Goal: Transaction & Acquisition: Purchase product/service

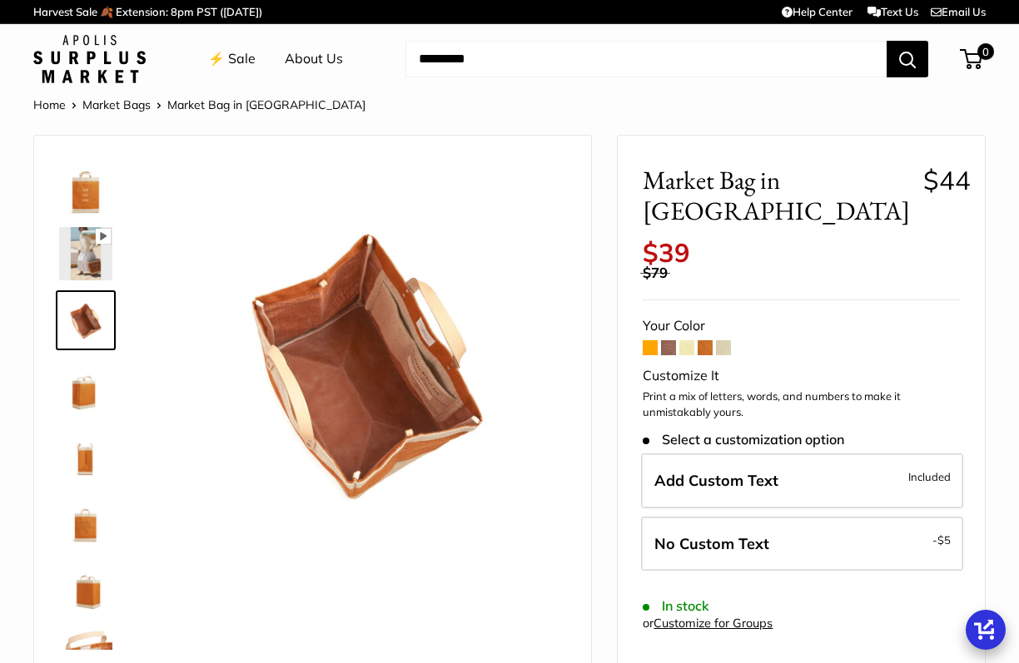
click at [723, 340] on span at bounding box center [723, 347] width 15 height 15
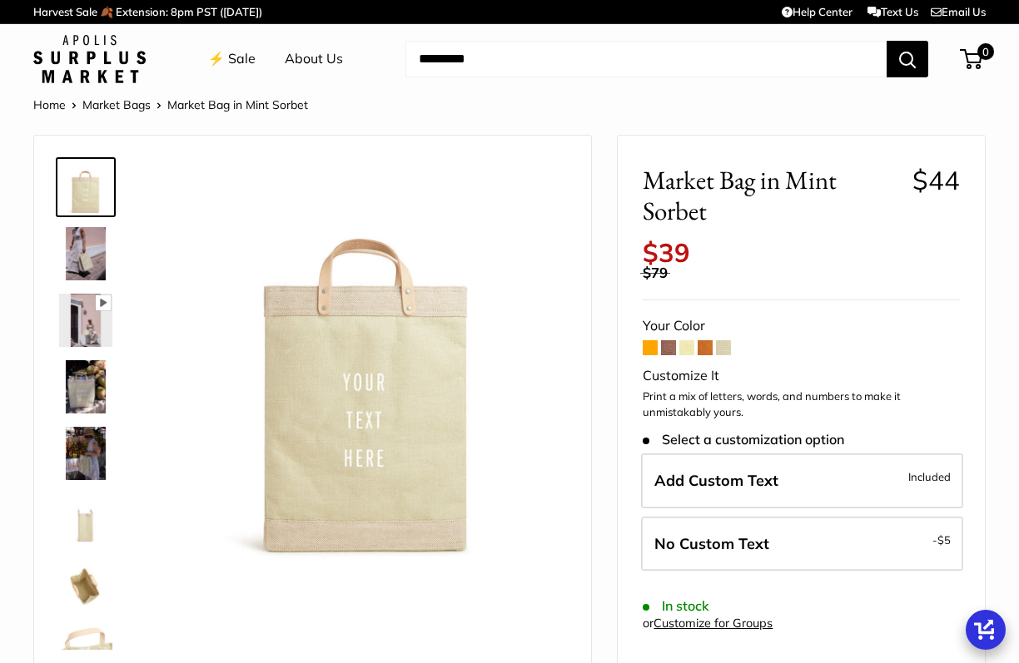
click at [47, 107] on link "Home" at bounding box center [49, 104] width 32 height 15
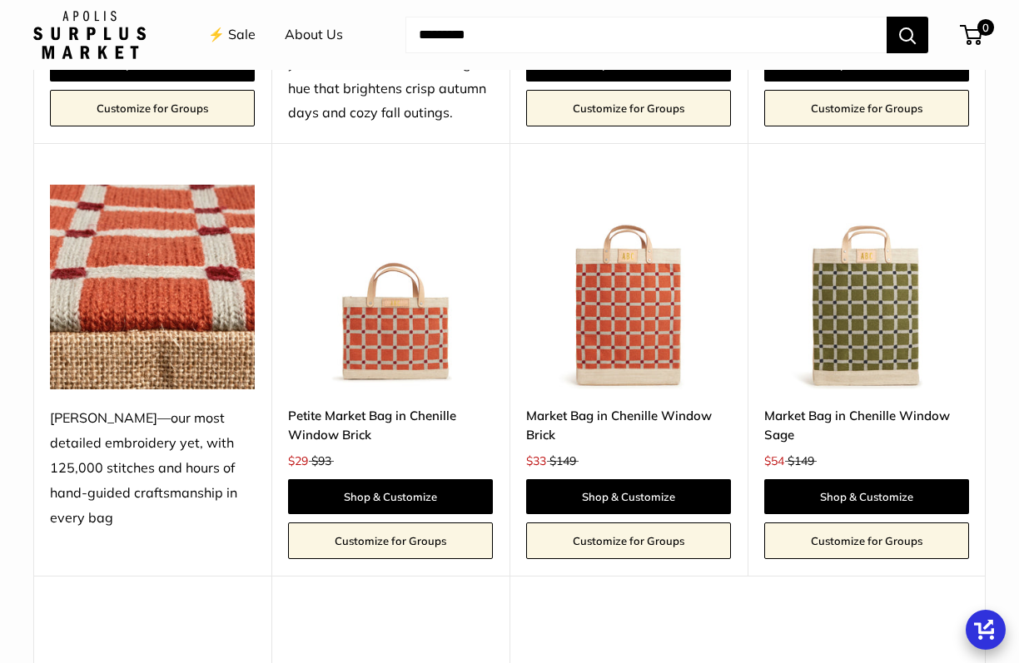
scroll to position [2441, 0]
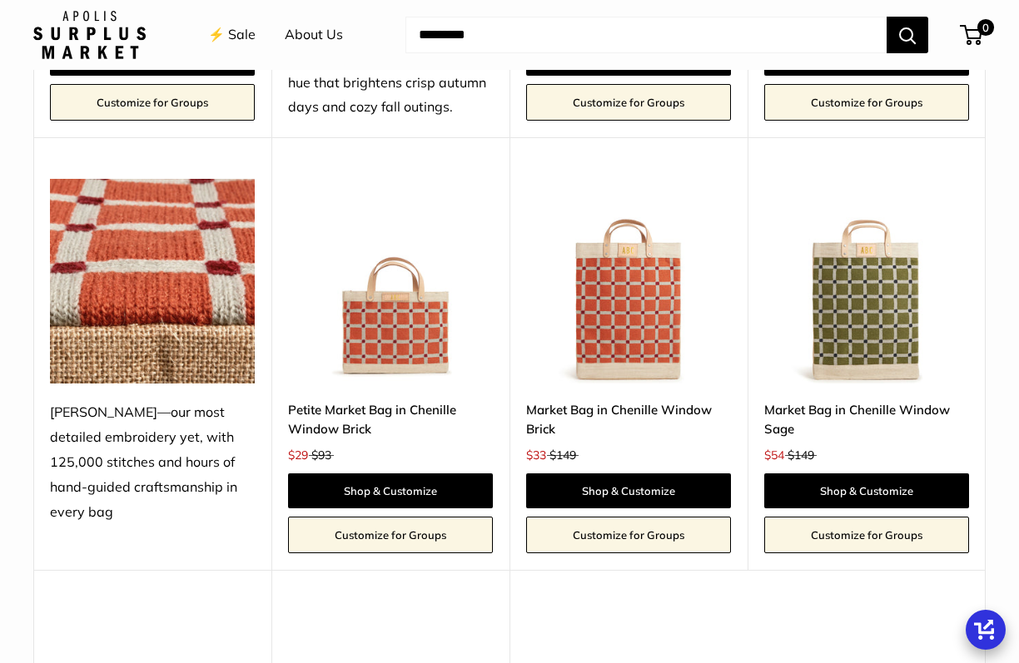
click at [0, 0] on img at bounding box center [0, 0] width 0 height 0
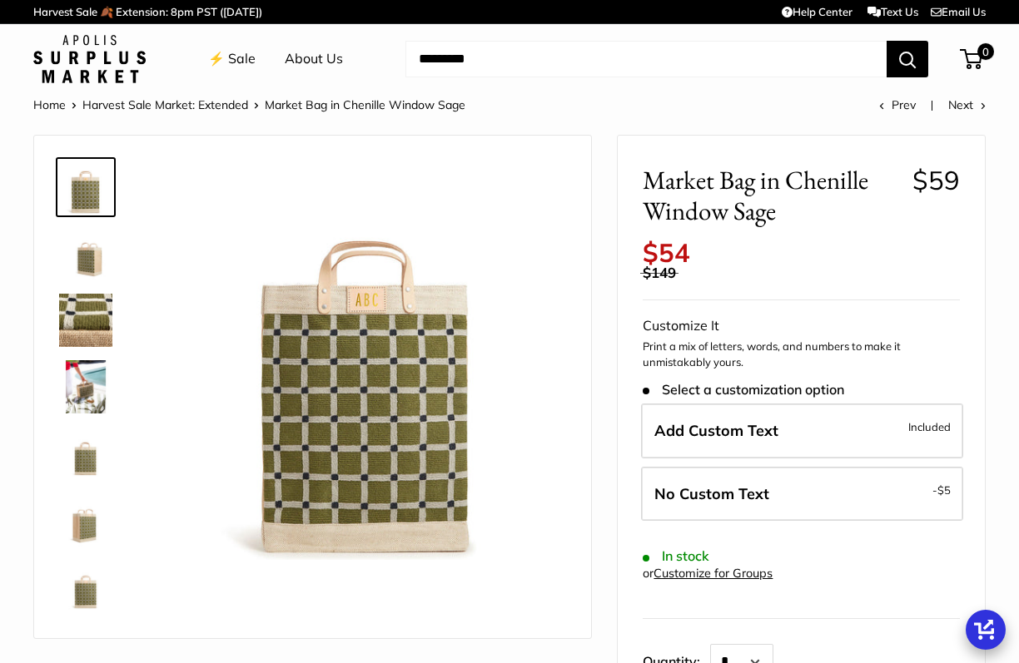
click at [82, 266] on img at bounding box center [85, 253] width 53 height 53
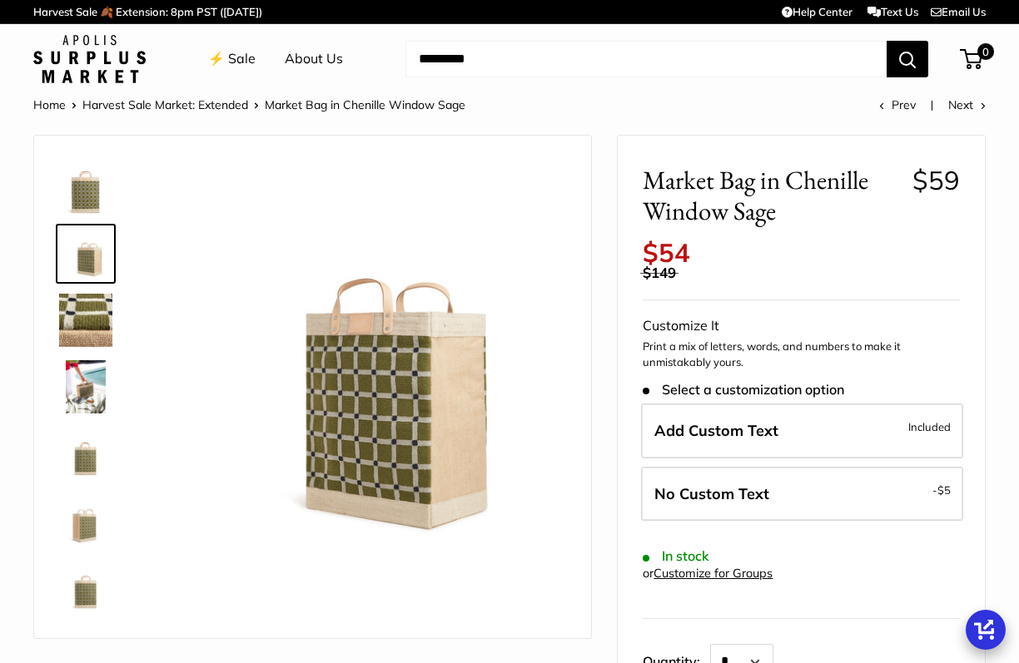
click at [91, 334] on img at bounding box center [85, 320] width 53 height 53
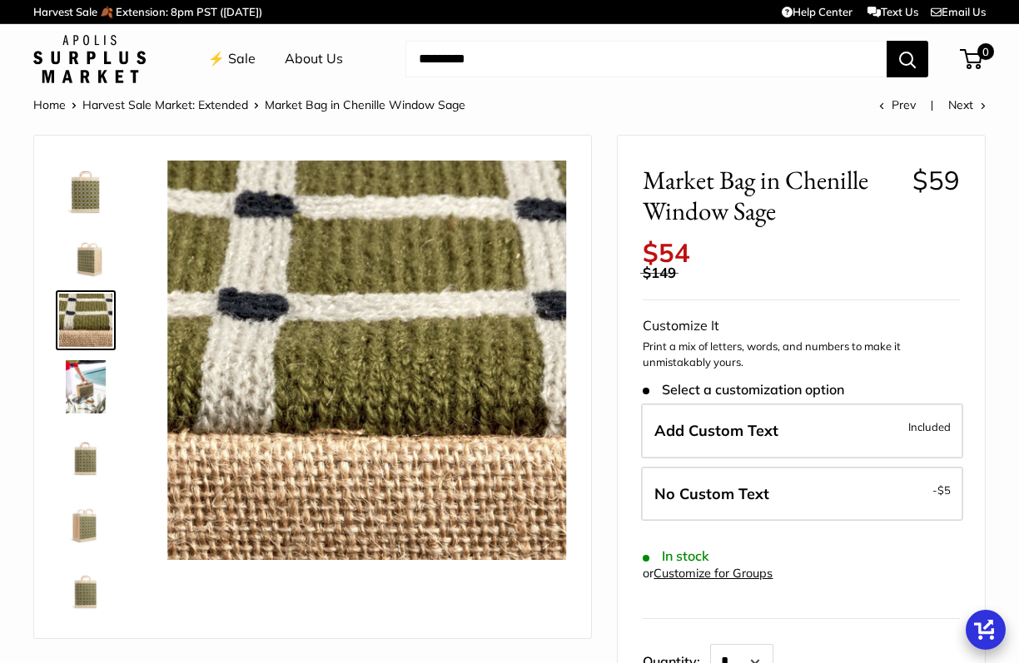
click at [88, 395] on img at bounding box center [85, 386] width 53 height 53
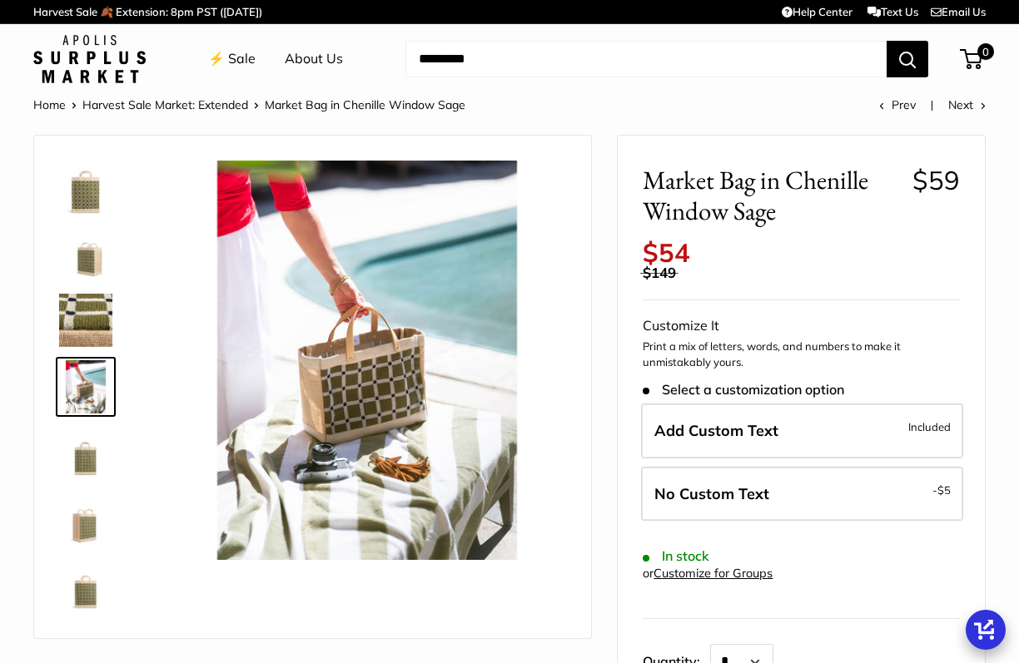
click at [96, 454] on img at bounding box center [85, 453] width 53 height 53
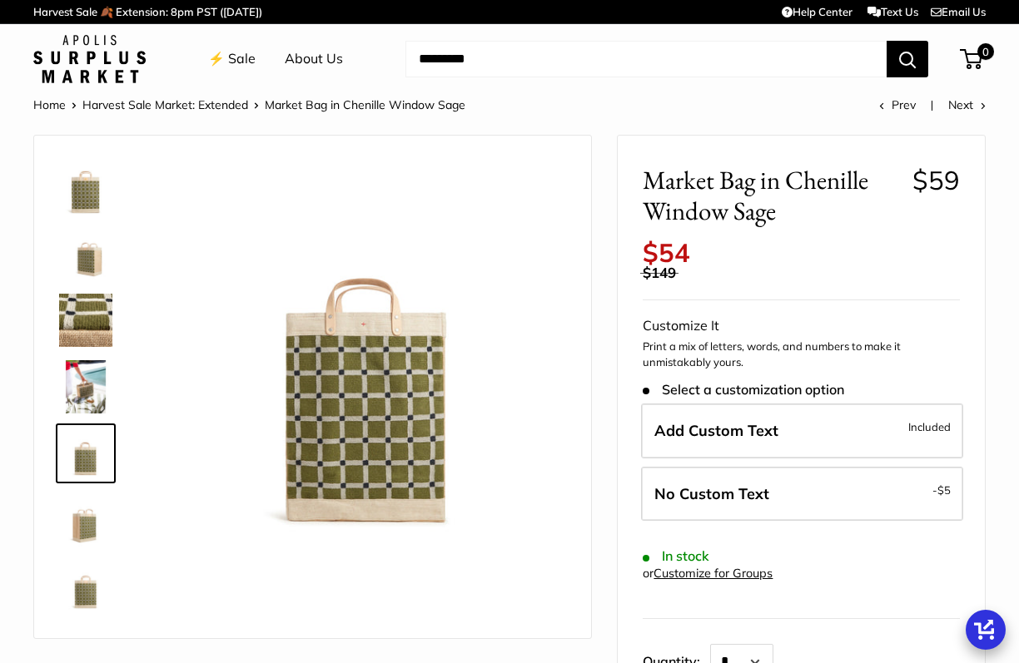
click at [92, 499] on img at bounding box center [85, 520] width 53 height 53
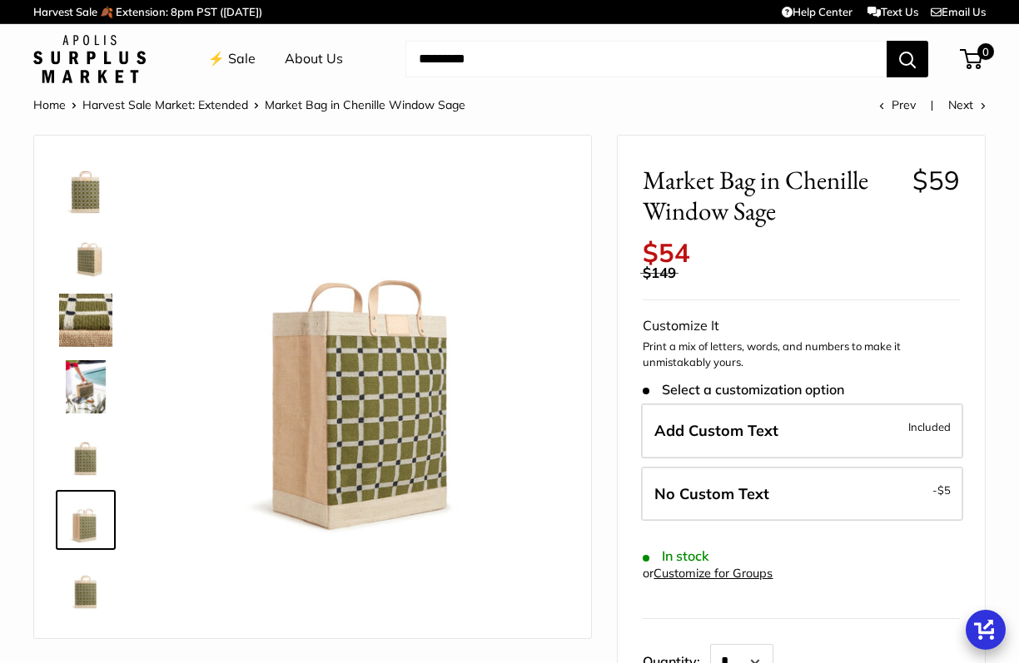
click at [93, 531] on img at bounding box center [85, 520] width 53 height 53
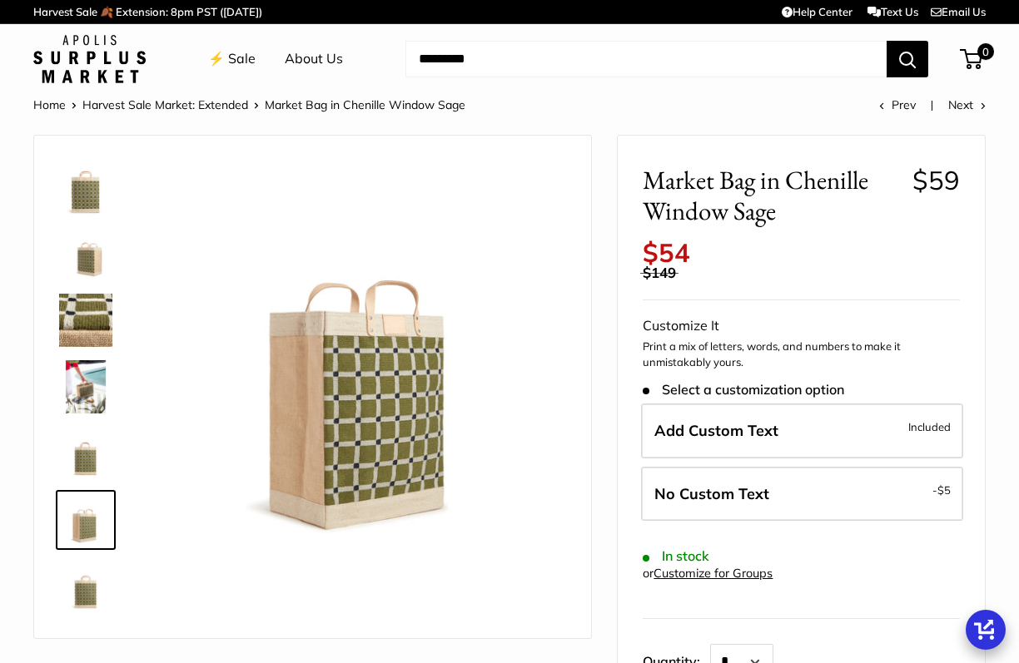
click at [119, 103] on link "Harvest Sale Market: Extended" at bounding box center [165, 104] width 166 height 15
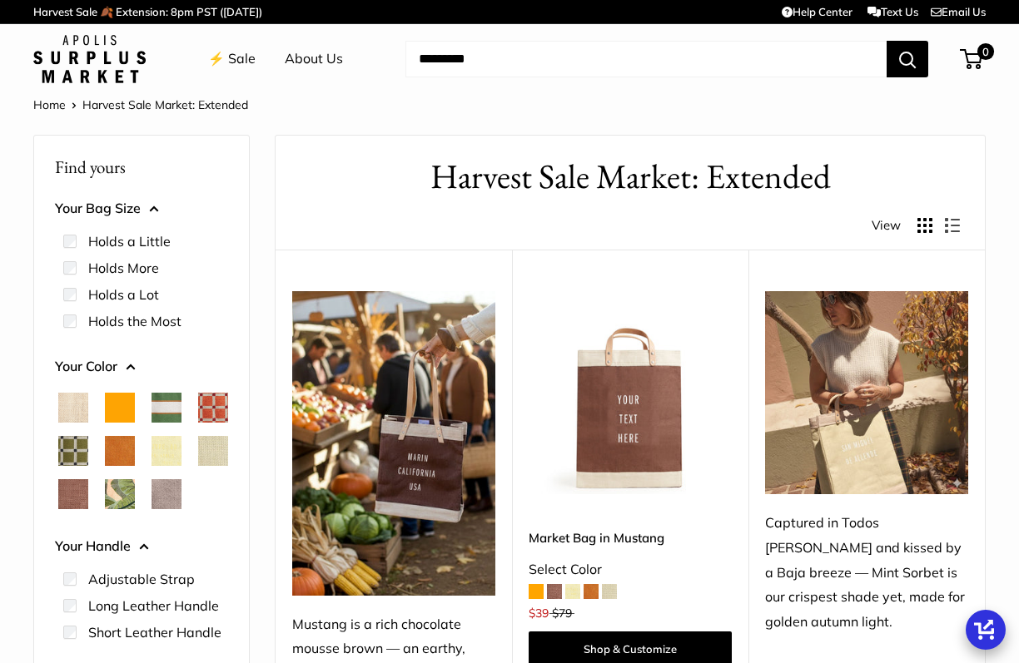
click at [66, 404] on span "Natural" at bounding box center [73, 408] width 30 height 30
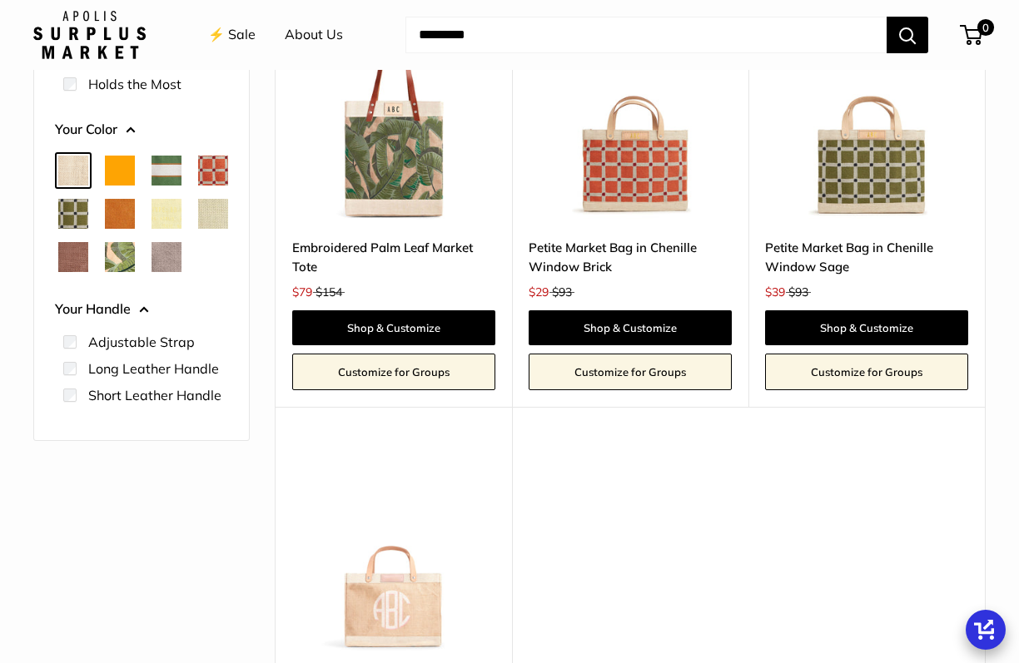
scroll to position [265, 0]
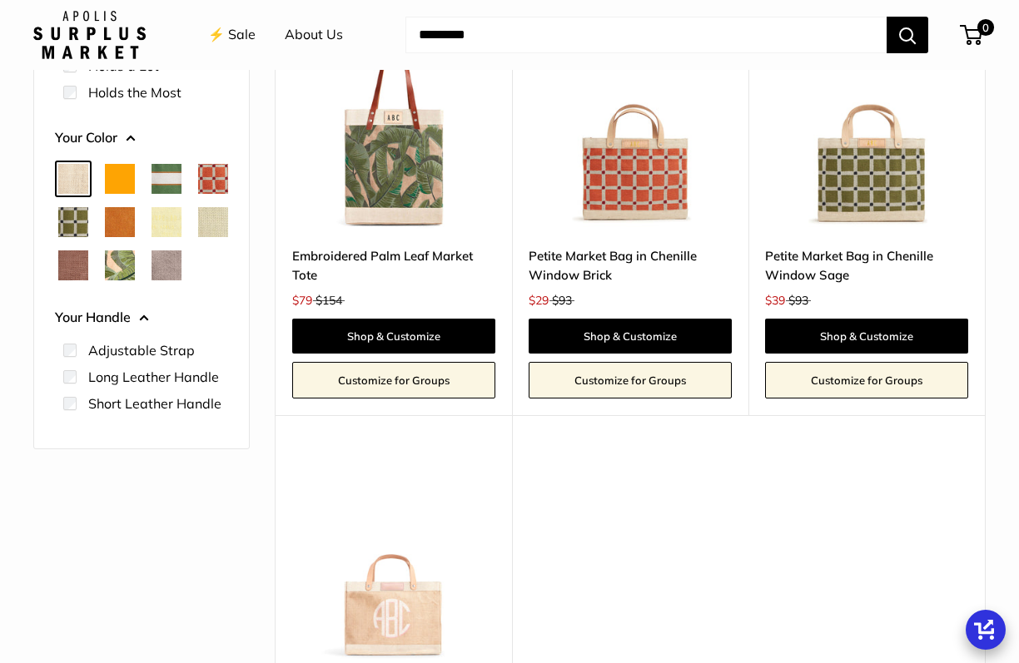
click at [0, 0] on img at bounding box center [0, 0] width 0 height 0
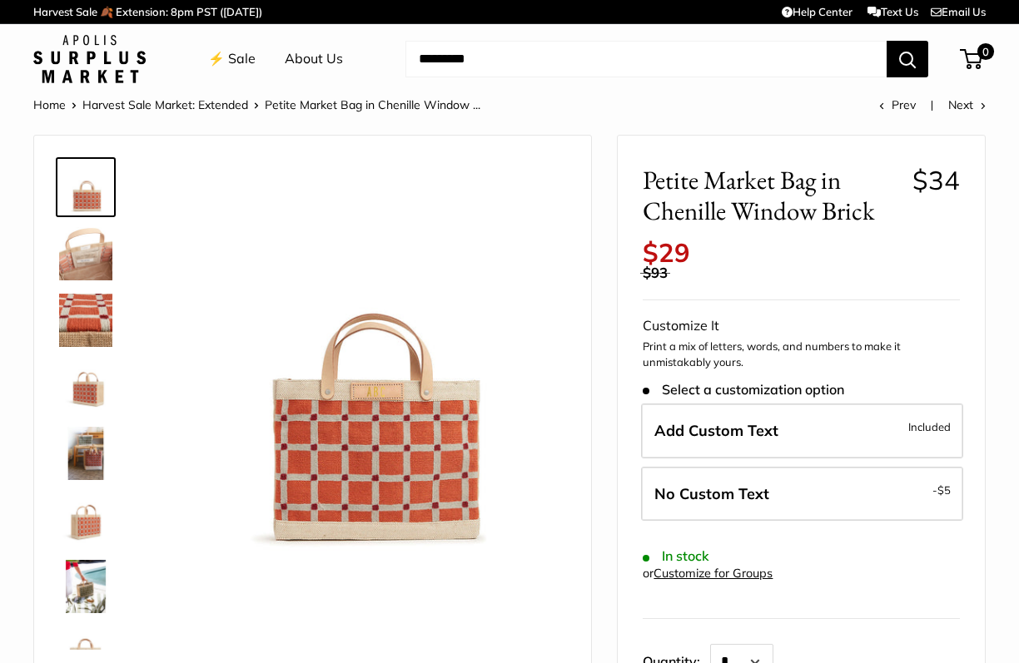
click at [384, 433] on img at bounding box center [366, 360] width 399 height 399
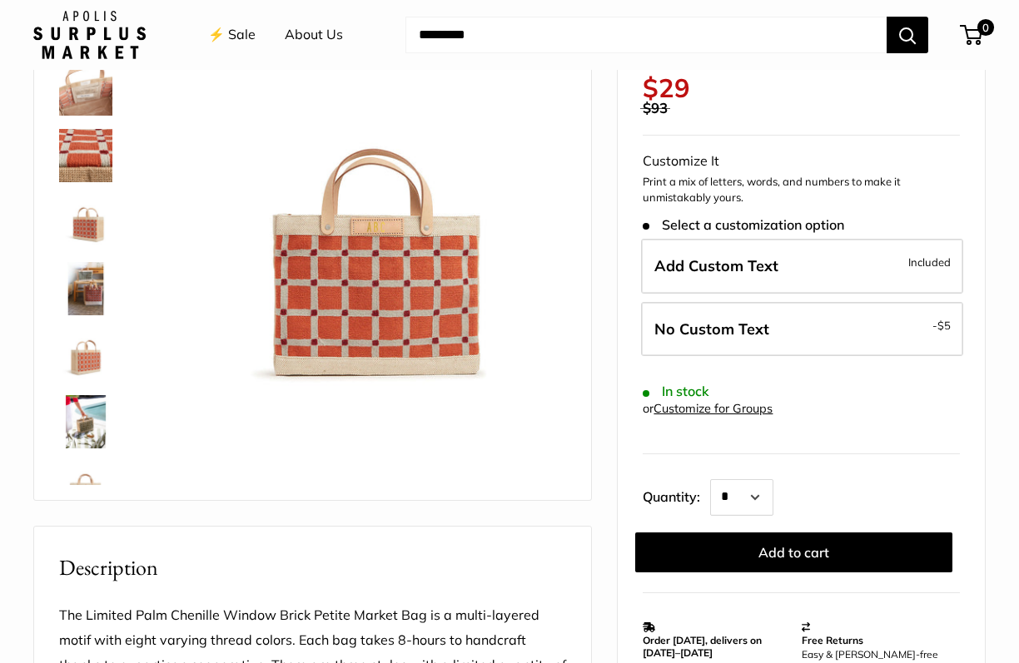
click at [375, 225] on img at bounding box center [366, 195] width 399 height 399
click at [88, 286] on img at bounding box center [85, 288] width 53 height 53
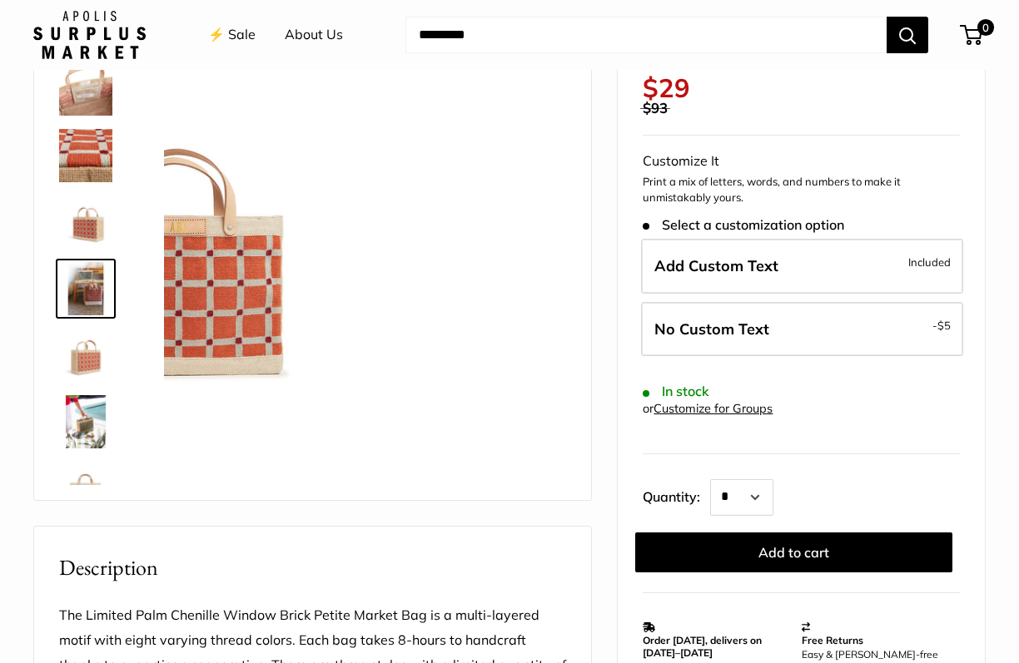
scroll to position [52, 0]
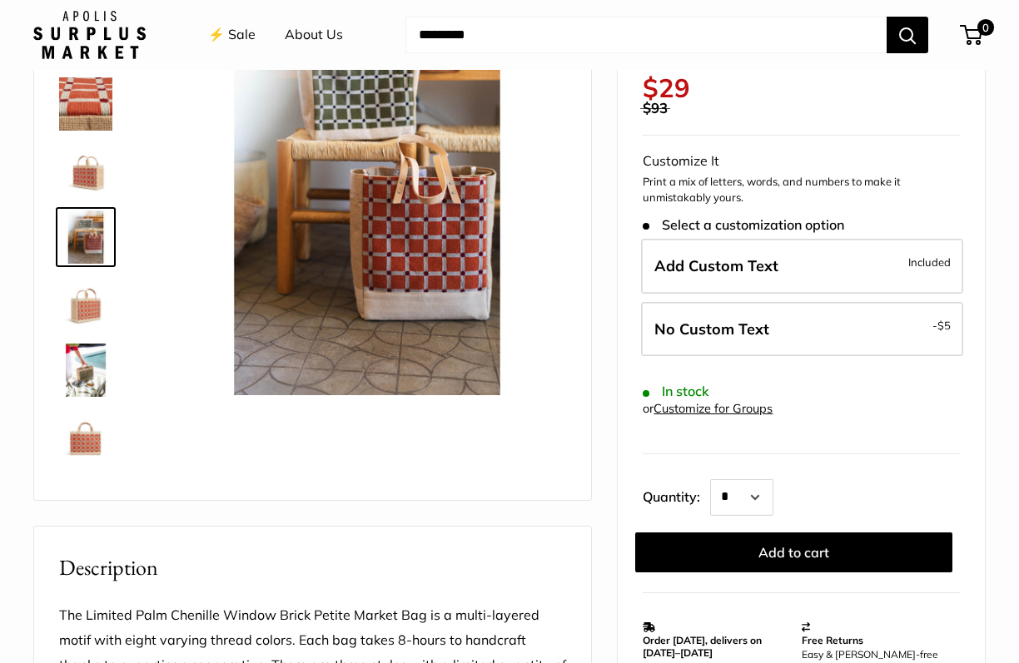
click at [92, 379] on img at bounding box center [85, 370] width 53 height 53
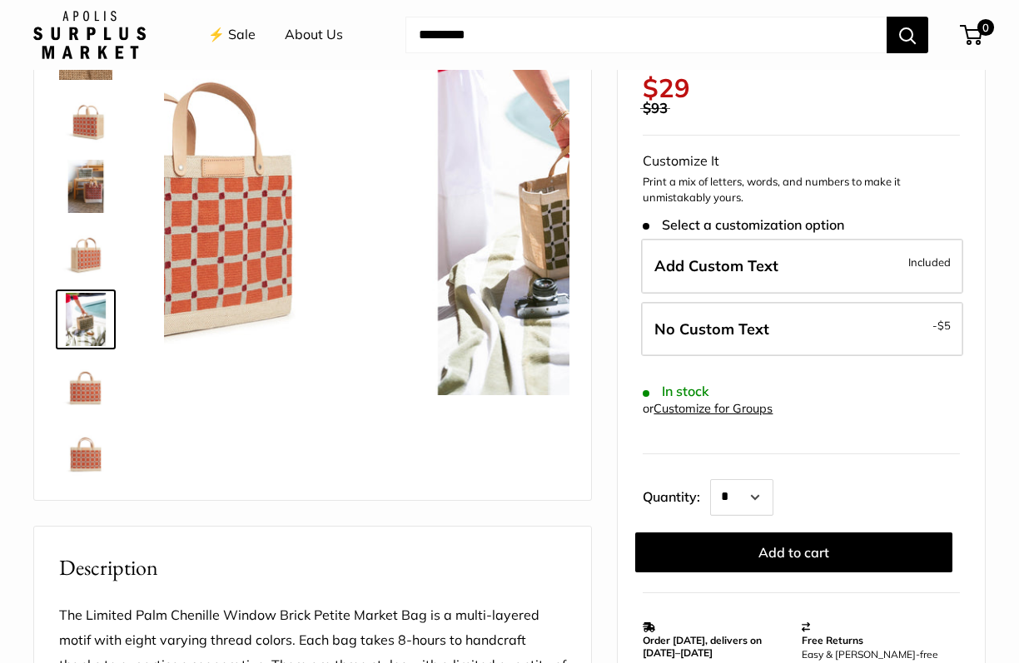
scroll to position [107, 0]
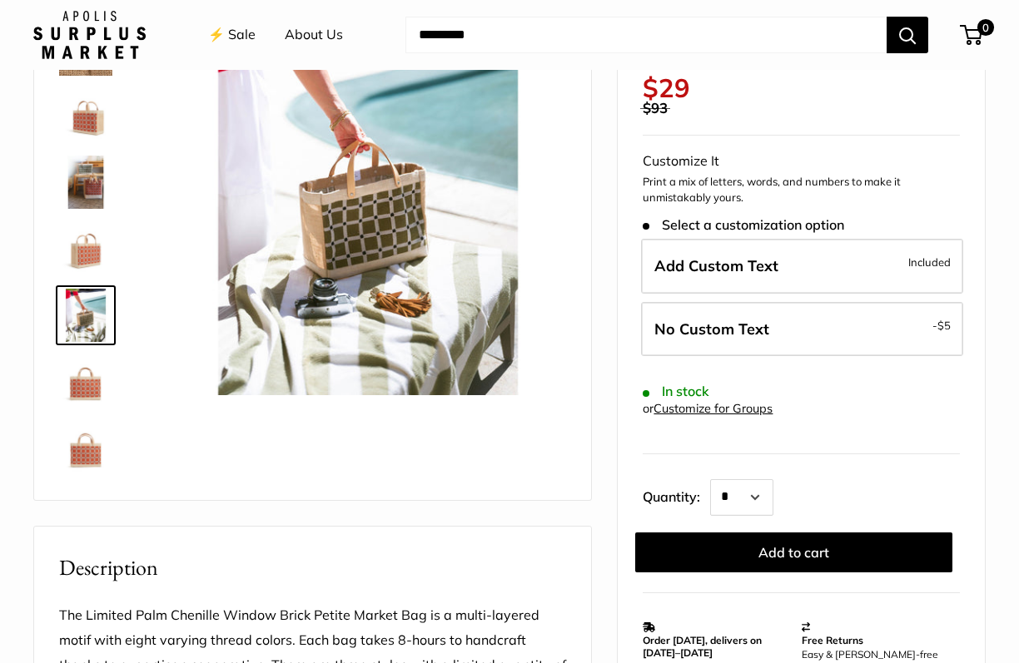
click at [91, 430] on img at bounding box center [85, 448] width 53 height 53
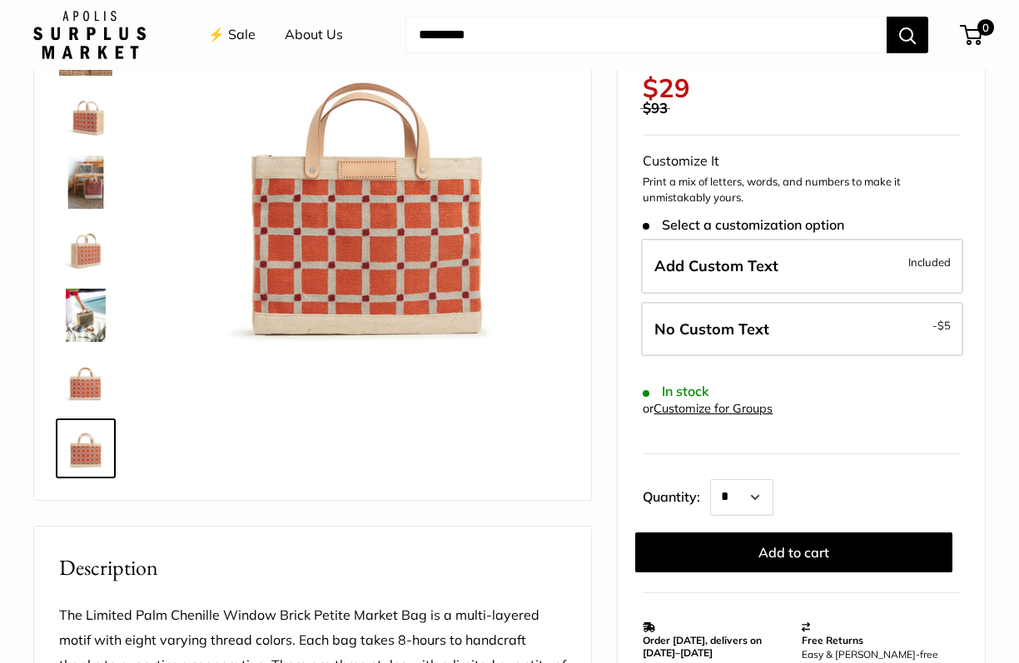
click at [90, 112] on img at bounding box center [85, 115] width 53 height 53
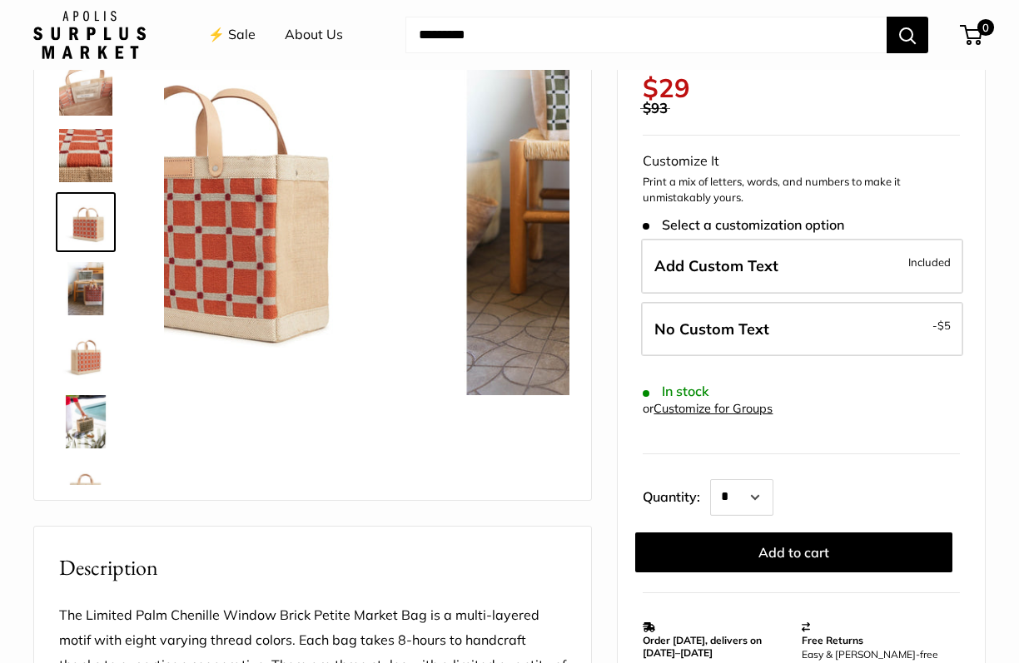
scroll to position [0, 0]
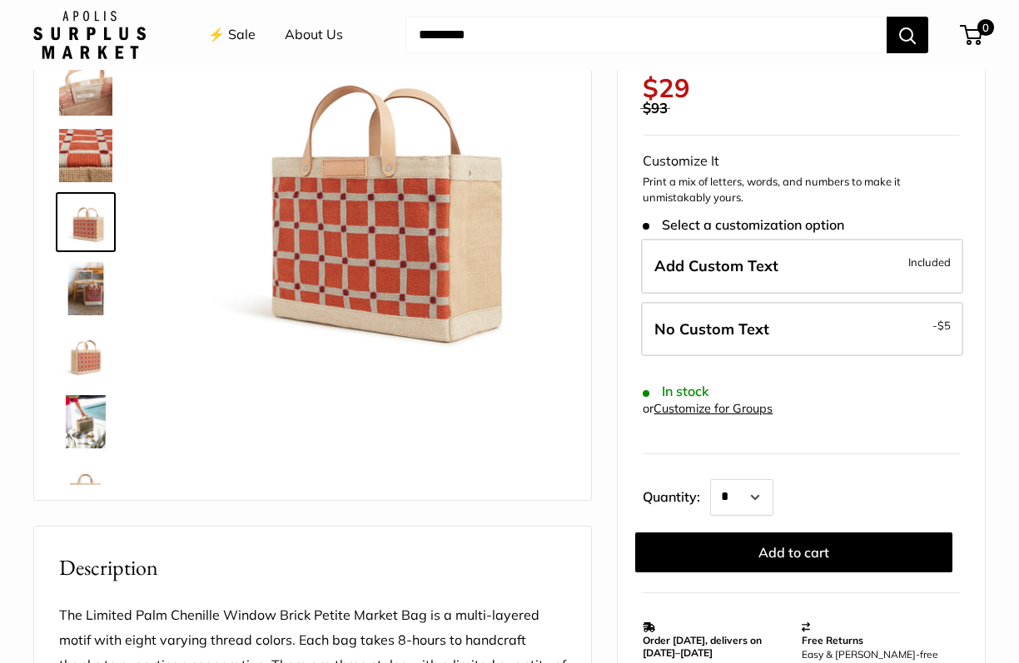
click at [93, 167] on img at bounding box center [85, 155] width 53 height 53
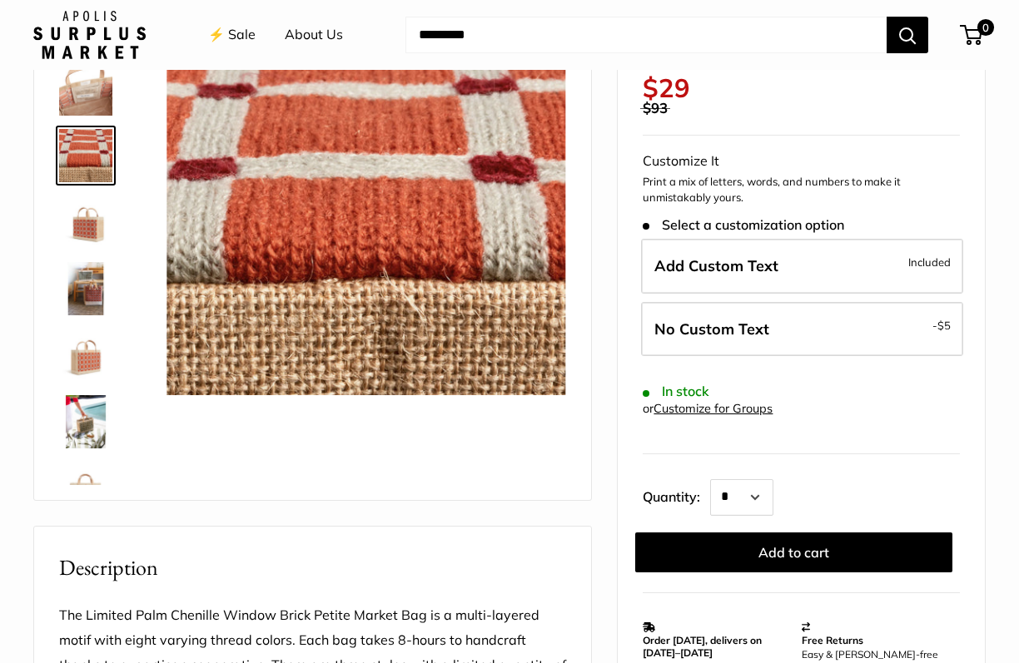
click at [99, 203] on img at bounding box center [85, 222] width 53 height 53
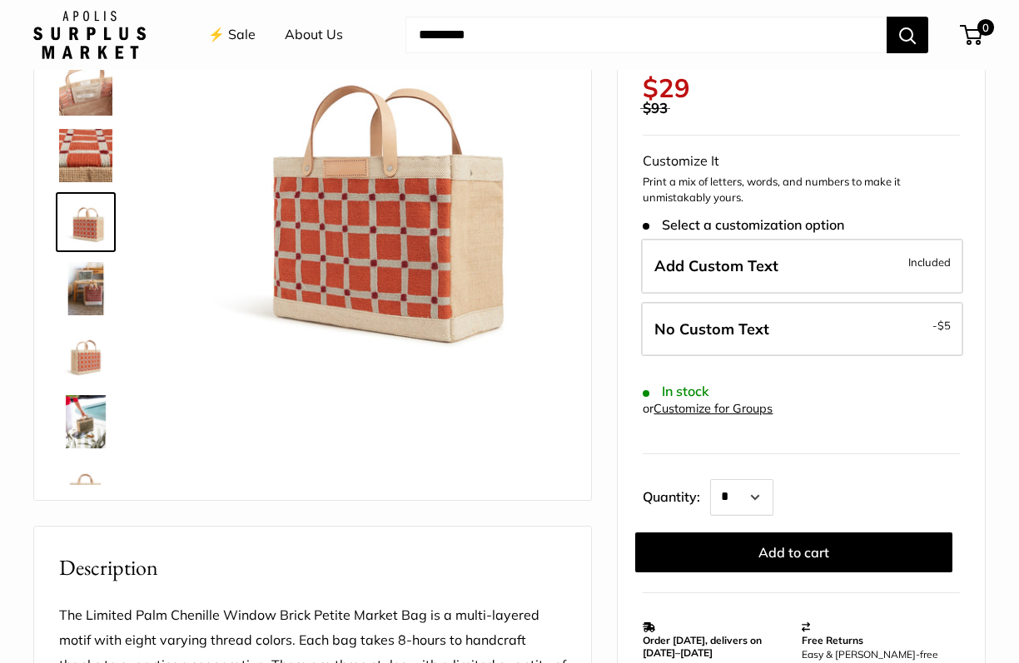
click at [105, 255] on div at bounding box center [92, 235] width 80 height 499
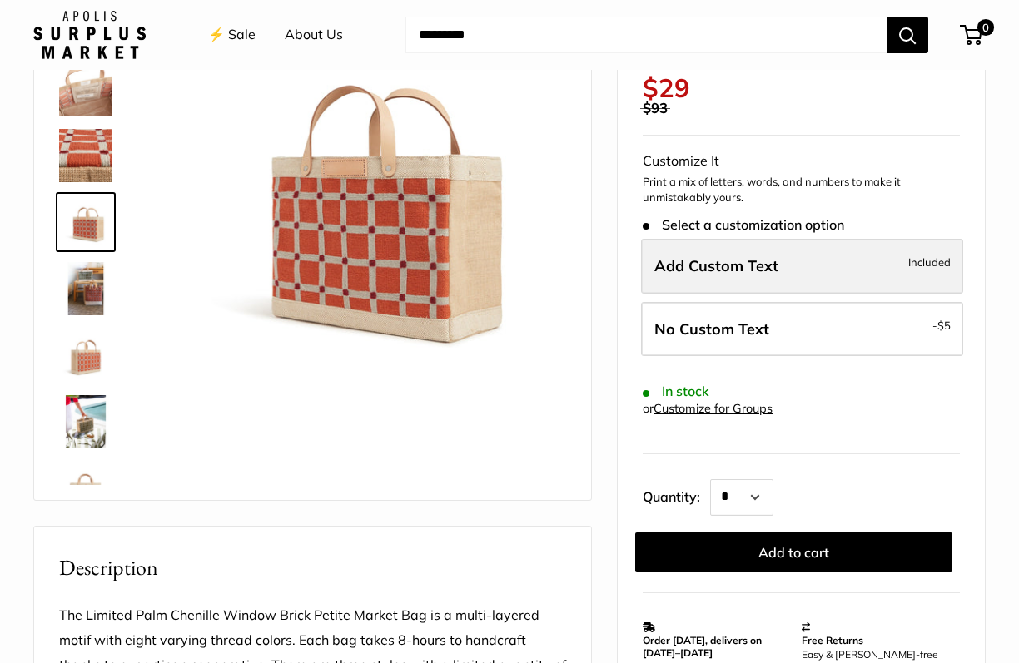
click at [698, 271] on span "Add Custom Text" at bounding box center [716, 265] width 124 height 19
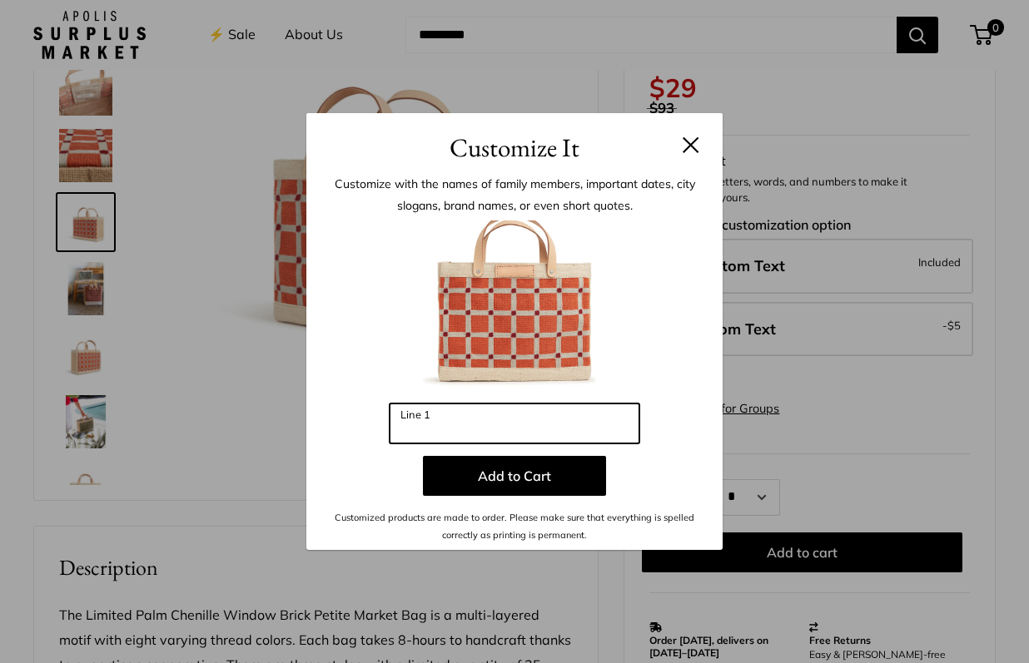
drag, startPoint x: 492, startPoint y: 425, endPoint x: 433, endPoint y: 402, distance: 63.2
click at [433, 402] on div "Enter 3 letters Line 1 Add to Cart Customized products are made to order. Pleas…" at bounding box center [514, 382] width 366 height 323
type input "*"
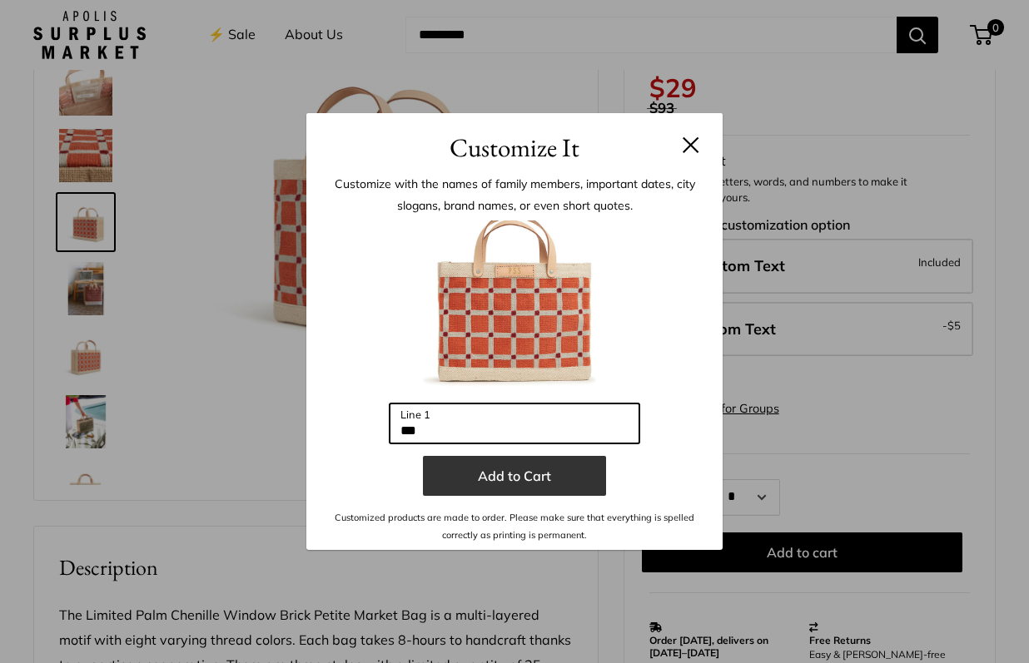
type input "***"
click at [547, 477] on button "Add to Cart" at bounding box center [514, 476] width 183 height 40
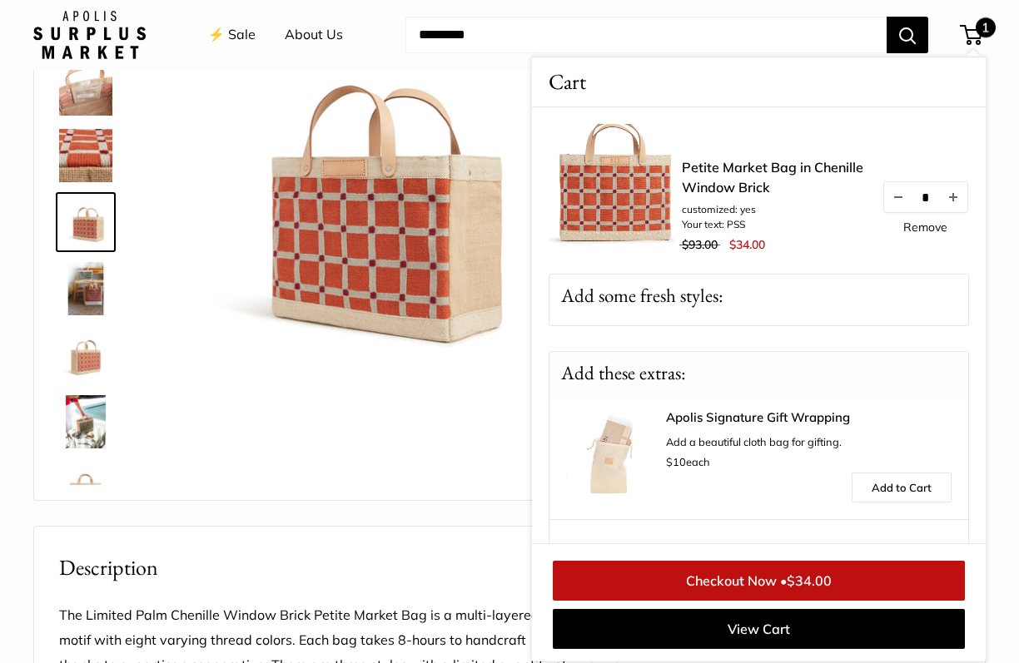
click at [415, 395] on div at bounding box center [366, 195] width 405 height 405
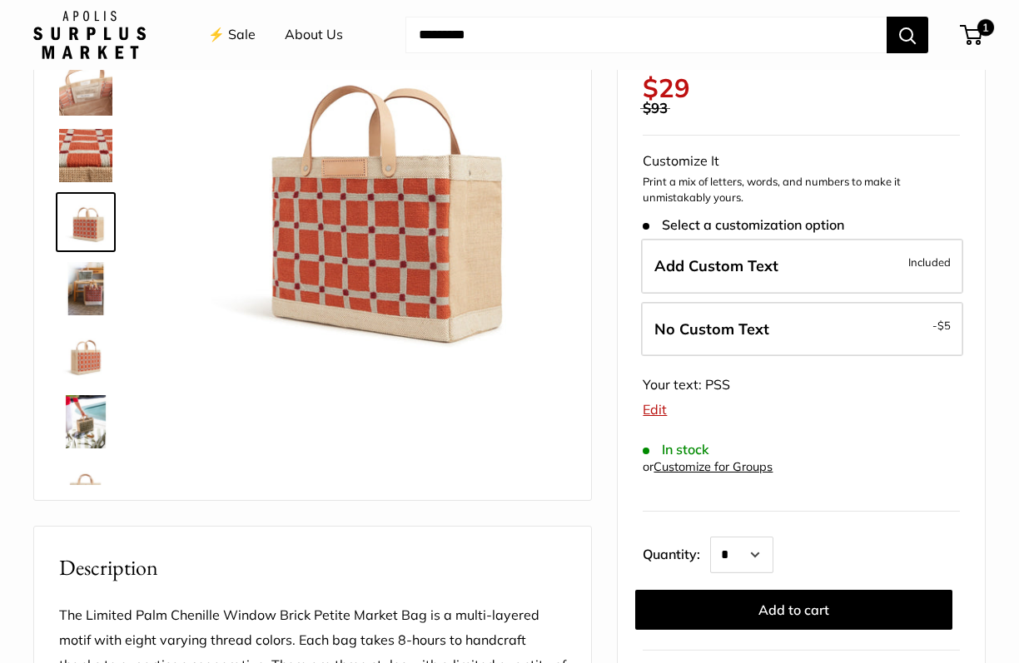
click at [102, 93] on img at bounding box center [85, 88] width 53 height 53
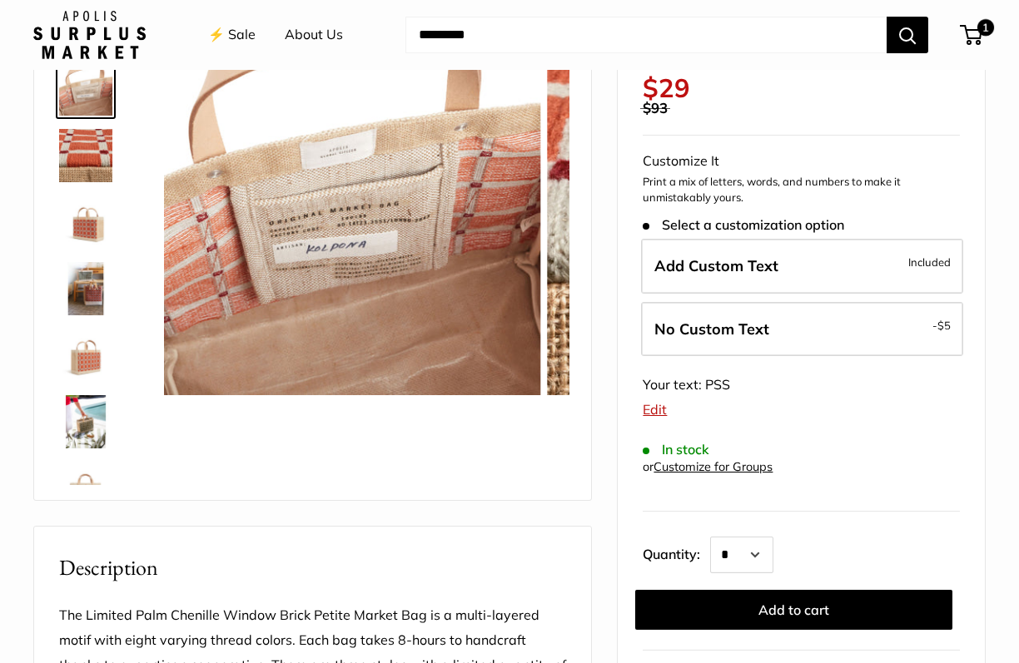
click at [97, 138] on img at bounding box center [85, 155] width 53 height 53
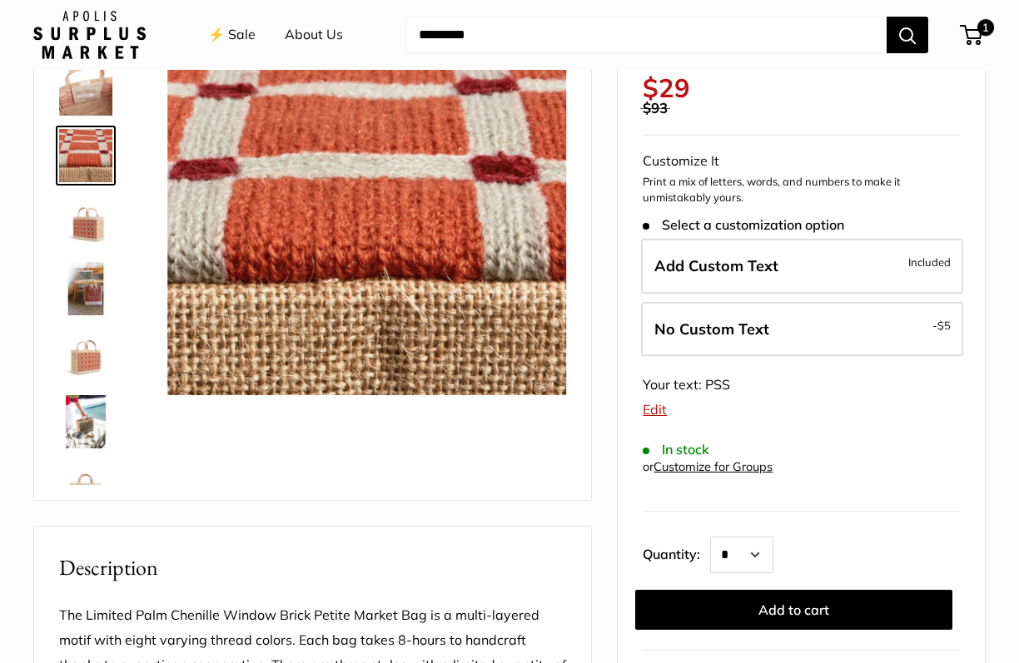
click at [91, 81] on img at bounding box center [85, 88] width 53 height 53
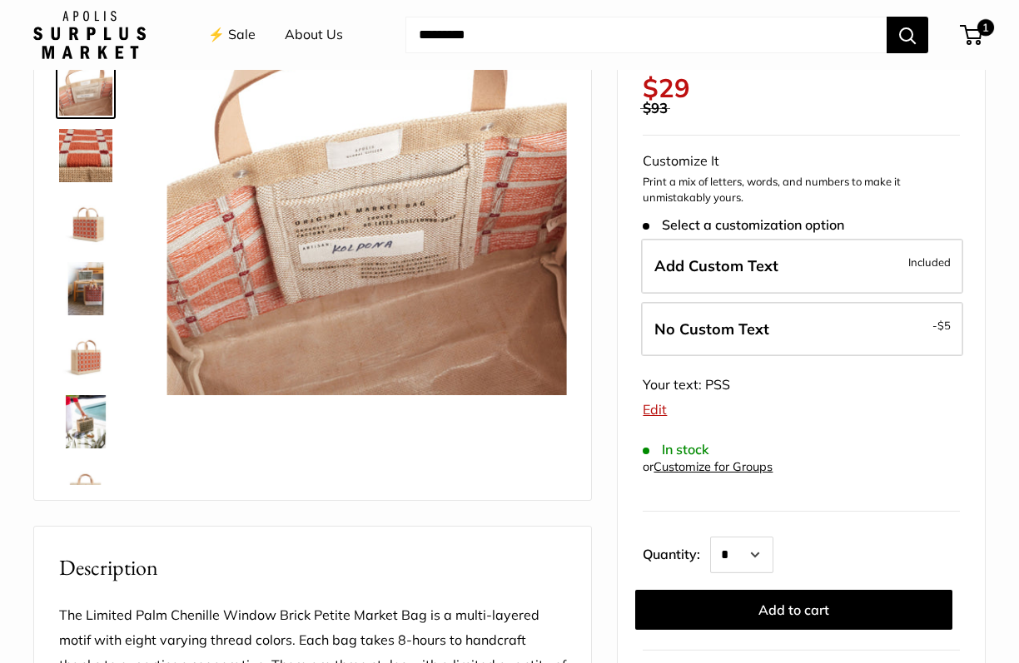
click at [94, 158] on img at bounding box center [85, 155] width 53 height 53
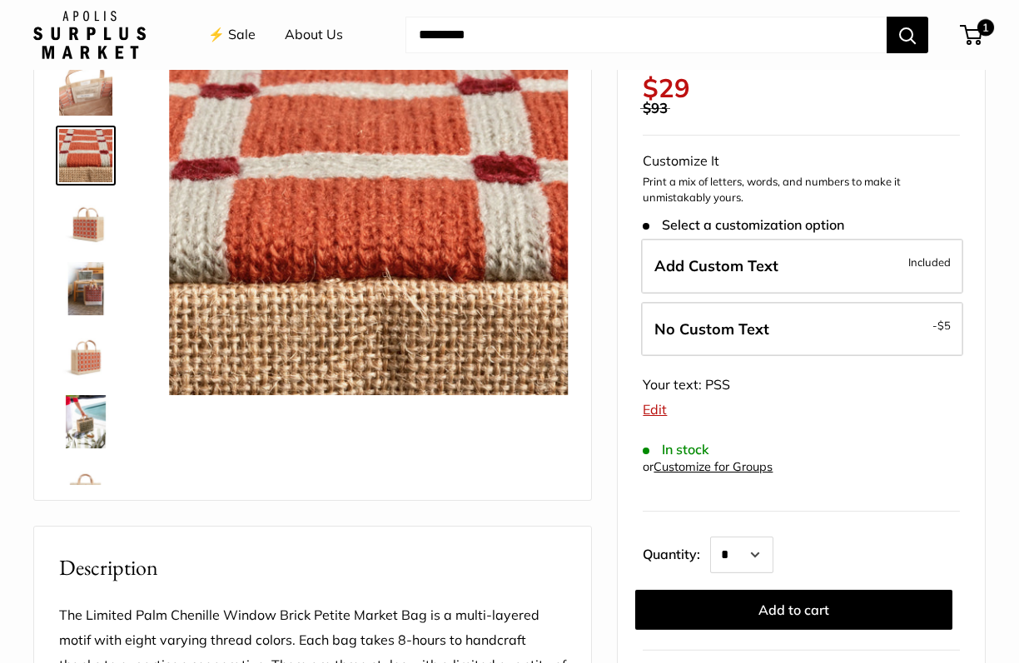
click at [87, 228] on img at bounding box center [85, 222] width 53 height 53
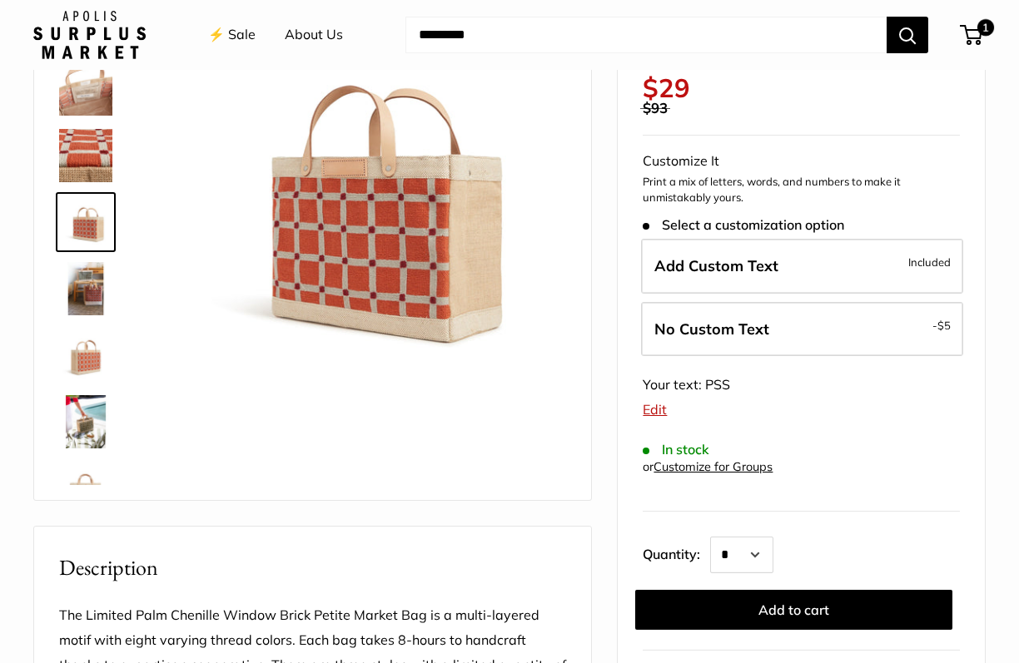
click at [85, 289] on img at bounding box center [85, 288] width 53 height 53
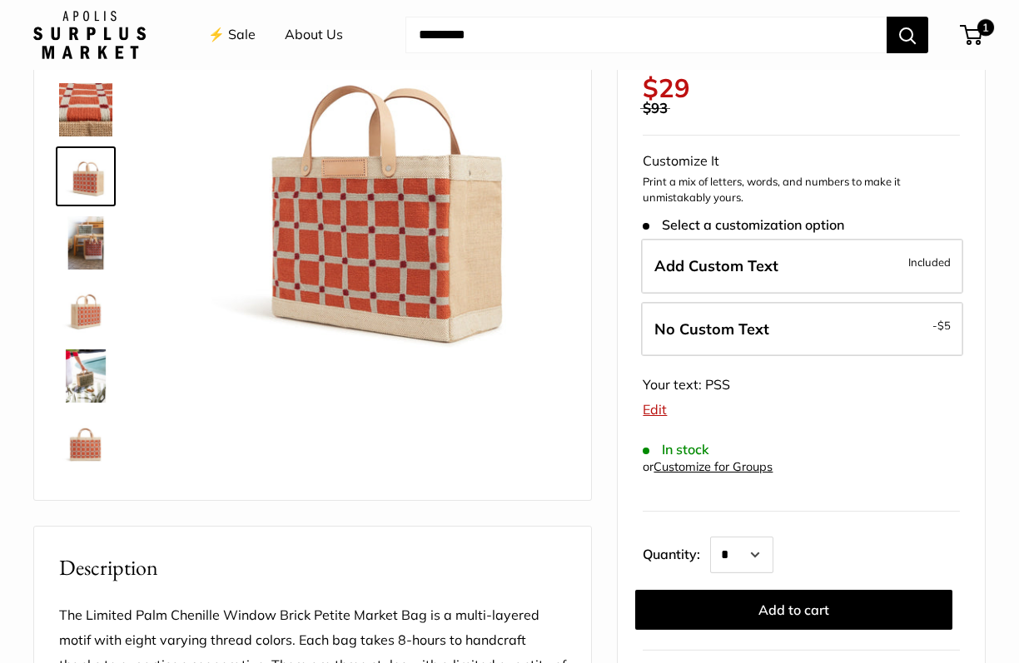
scroll to position [52, 0]
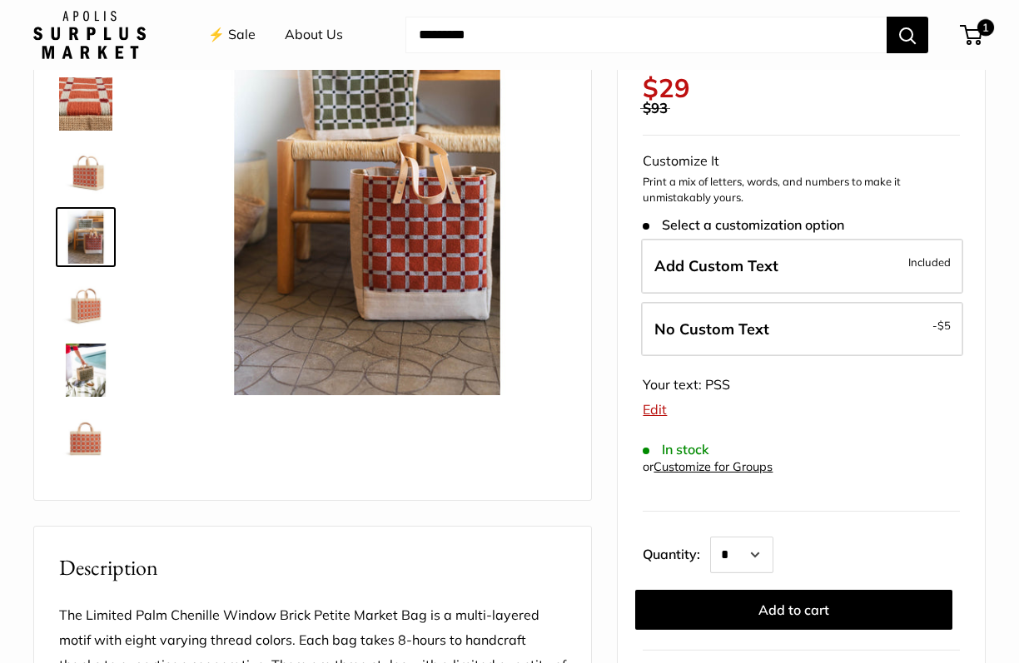
click at [98, 435] on img at bounding box center [85, 436] width 53 height 53
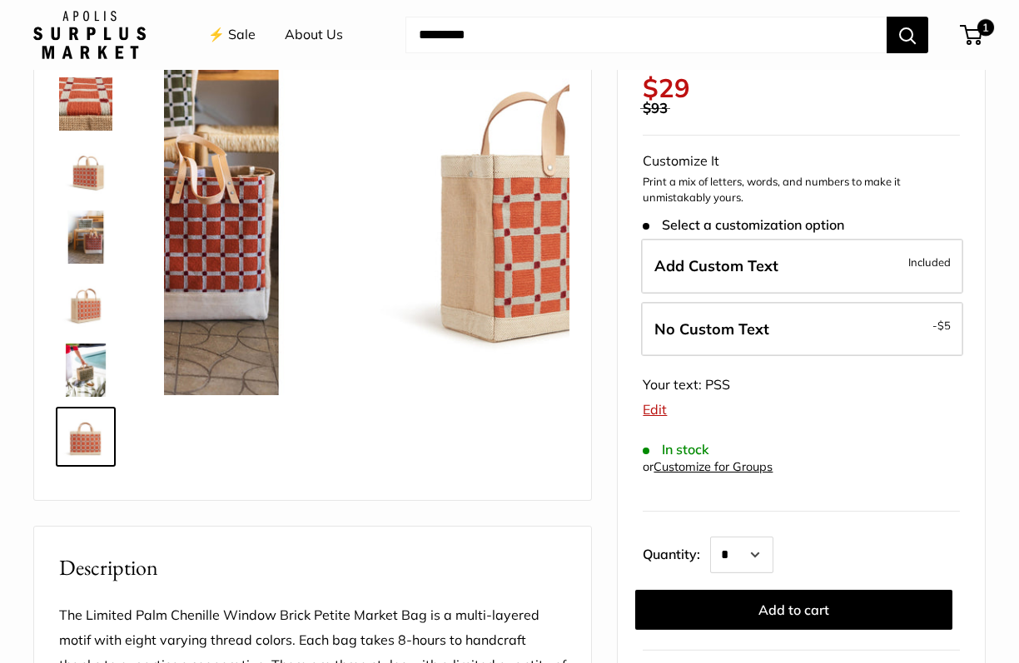
scroll to position [107, 0]
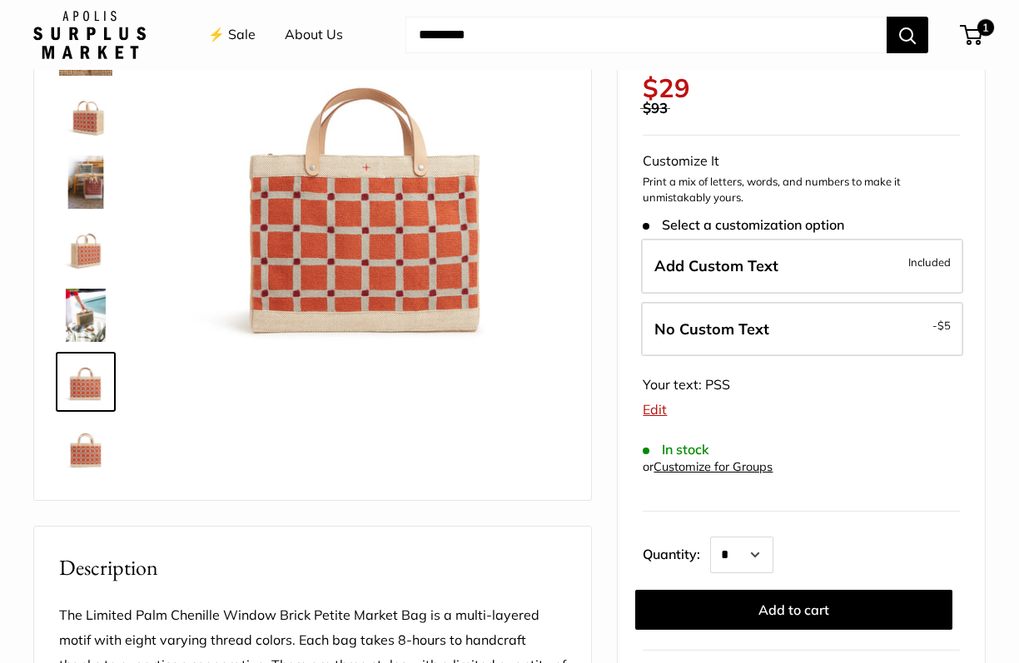
click at [76, 377] on img at bounding box center [85, 381] width 53 height 53
click at [89, 327] on img at bounding box center [85, 315] width 53 height 53
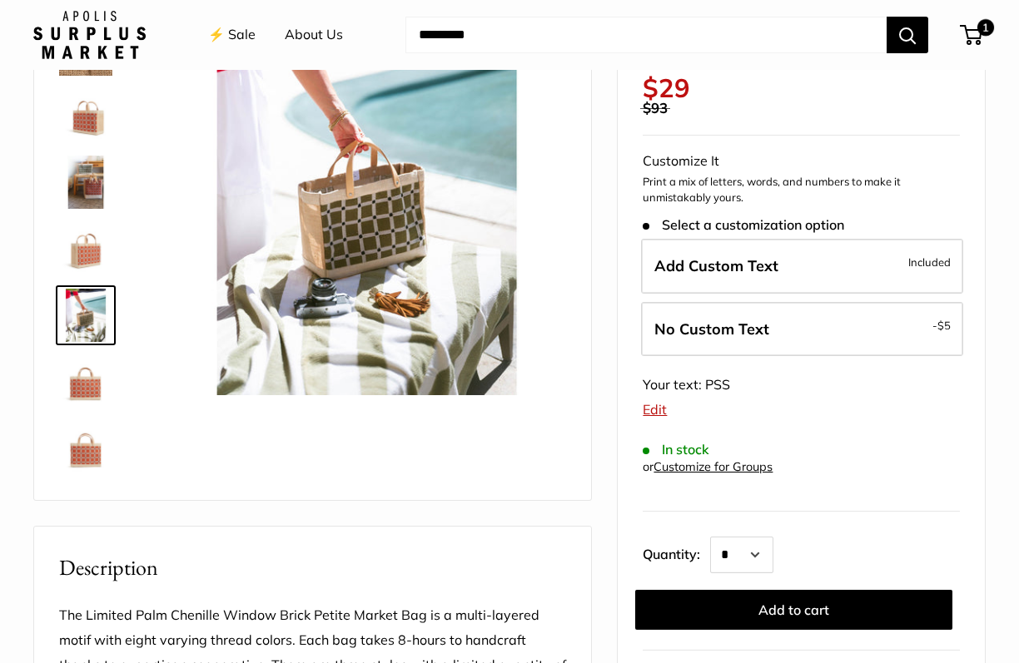
click at [77, 119] on img at bounding box center [85, 115] width 53 height 53
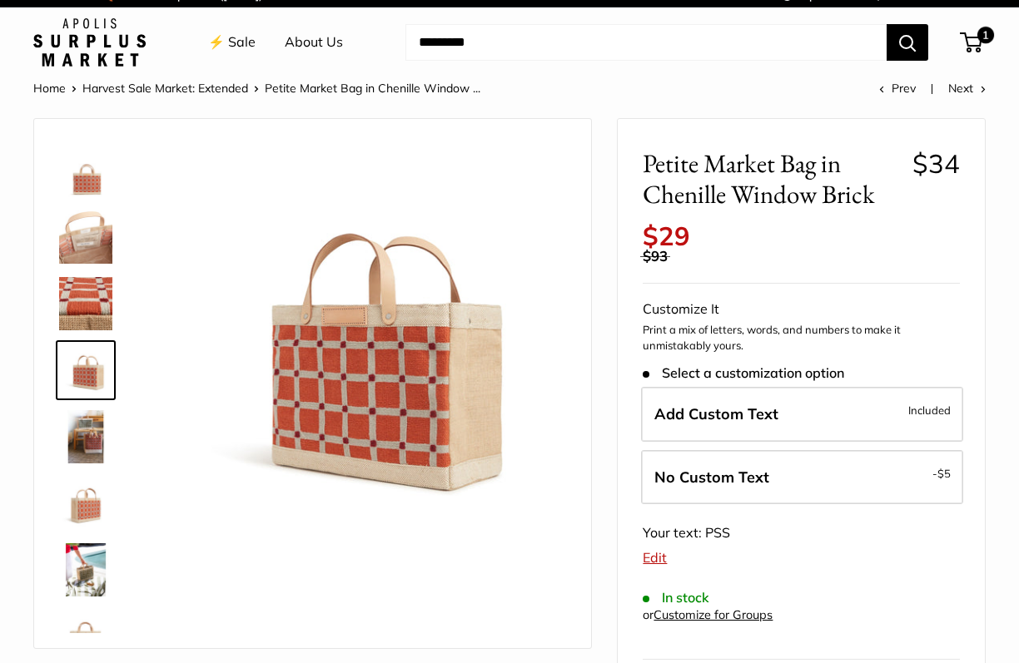
scroll to position [0, 0]
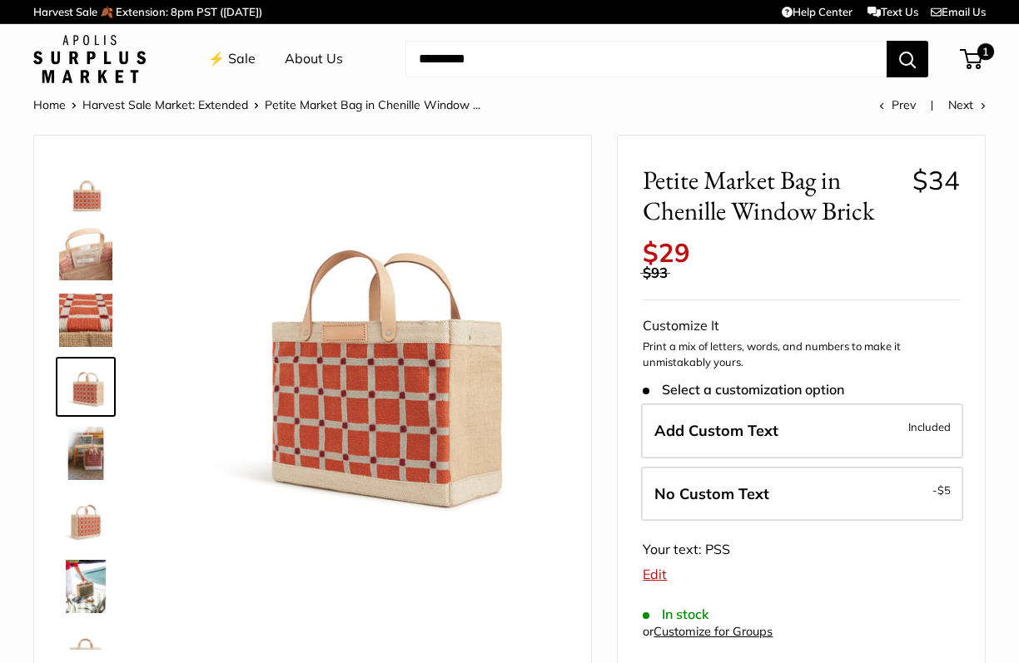
click at [166, 105] on link "Harvest Sale Market: Extended" at bounding box center [165, 104] width 166 height 15
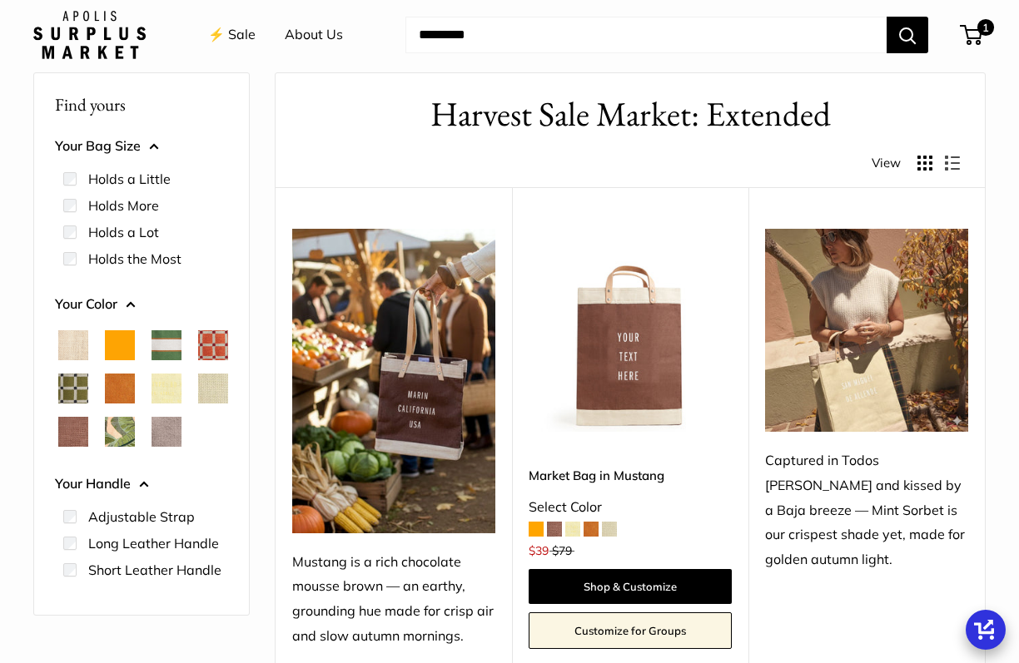
scroll to position [66, 0]
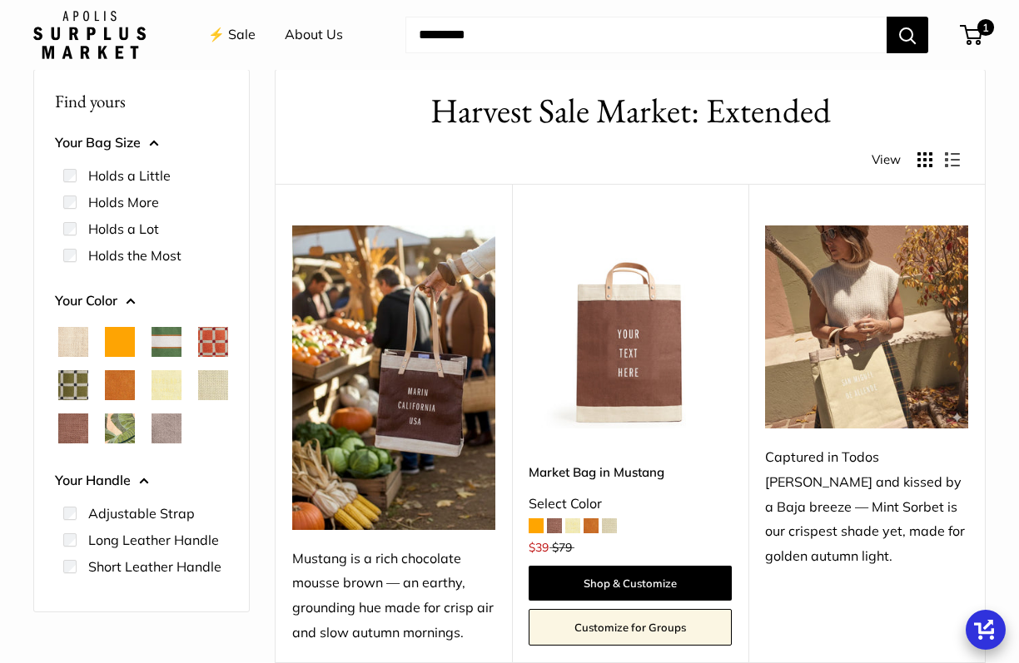
click at [115, 341] on span "Orange" at bounding box center [120, 342] width 30 height 30
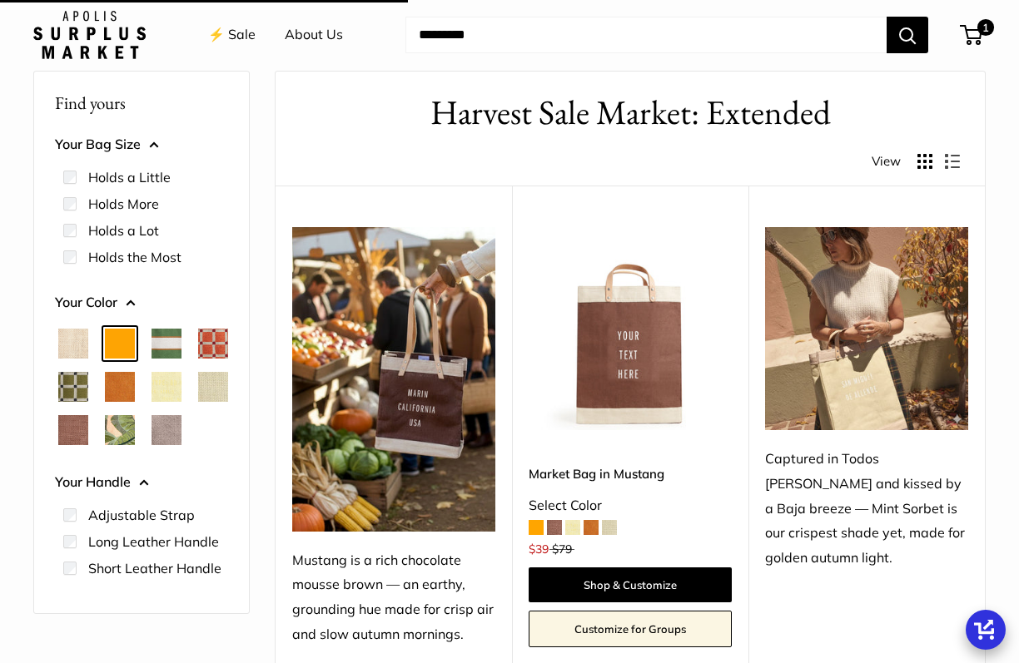
scroll to position [44, 0]
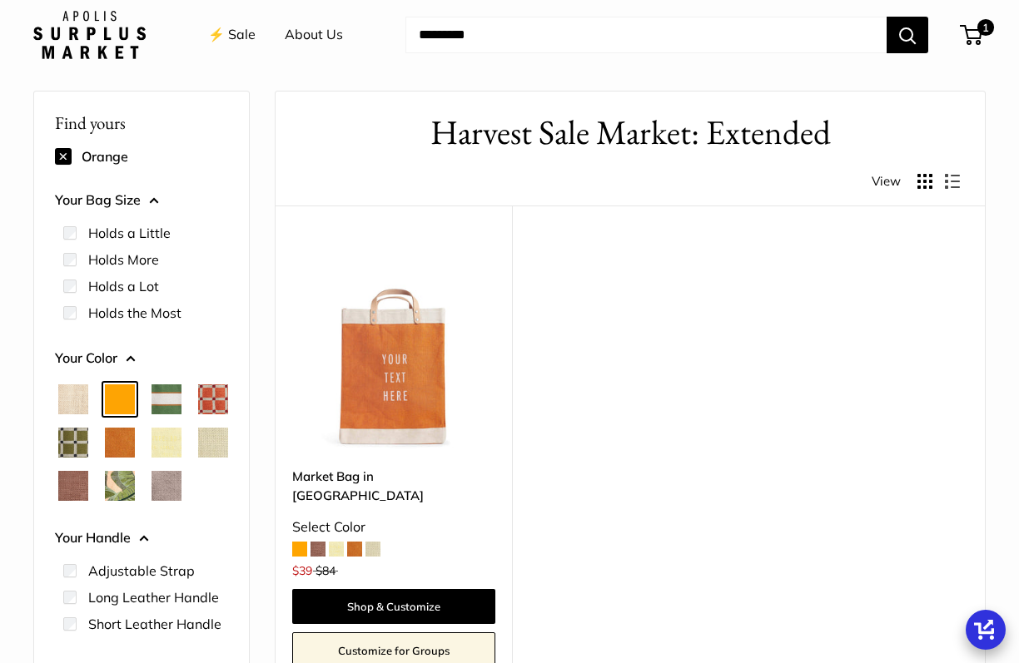
click at [172, 401] on span "Court Green" at bounding box center [167, 400] width 30 height 30
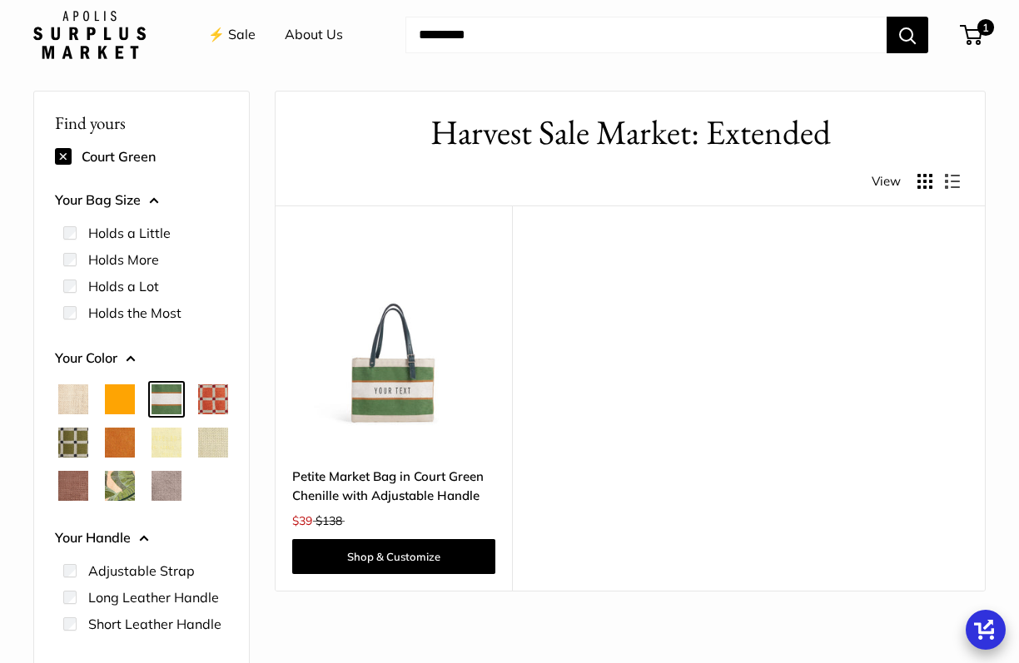
click at [198, 415] on span "Chenille Window Brick" at bounding box center [213, 400] width 30 height 30
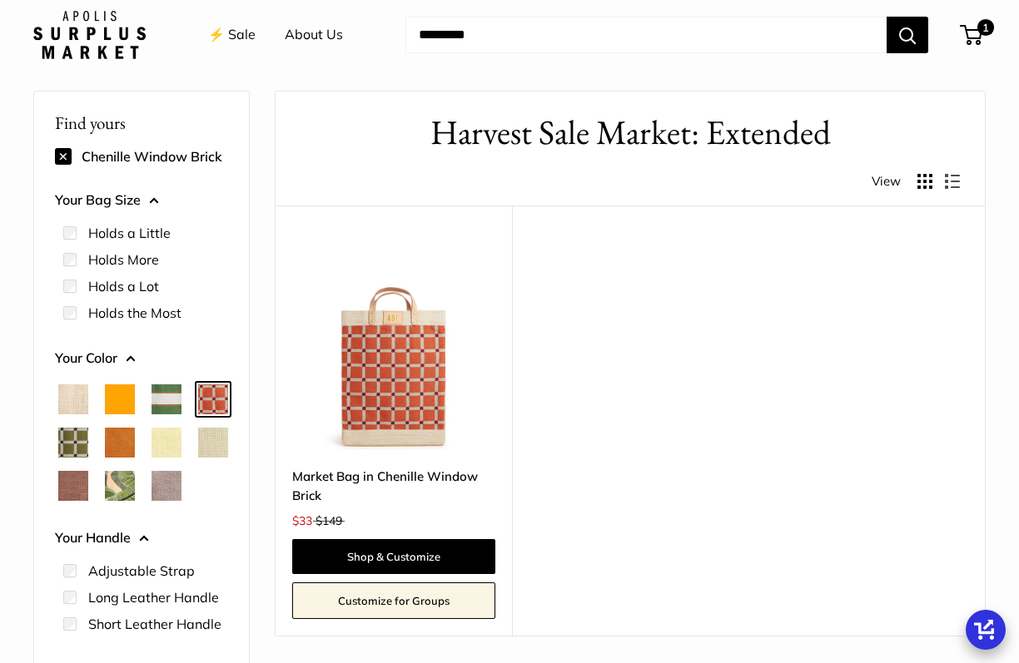
click at [0, 0] on img at bounding box center [0, 0] width 0 height 0
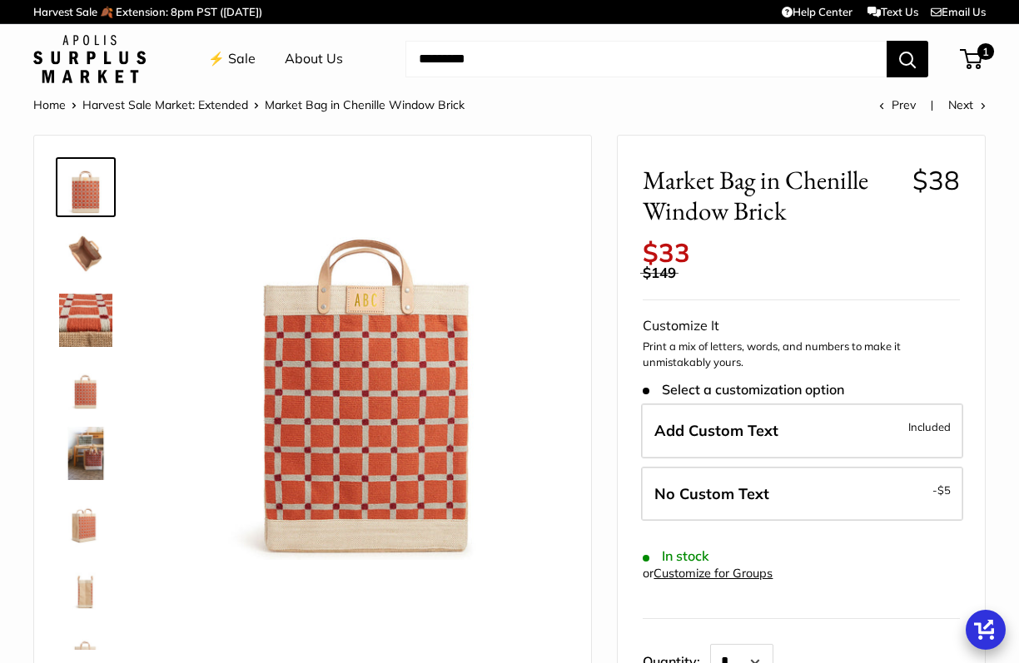
click at [77, 242] on img at bounding box center [85, 253] width 53 height 53
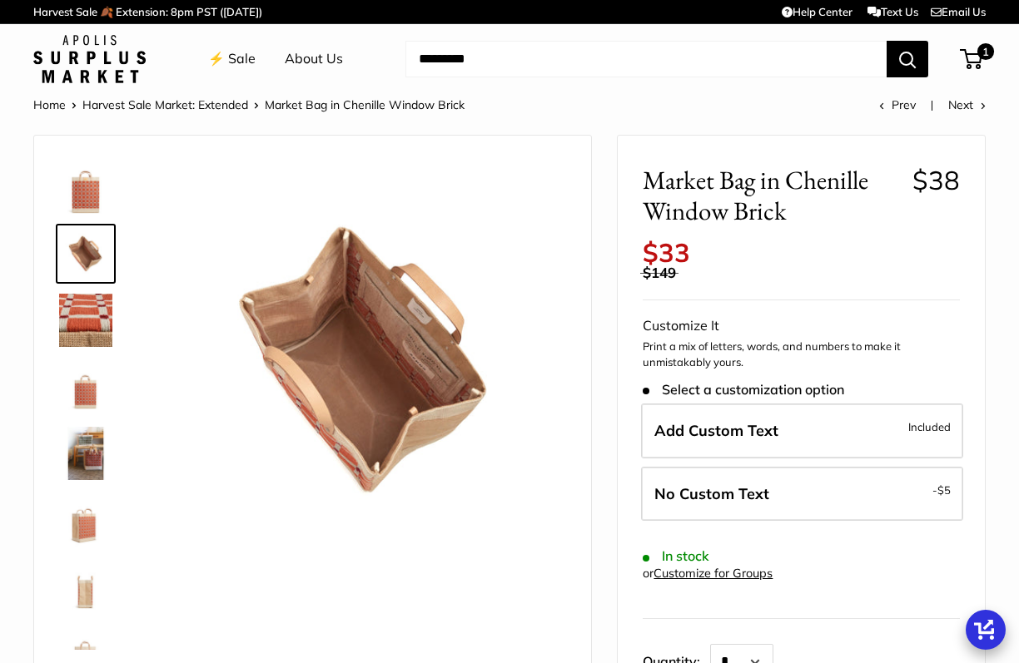
click at [93, 307] on img at bounding box center [85, 320] width 53 height 53
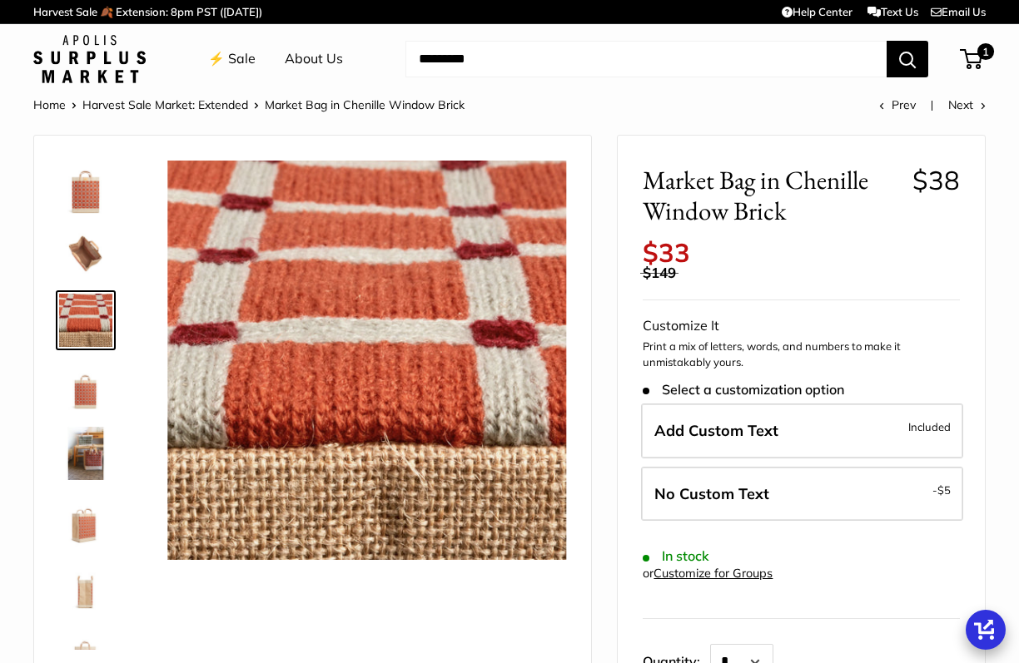
click at [102, 388] on img at bounding box center [85, 386] width 53 height 53
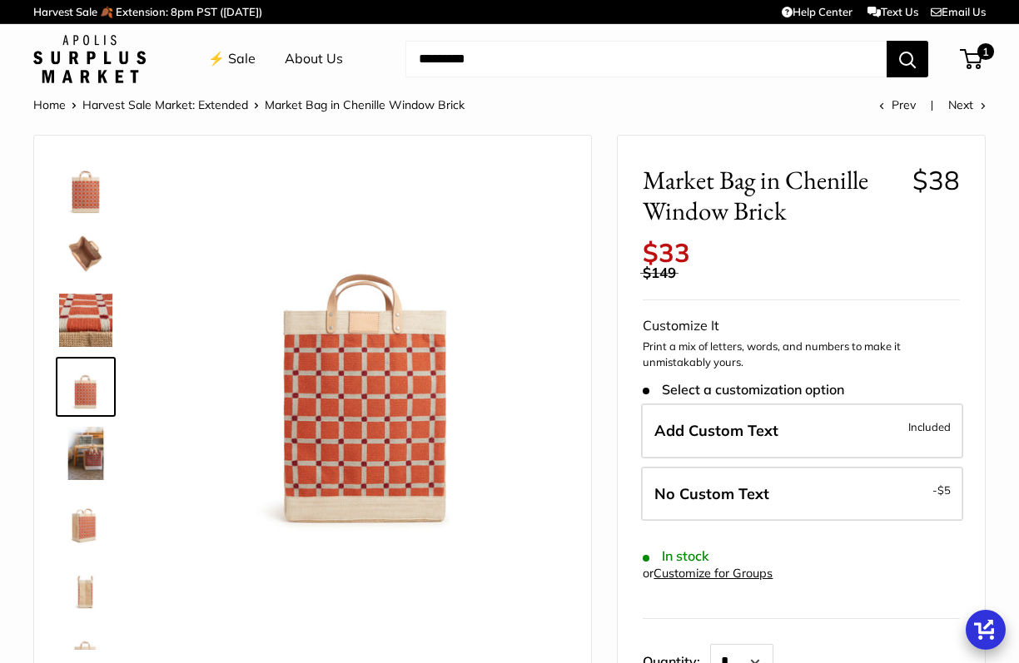
click at [127, 106] on link "Harvest Sale Market: Extended" at bounding box center [165, 104] width 166 height 15
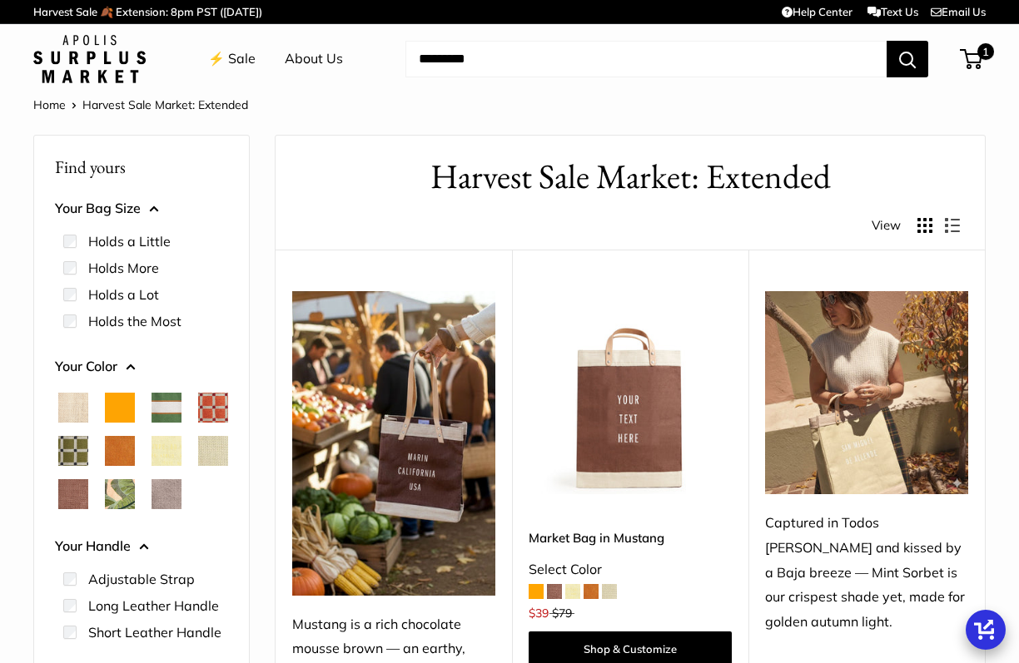
click at [88, 449] on span "Chenille Window Sage" at bounding box center [73, 451] width 30 height 30
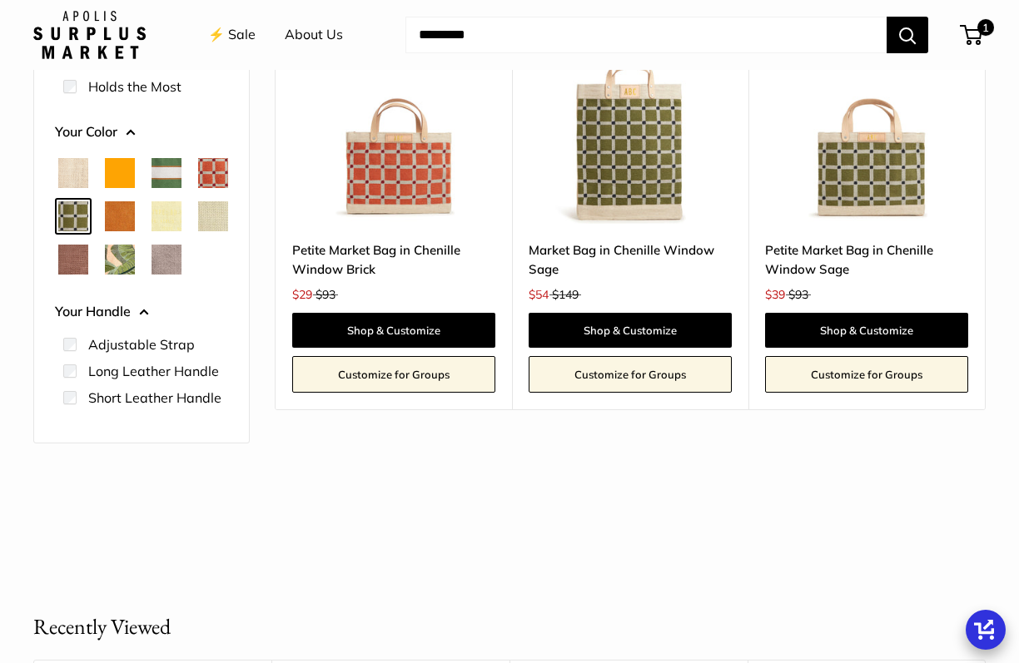
scroll to position [257, 0]
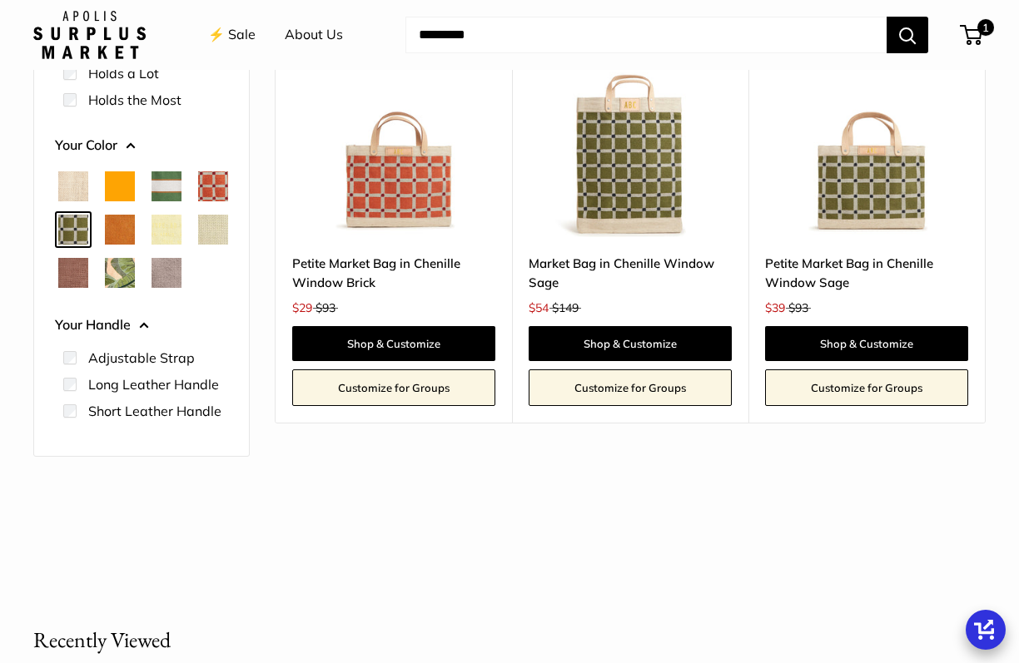
click at [135, 233] on span "Cognac" at bounding box center [120, 230] width 30 height 30
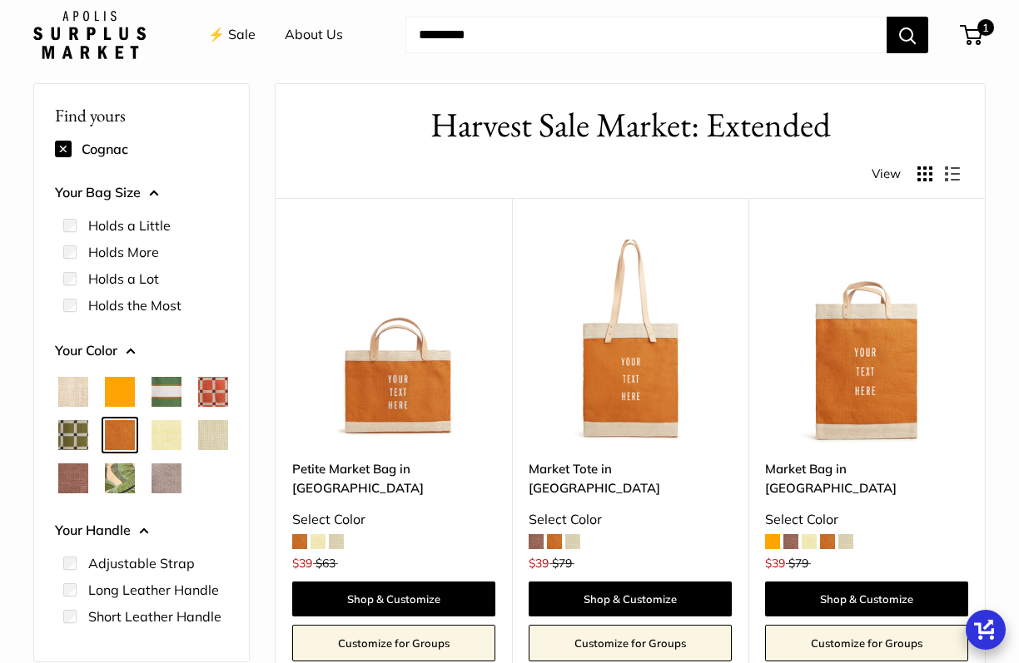
scroll to position [44, 0]
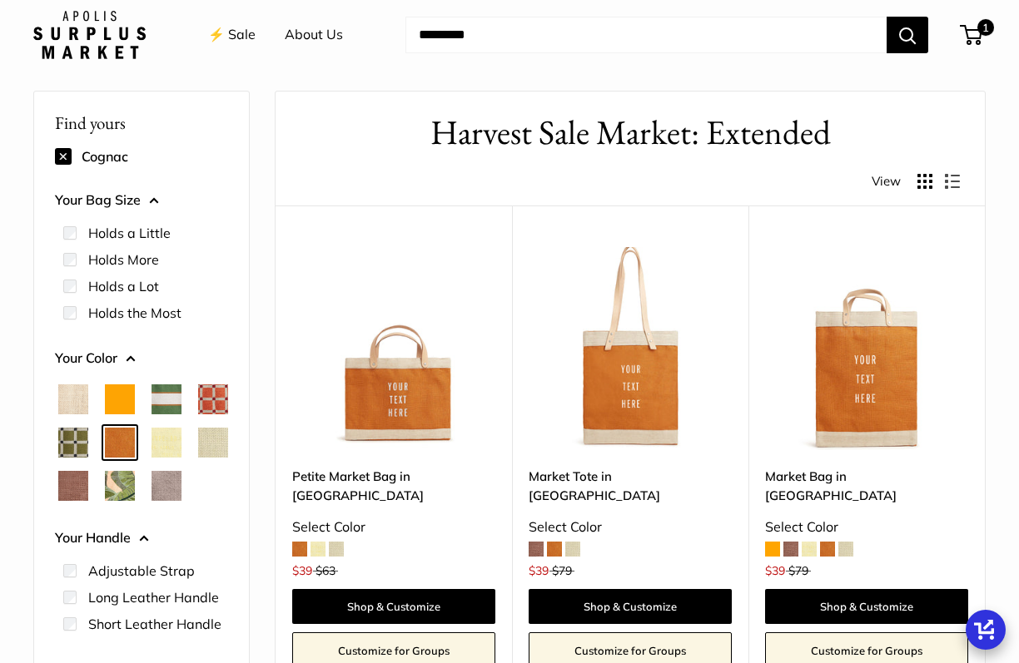
click at [152, 458] on span "Daisy" at bounding box center [167, 443] width 30 height 30
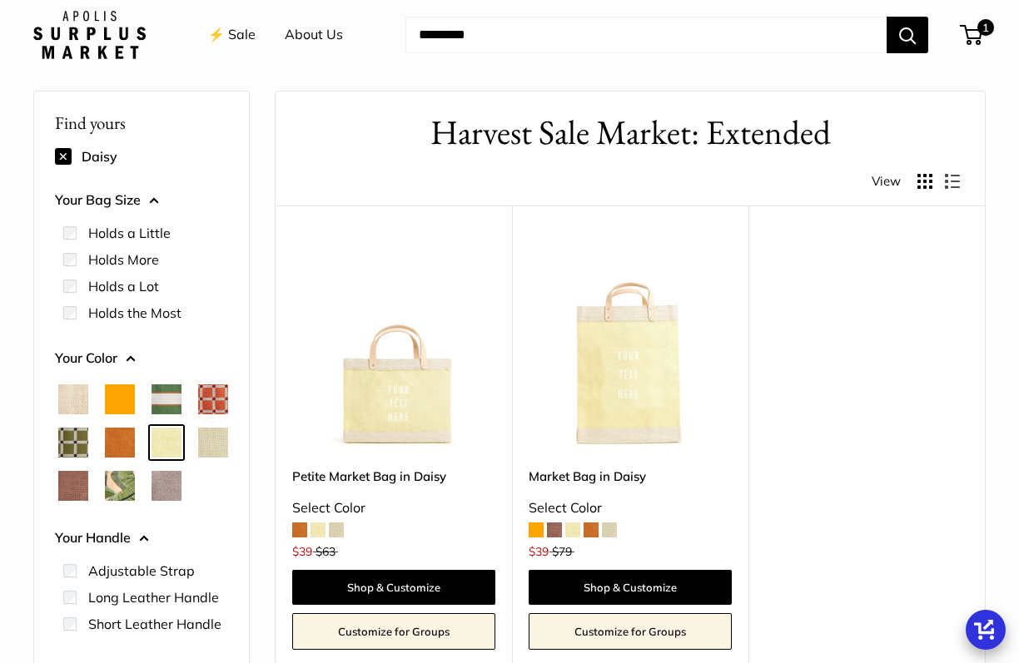
click at [198, 458] on span "Mint Sorbet" at bounding box center [213, 443] width 30 height 30
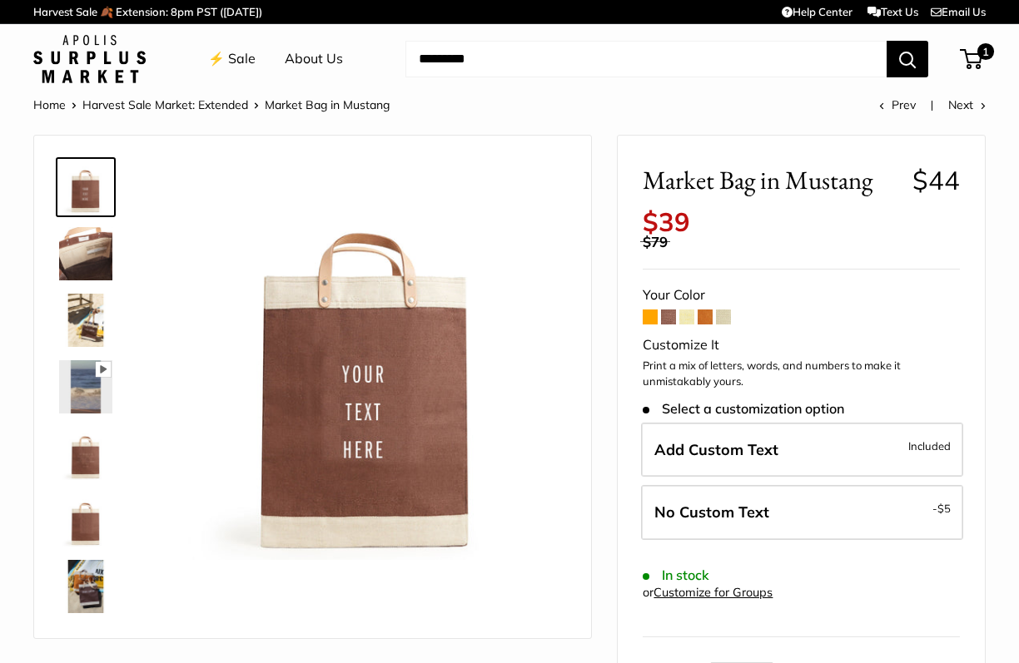
click at [649, 318] on span at bounding box center [650, 317] width 15 height 15
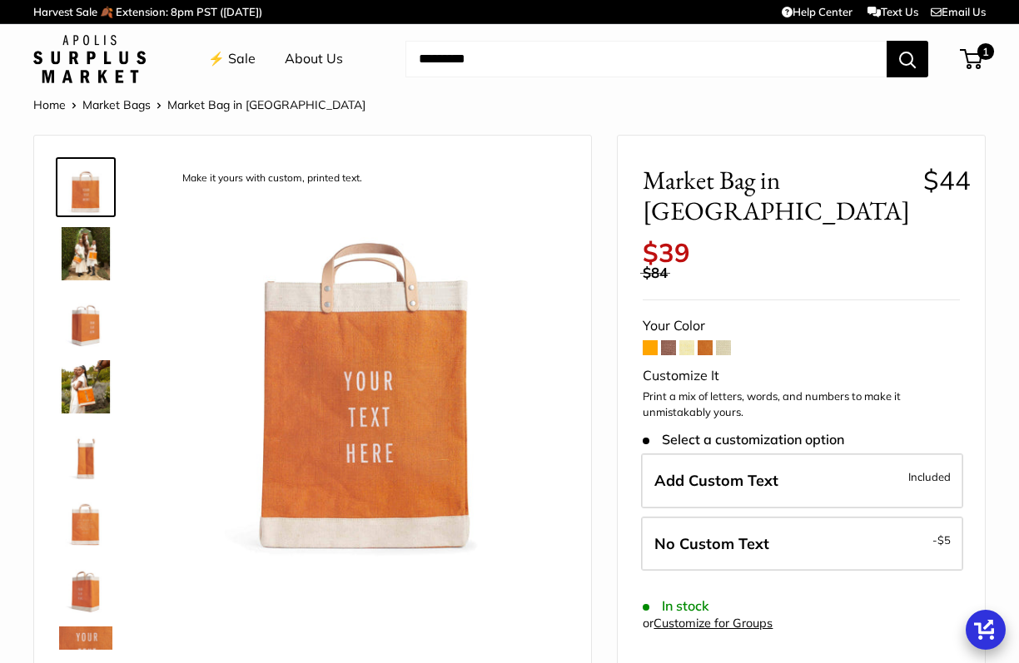
click at [81, 256] on img at bounding box center [85, 253] width 53 height 53
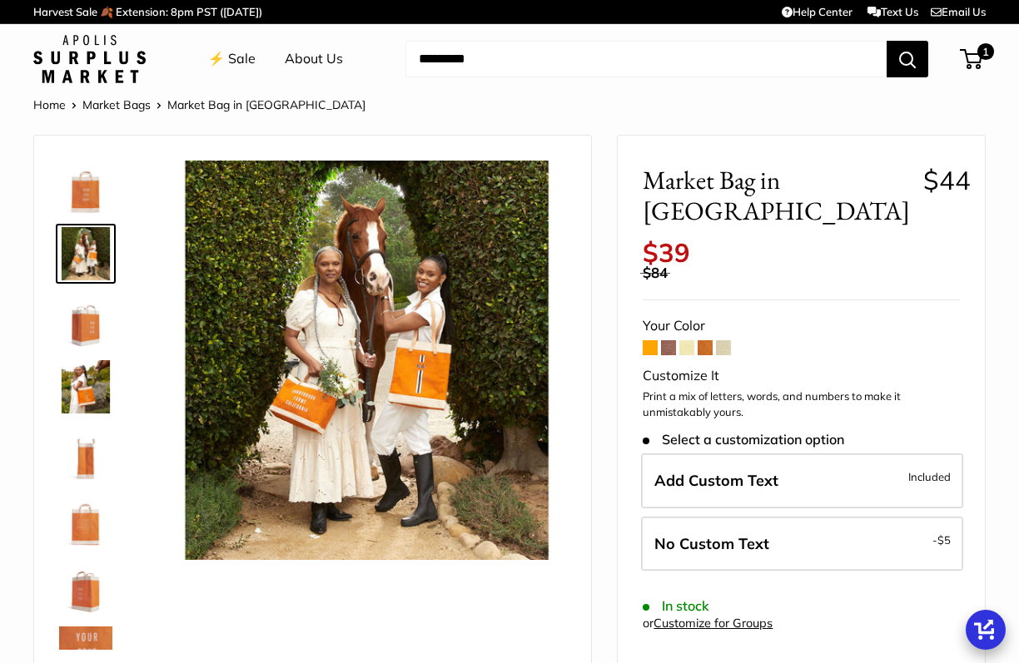
click at [87, 326] on img at bounding box center [85, 320] width 53 height 53
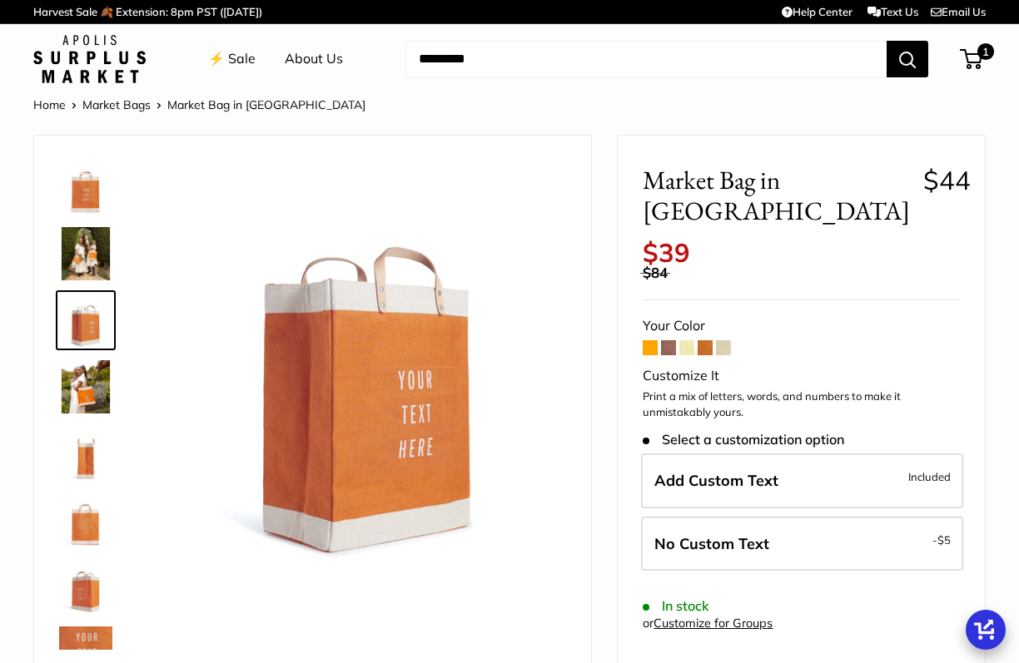
click at [86, 385] on img at bounding box center [85, 386] width 53 height 53
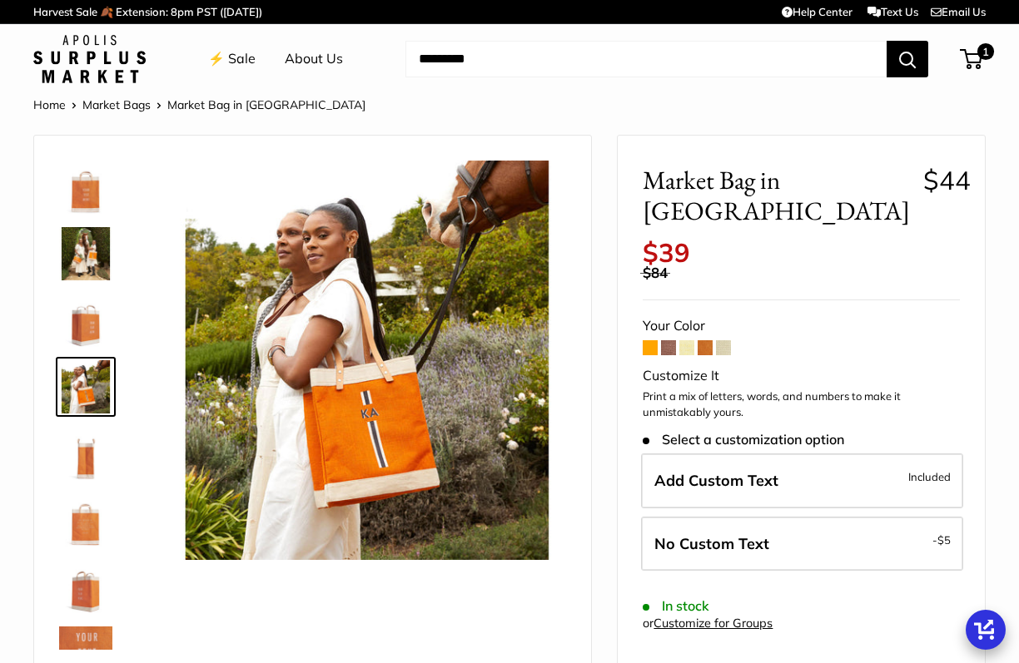
click at [92, 191] on img at bounding box center [85, 187] width 53 height 53
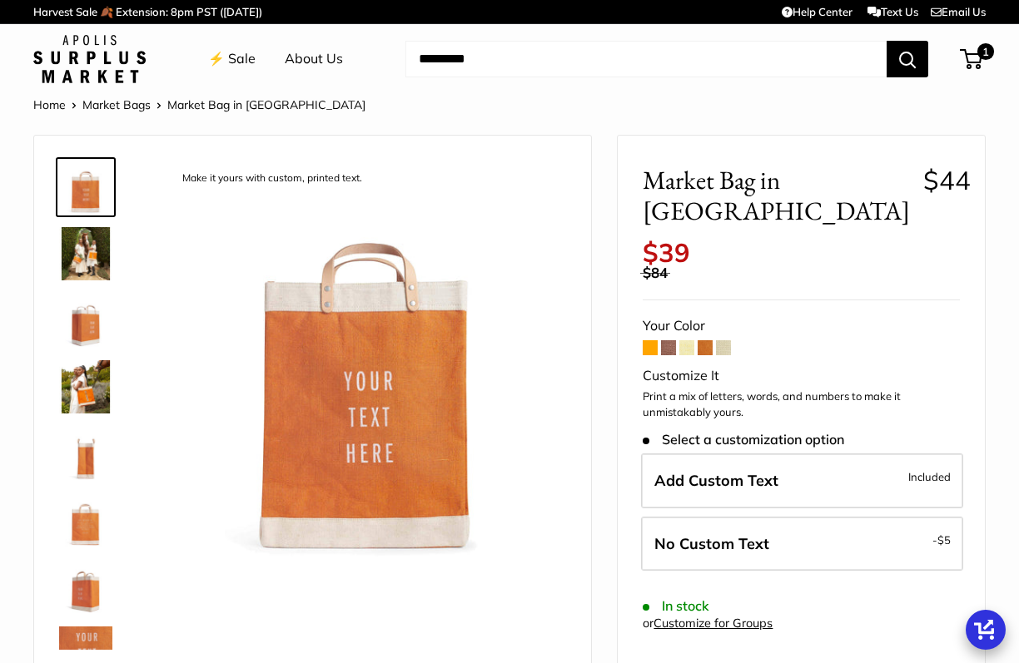
click at [110, 254] on img at bounding box center [85, 253] width 53 height 53
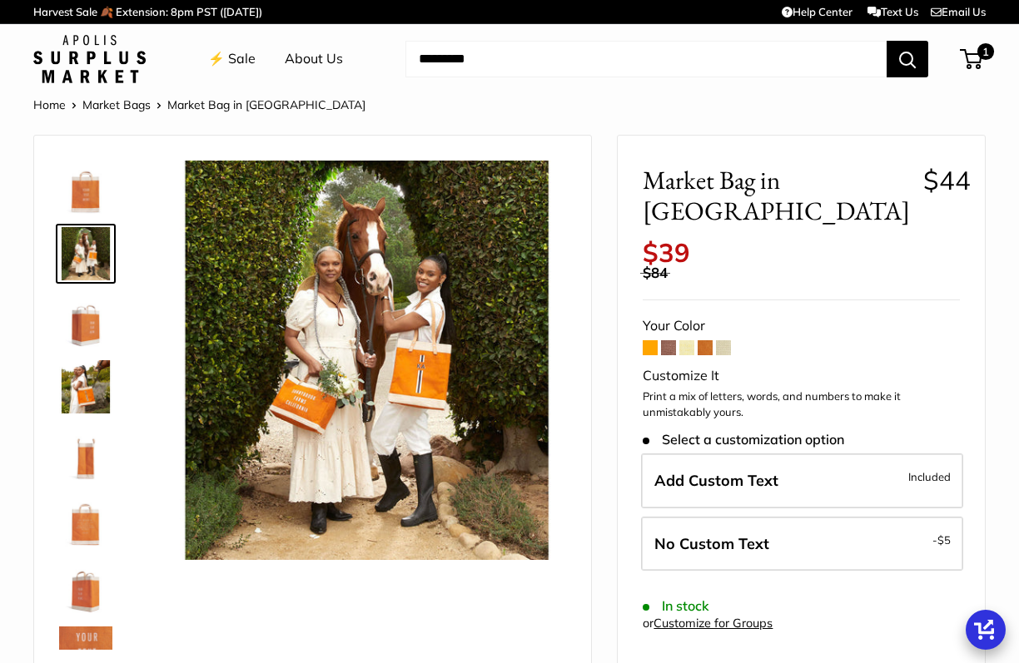
click at [88, 329] on img at bounding box center [85, 320] width 53 height 53
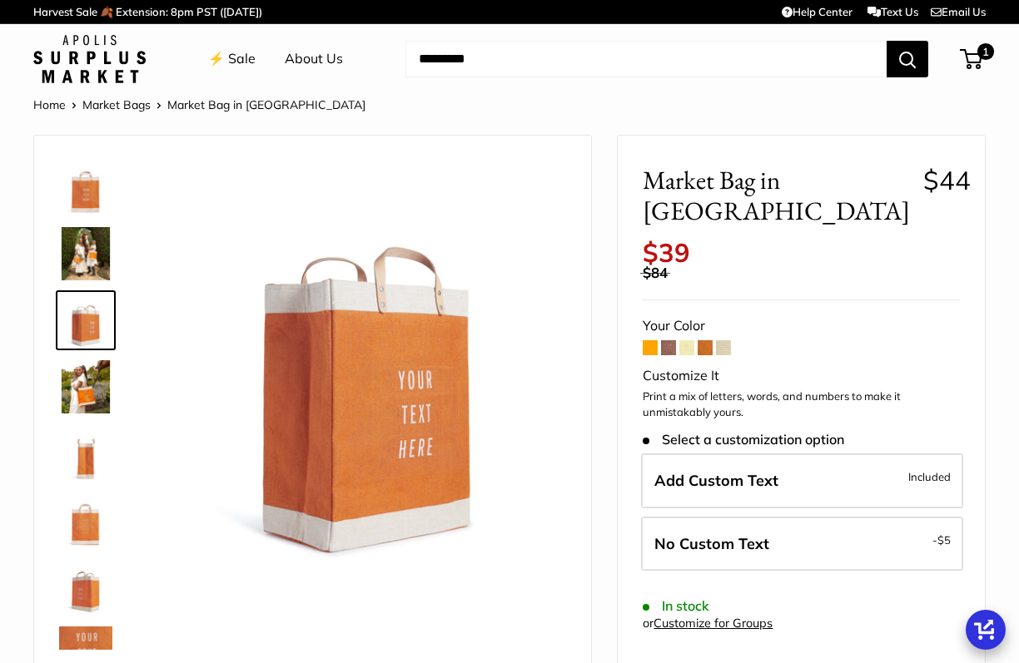
click at [92, 372] on img at bounding box center [85, 386] width 53 height 53
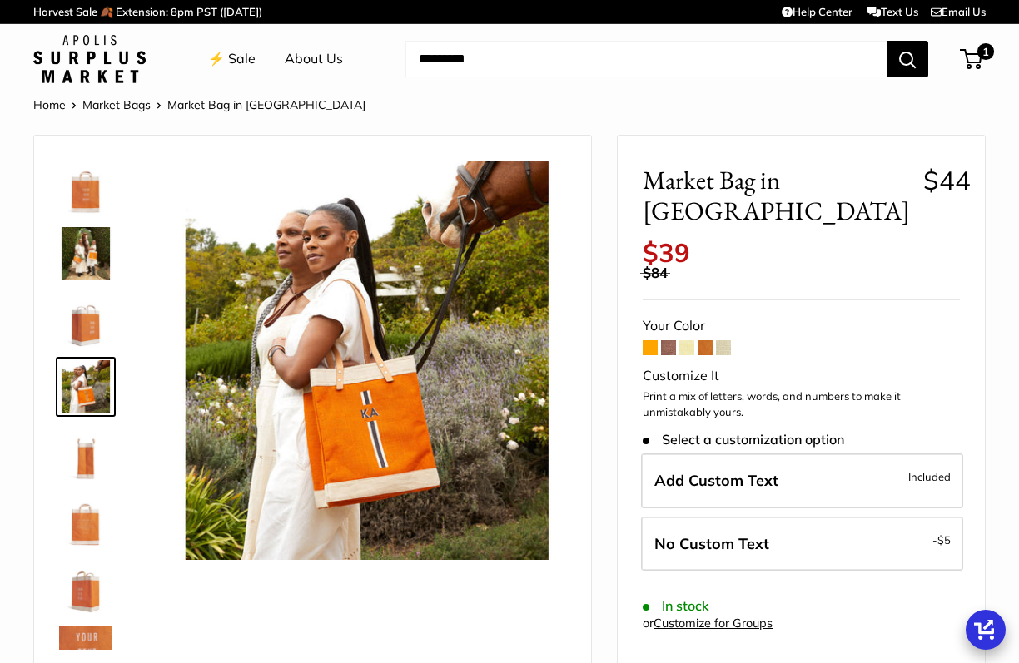
click at [91, 451] on img at bounding box center [85, 453] width 53 height 53
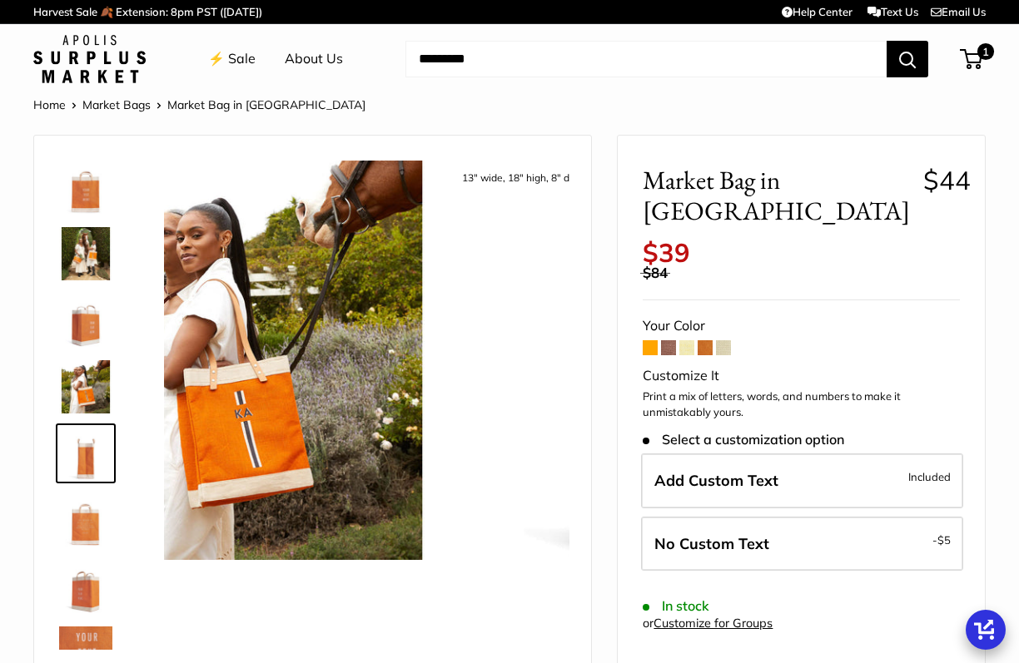
scroll to position [52, 0]
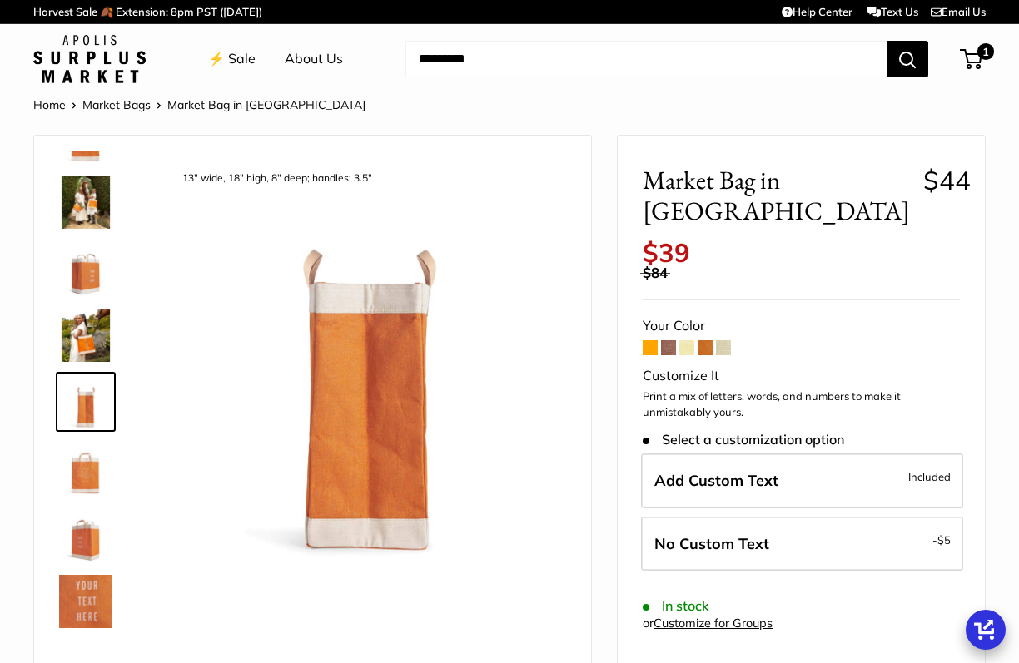
click at [85, 479] on img at bounding box center [85, 468] width 53 height 53
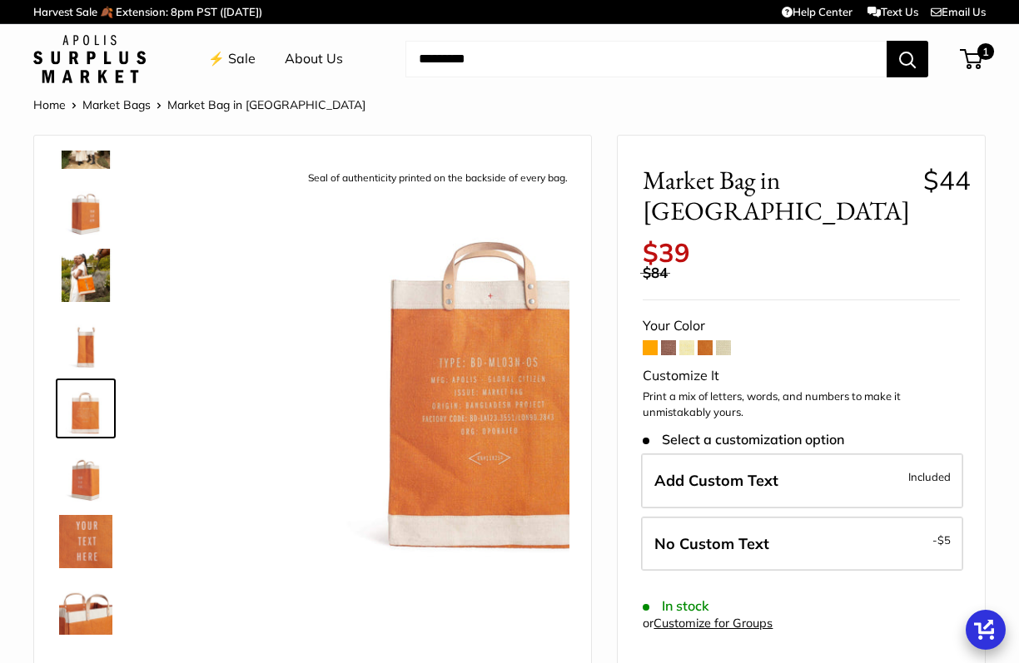
scroll to position [118, 0]
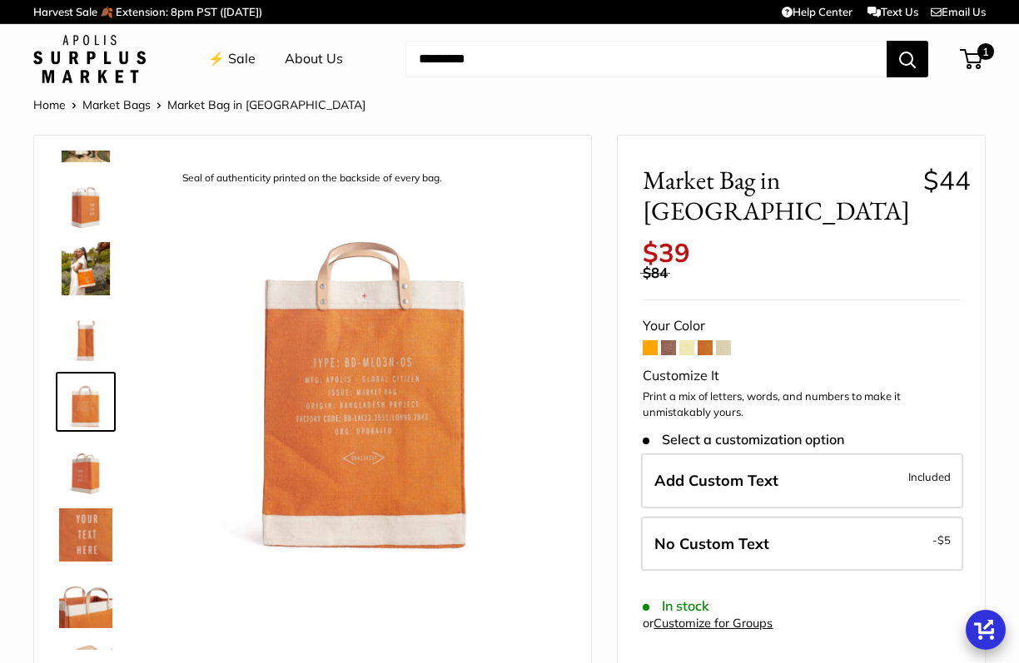
click at [82, 497] on link at bounding box center [86, 469] width 60 height 60
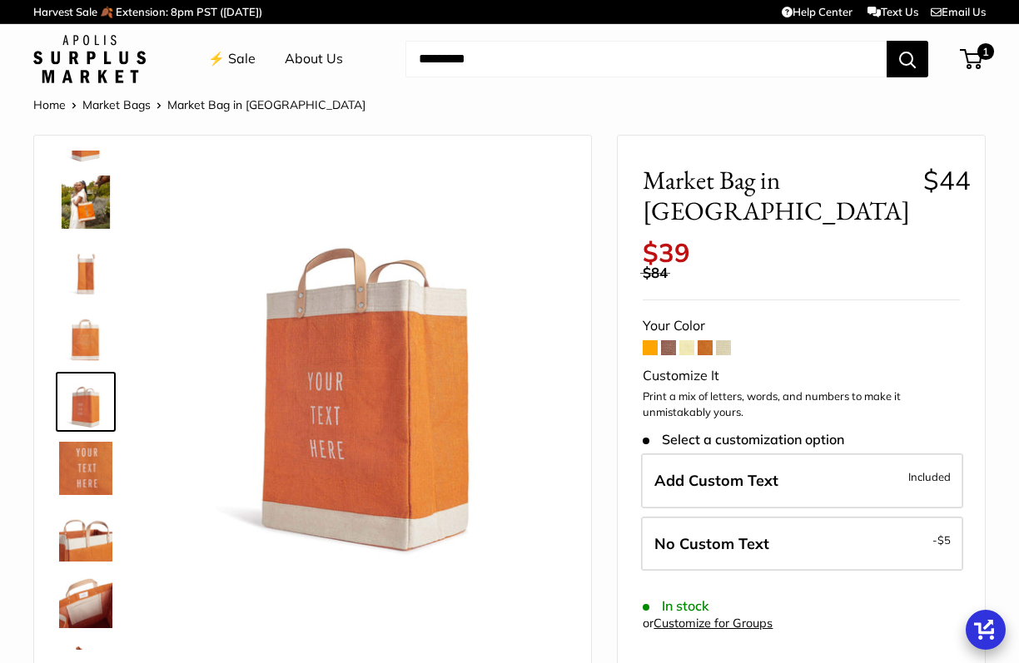
click at [82, 487] on img at bounding box center [85, 468] width 53 height 53
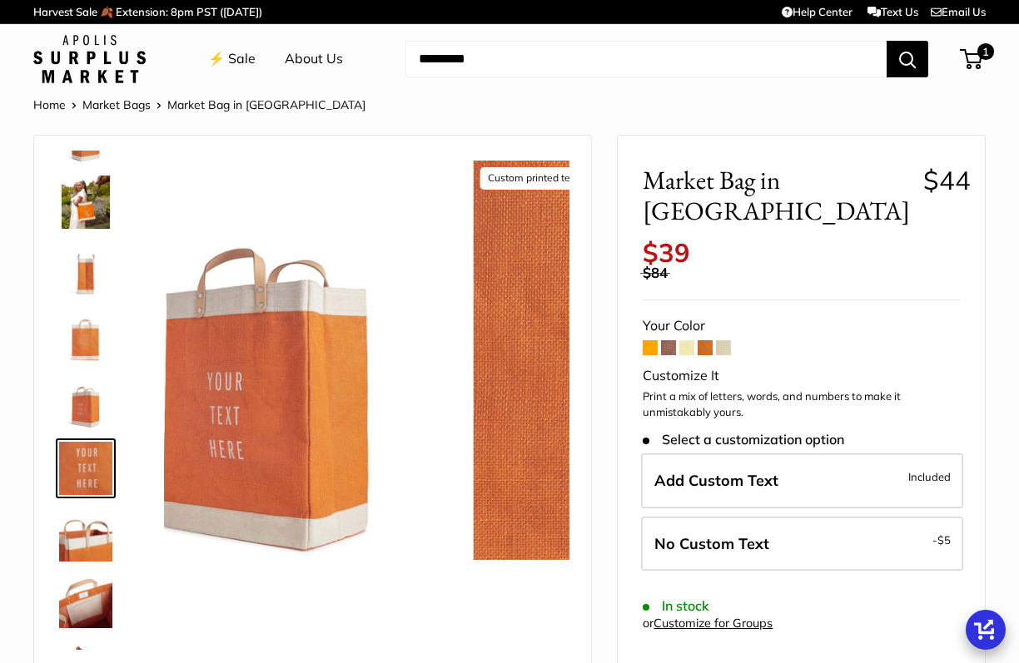
scroll to position [251, 0]
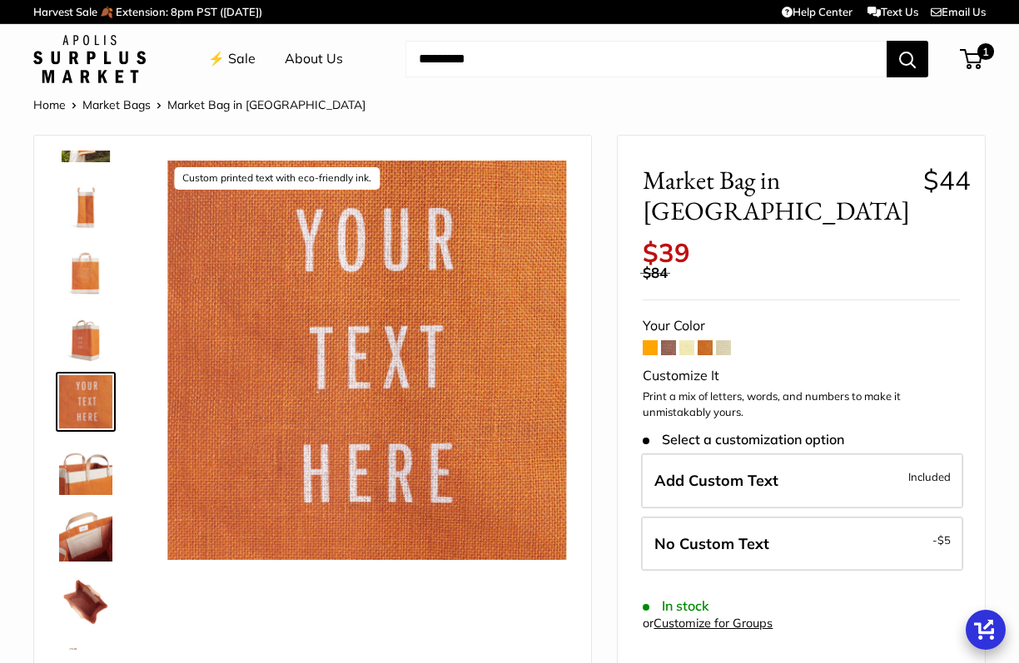
click at [82, 499] on div at bounding box center [92, 400] width 80 height 499
click at [84, 544] on img at bounding box center [85, 535] width 53 height 53
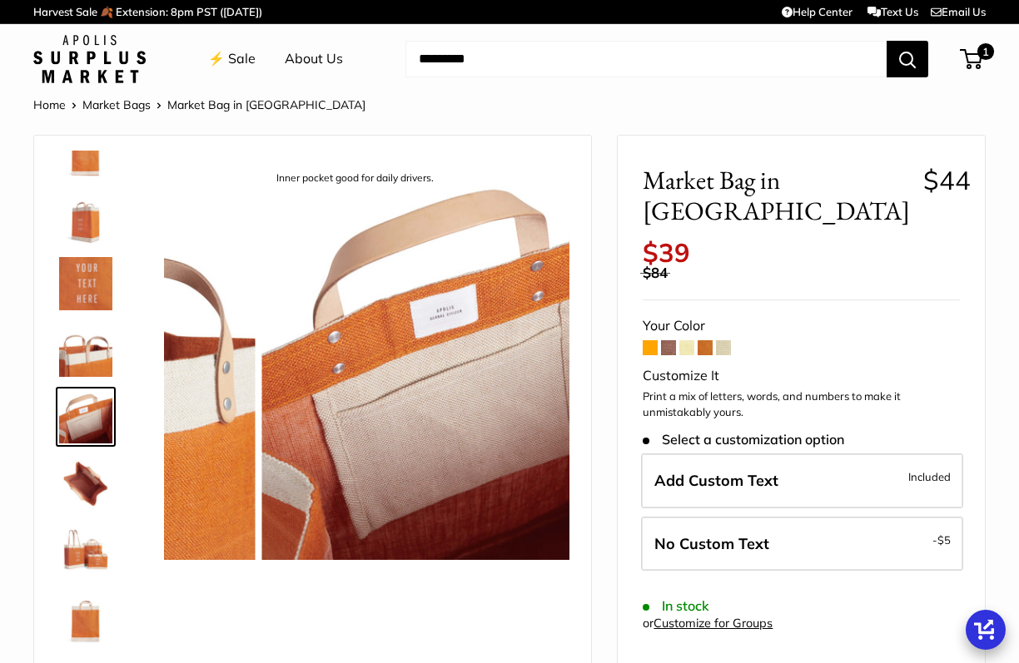
scroll to position [373, 0]
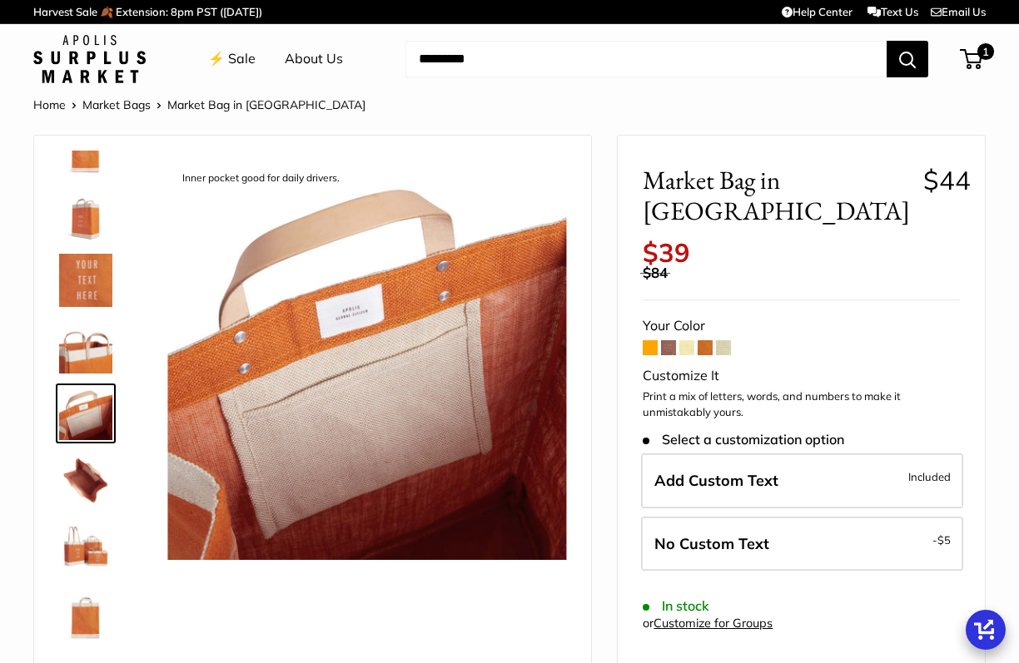
click at [86, 554] on img at bounding box center [85, 546] width 53 height 53
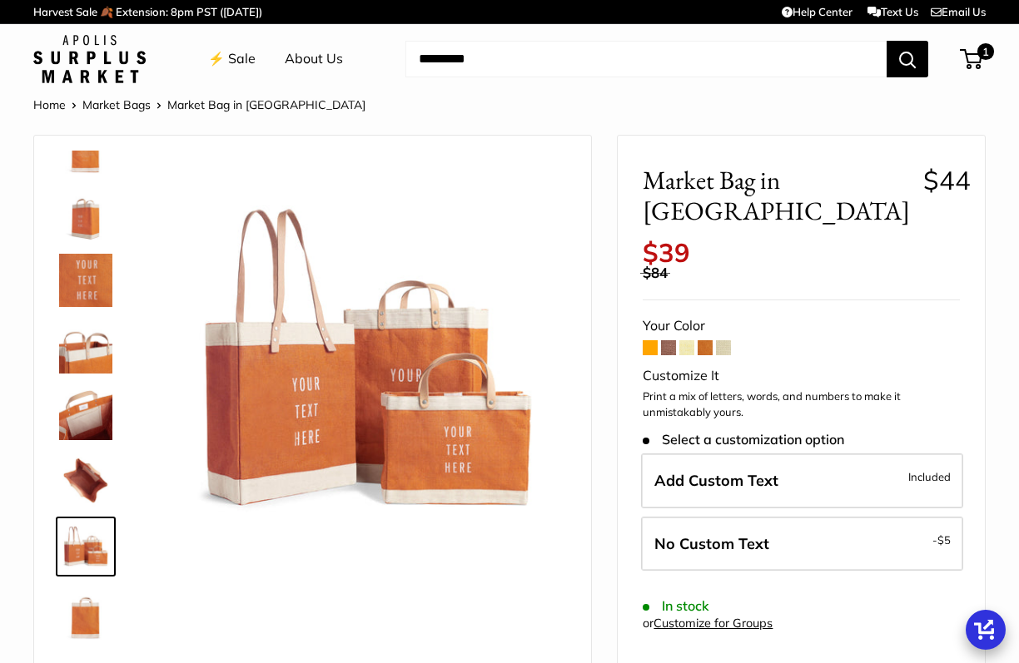
click at [85, 611] on img at bounding box center [85, 613] width 53 height 53
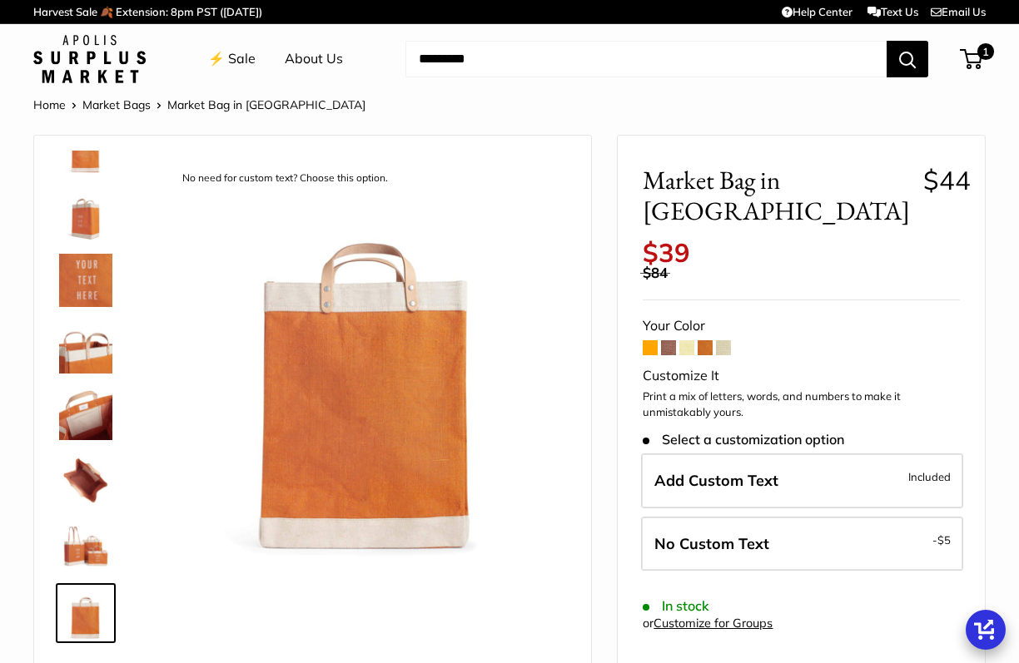
click at [668, 340] on span at bounding box center [668, 347] width 15 height 15
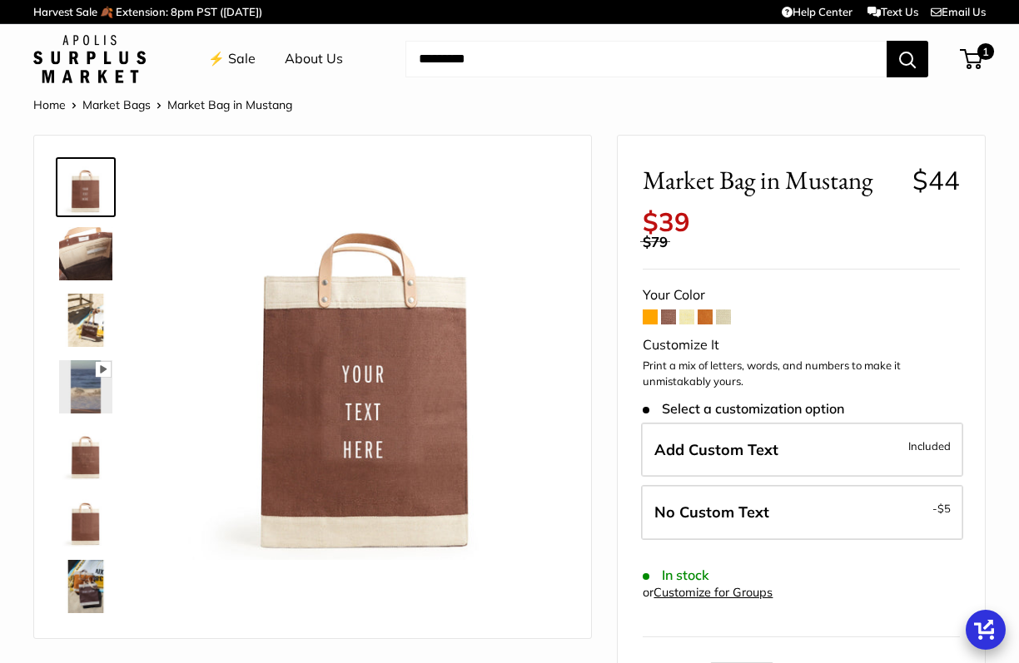
click at [649, 318] on span at bounding box center [650, 317] width 15 height 15
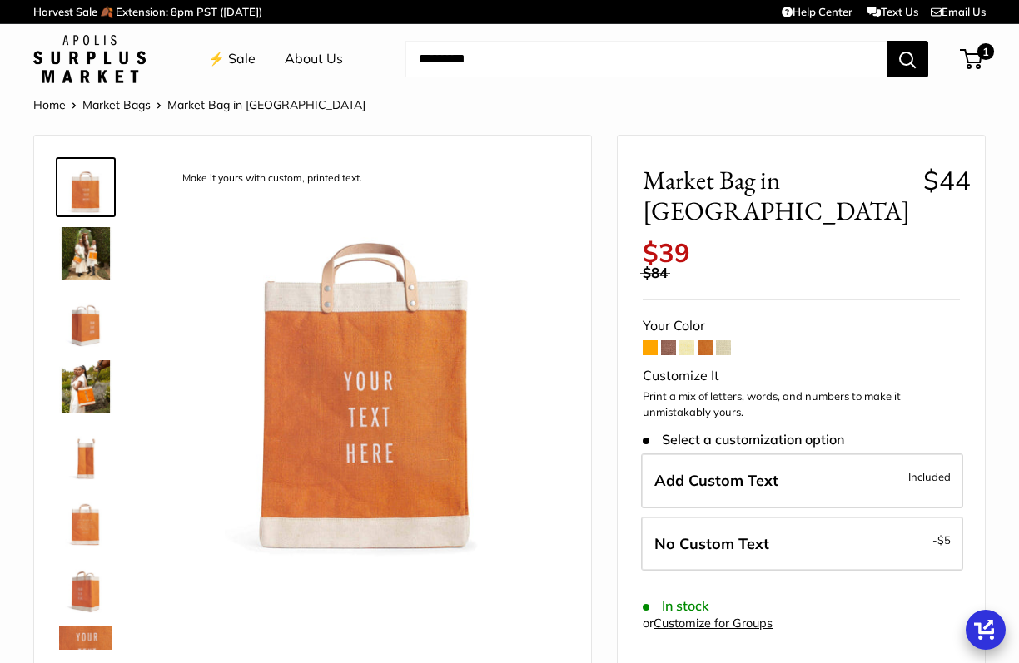
click at [687, 340] on span at bounding box center [686, 347] width 15 height 15
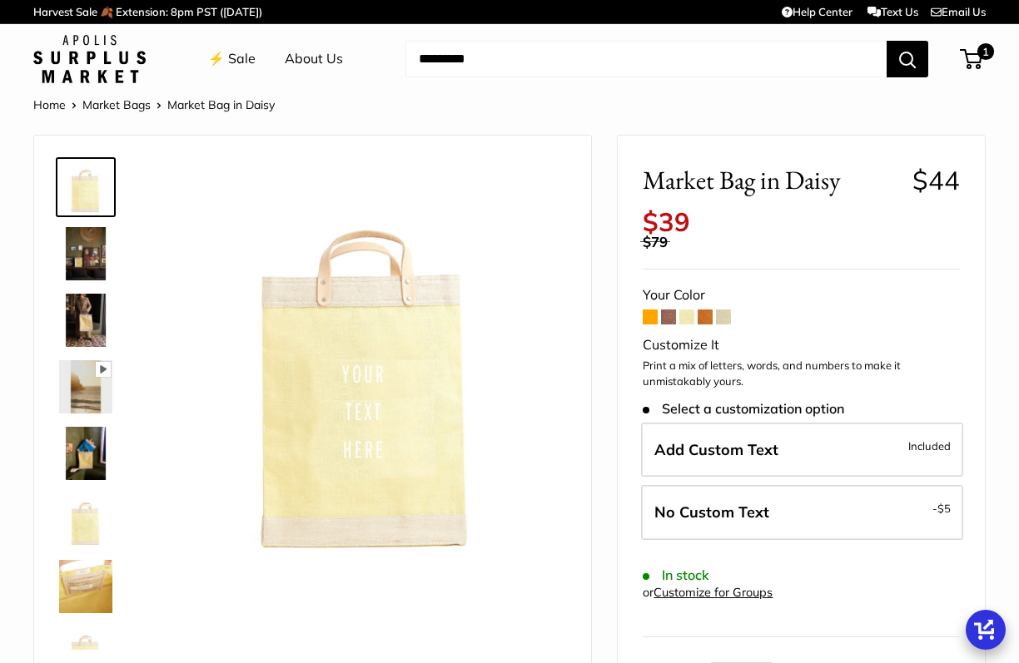
click at [706, 318] on span at bounding box center [705, 317] width 15 height 15
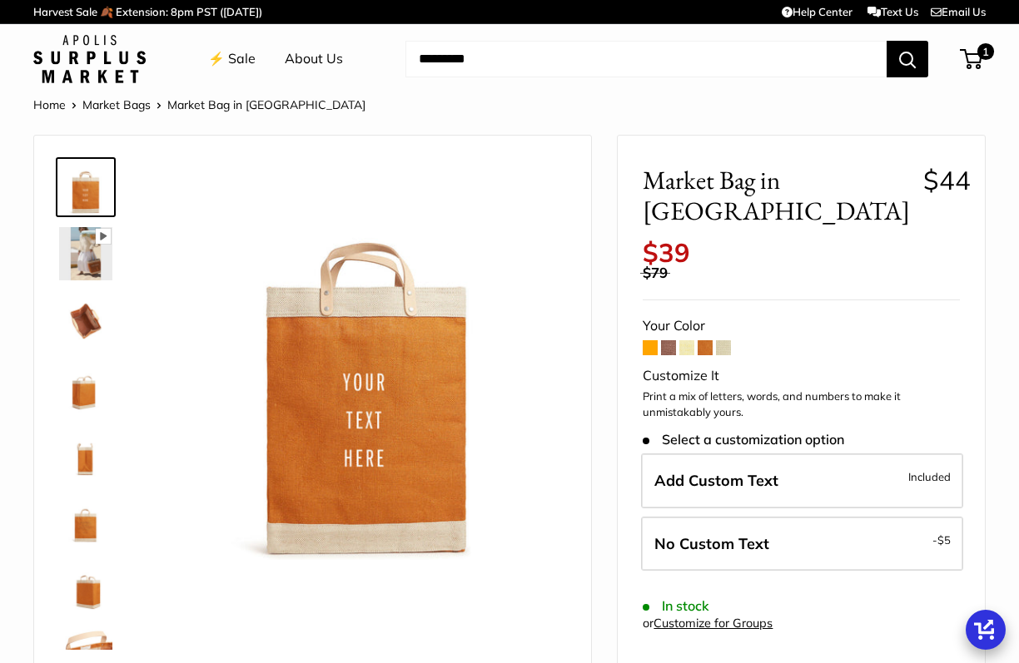
click at [88, 239] on img at bounding box center [85, 253] width 53 height 53
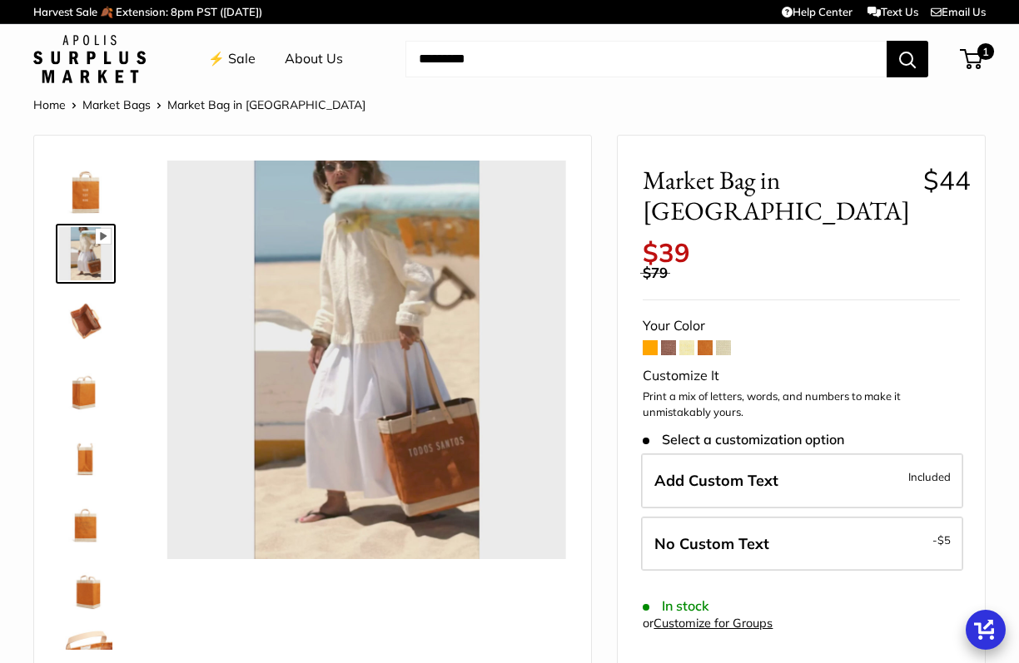
click at [88, 312] on img at bounding box center [85, 320] width 53 height 53
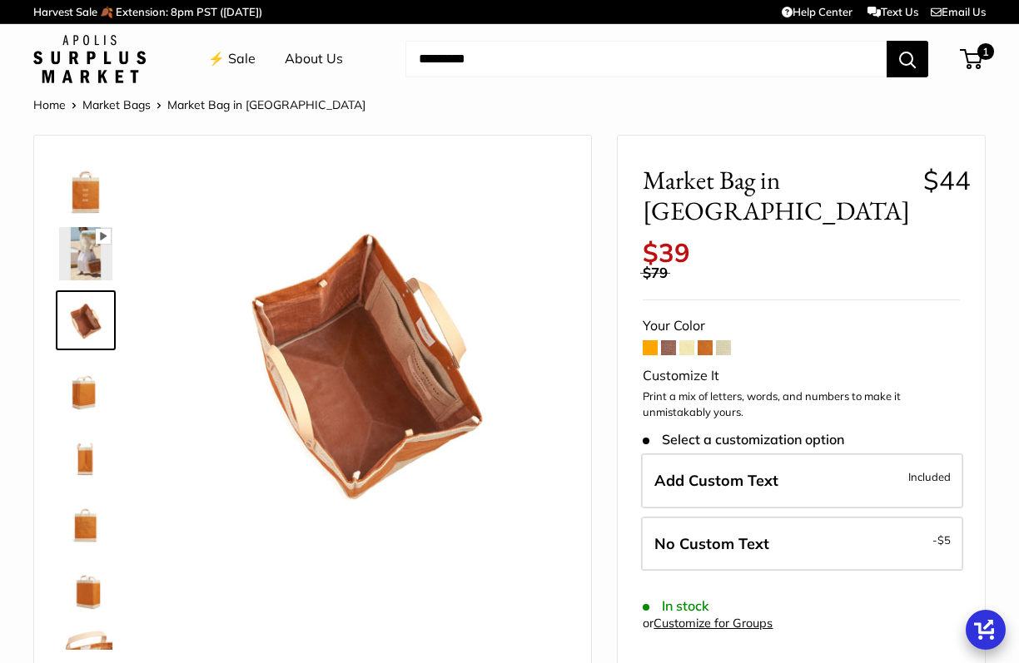
click at [82, 249] on img at bounding box center [85, 253] width 53 height 53
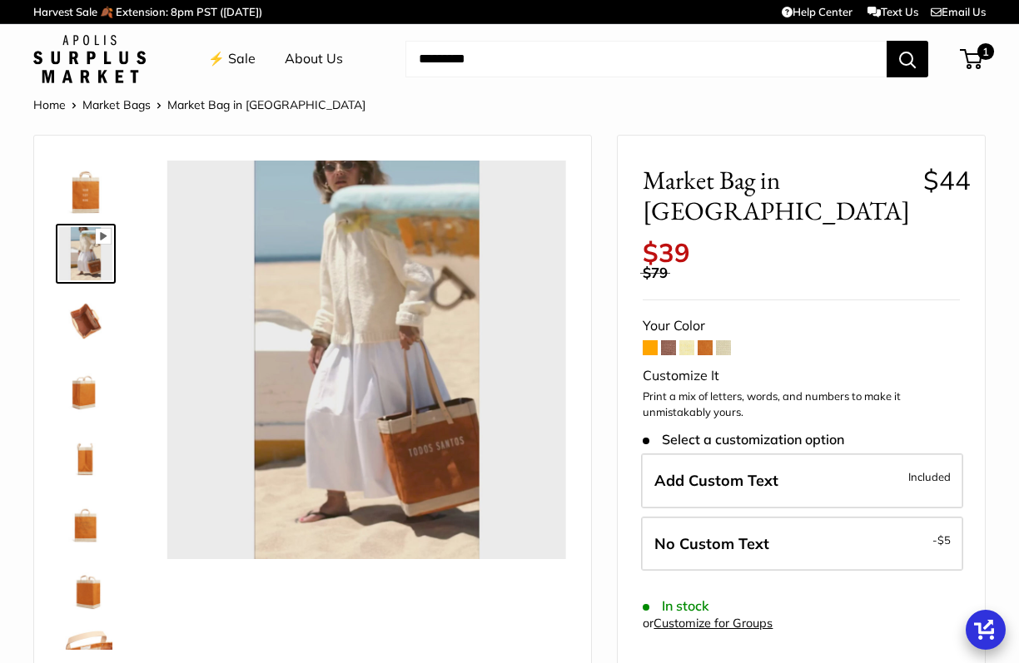
click at [725, 340] on span at bounding box center [723, 347] width 15 height 15
type input "*****"
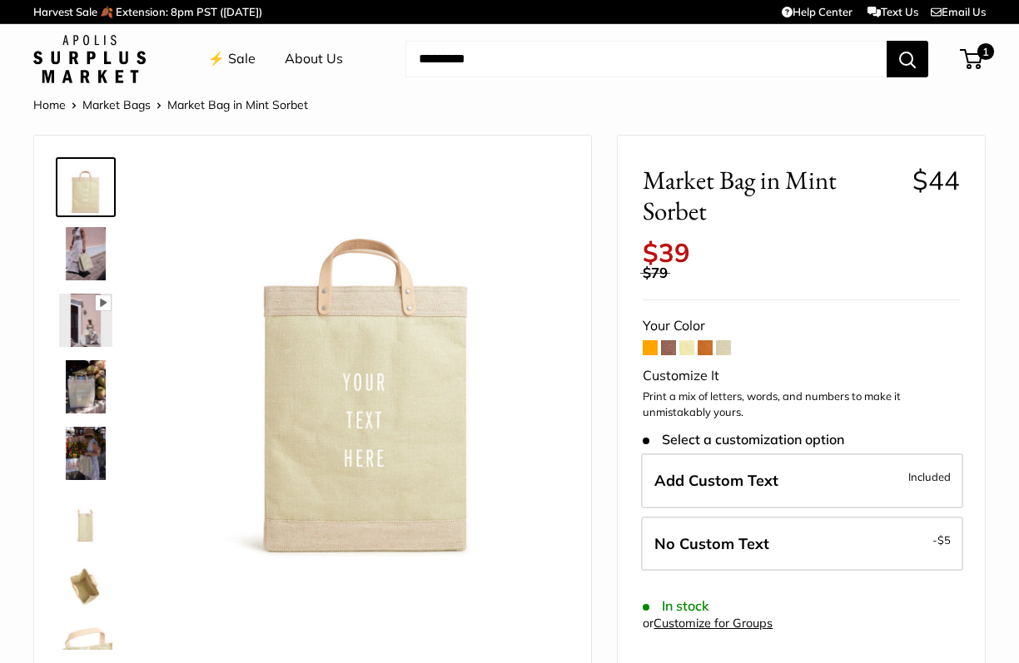
click at [649, 351] on span at bounding box center [650, 347] width 15 height 15
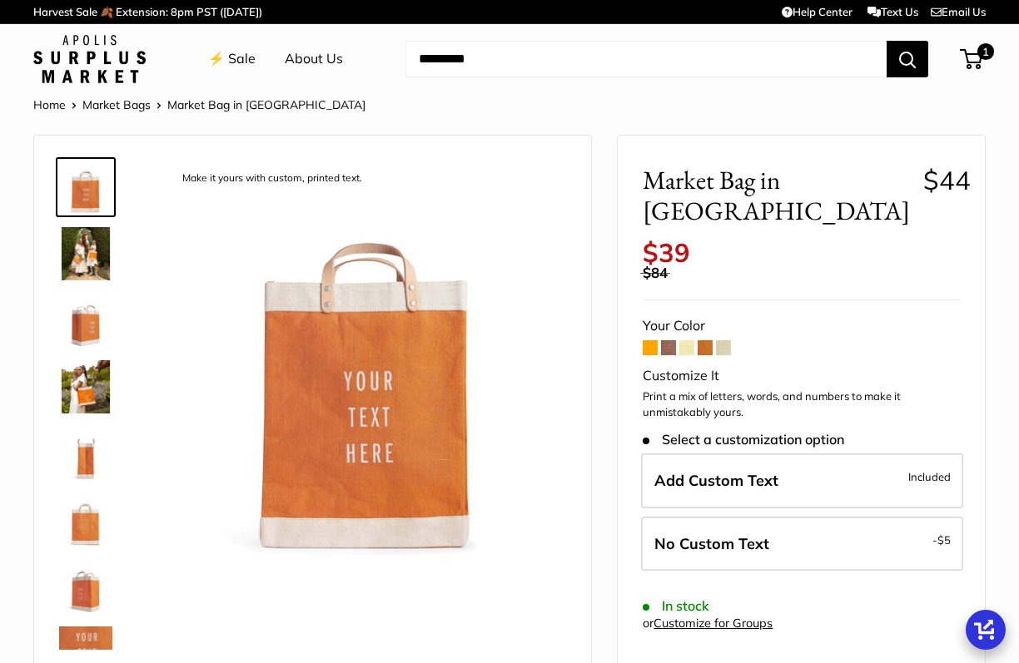
click at [99, 60] on img at bounding box center [89, 59] width 112 height 48
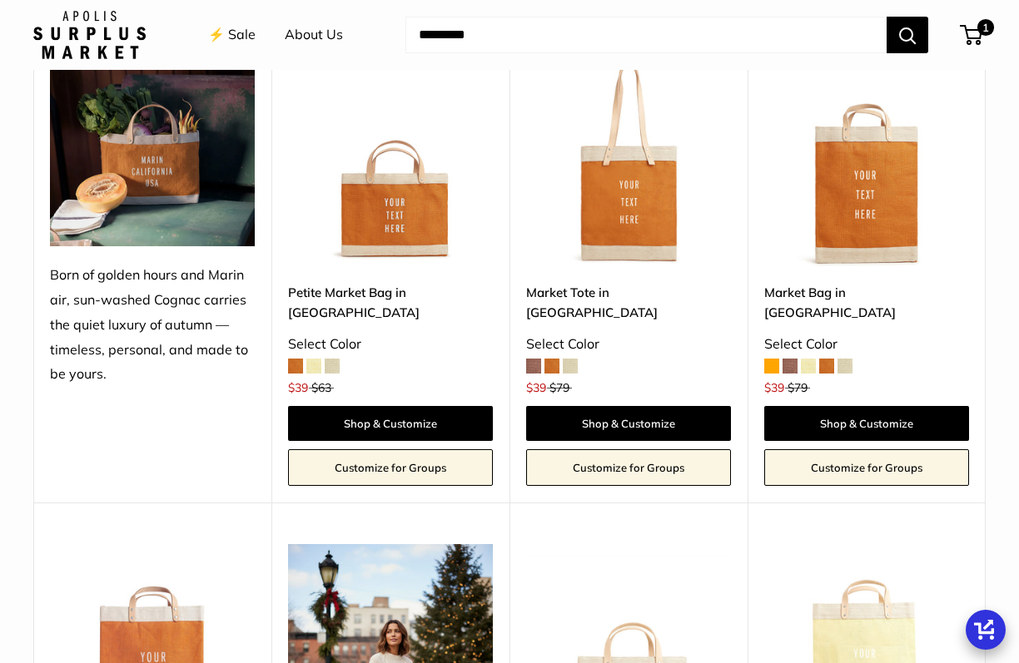
scroll to position [1588, 0]
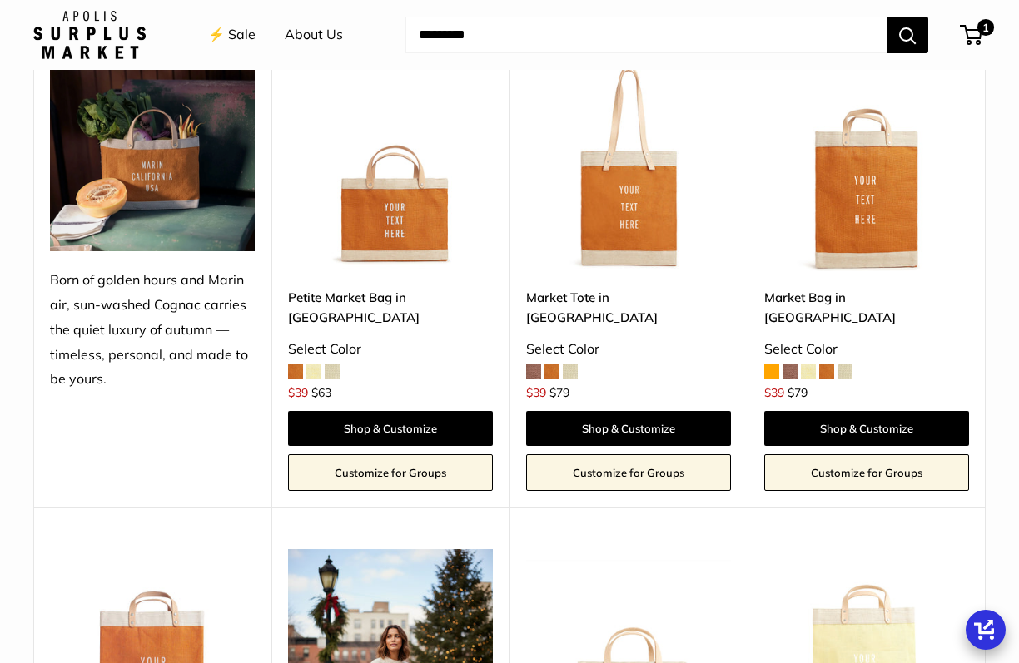
click at [0, 0] on img at bounding box center [0, 0] width 0 height 0
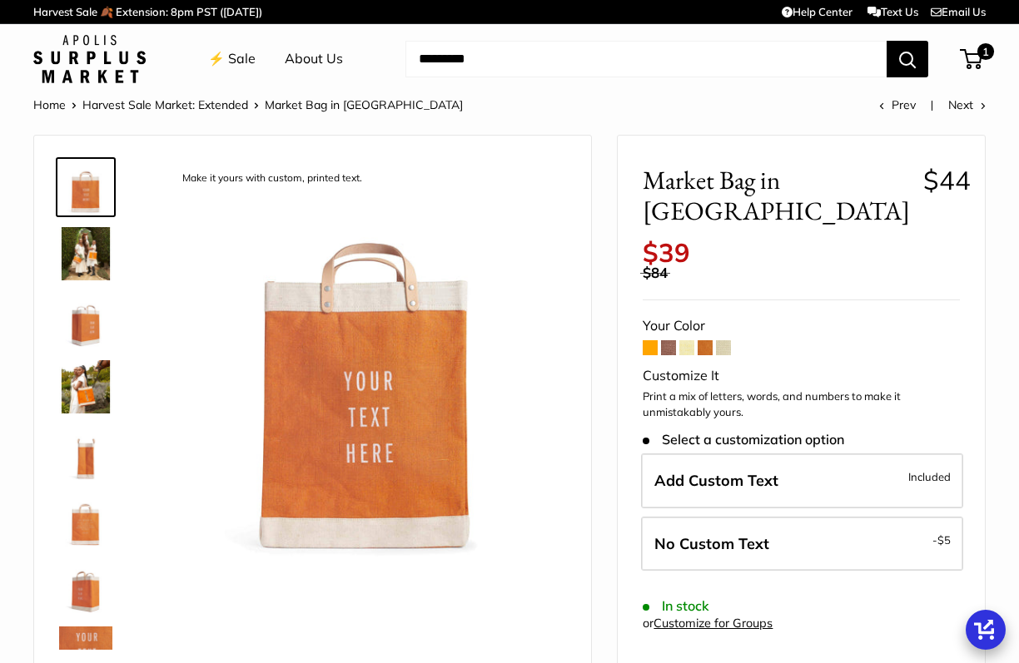
click at [90, 313] on img at bounding box center [85, 320] width 53 height 53
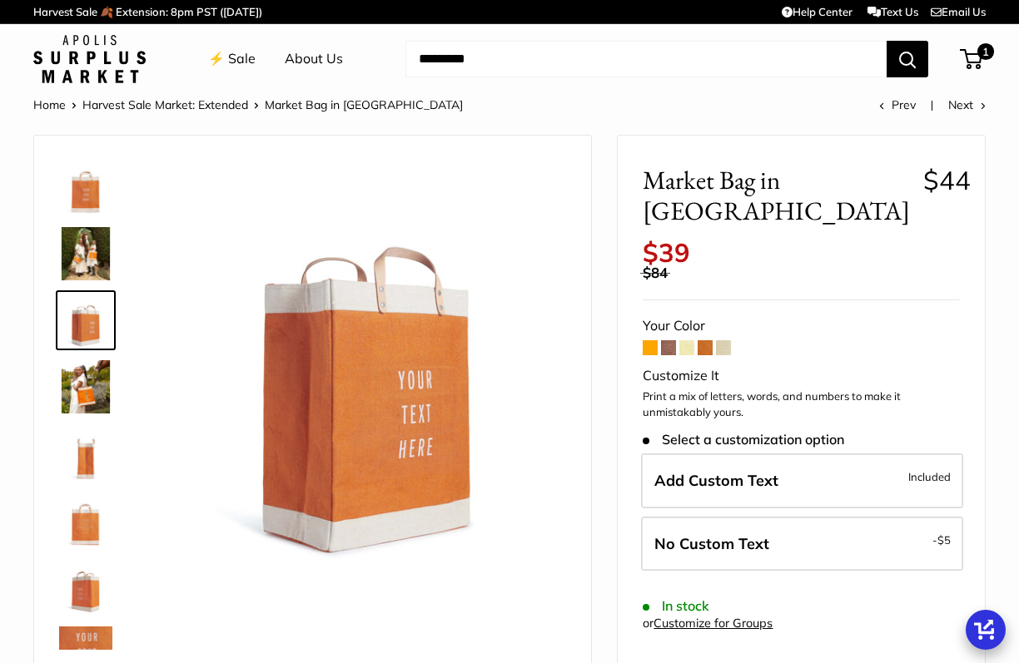
click at [92, 201] on img at bounding box center [85, 187] width 53 height 53
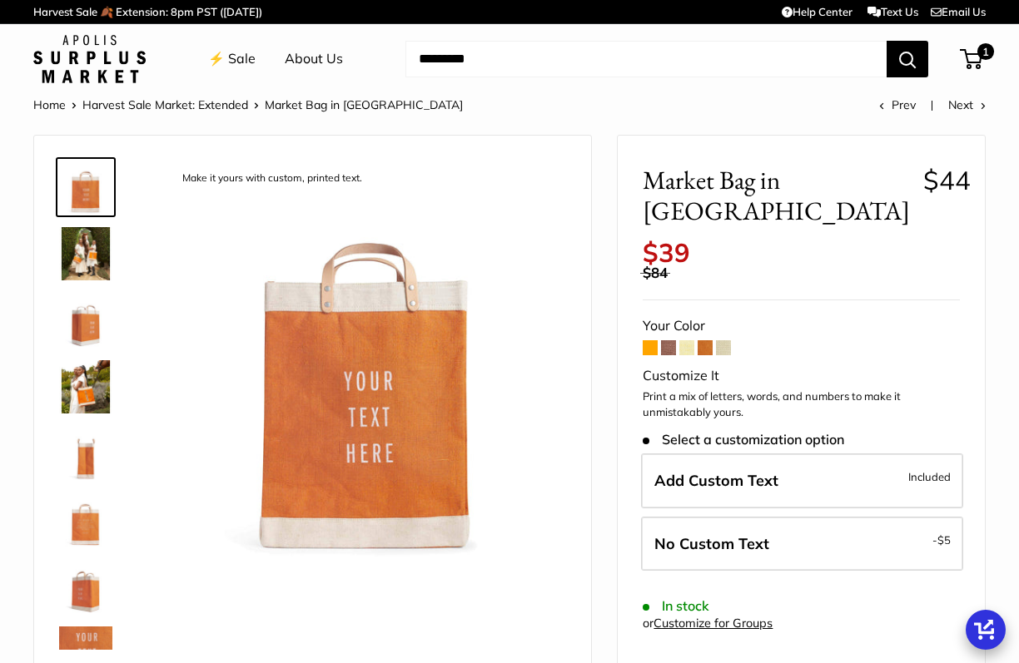
click at [93, 322] on img at bounding box center [85, 320] width 53 height 53
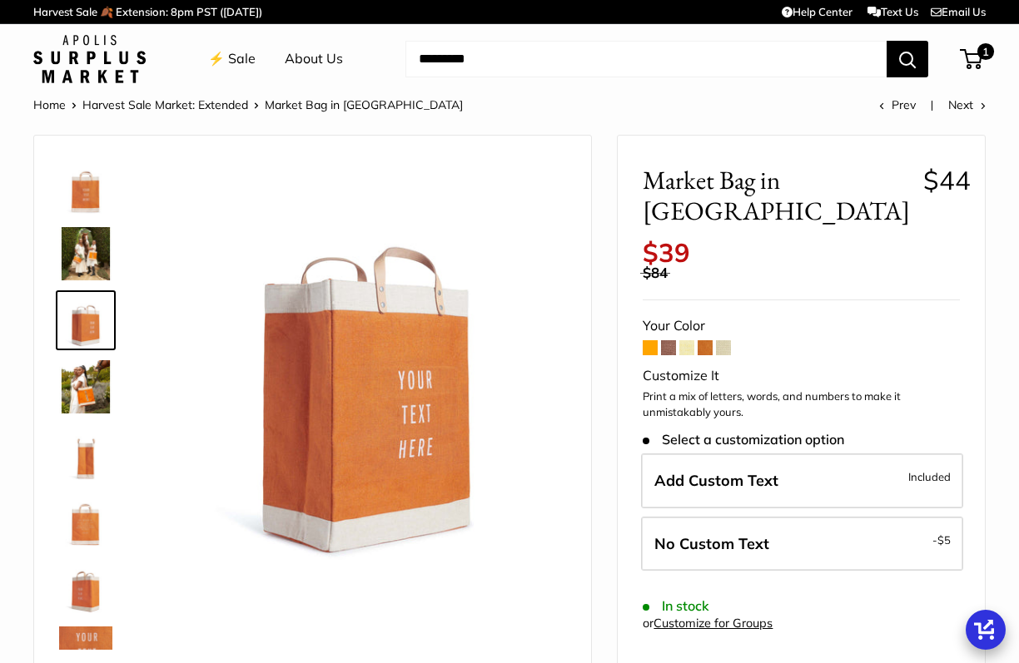
click at [85, 585] on img at bounding box center [85, 586] width 53 height 53
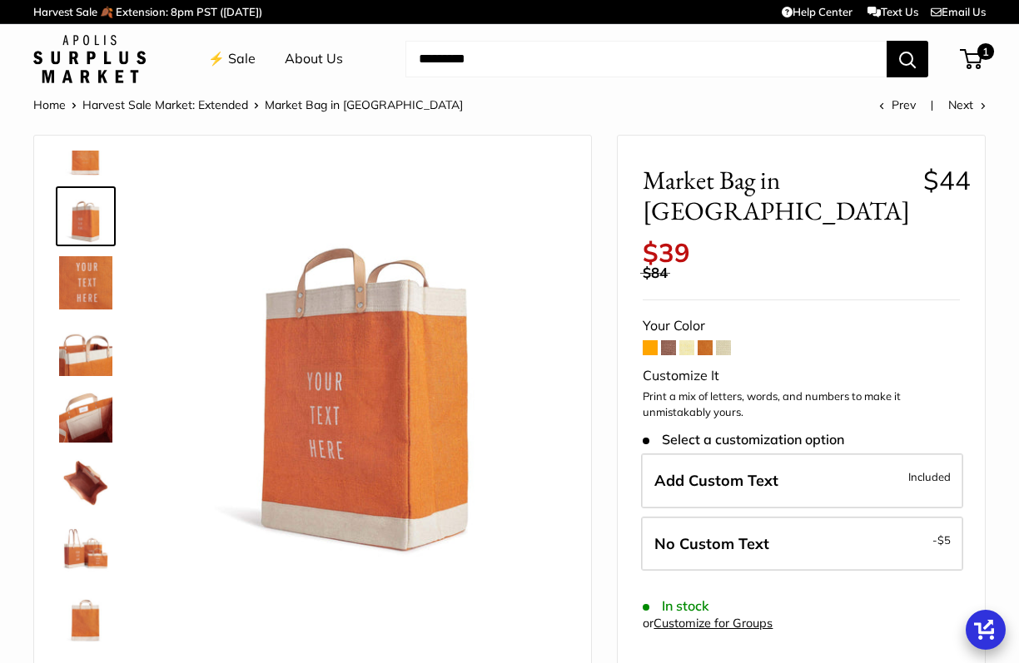
scroll to position [373, 0]
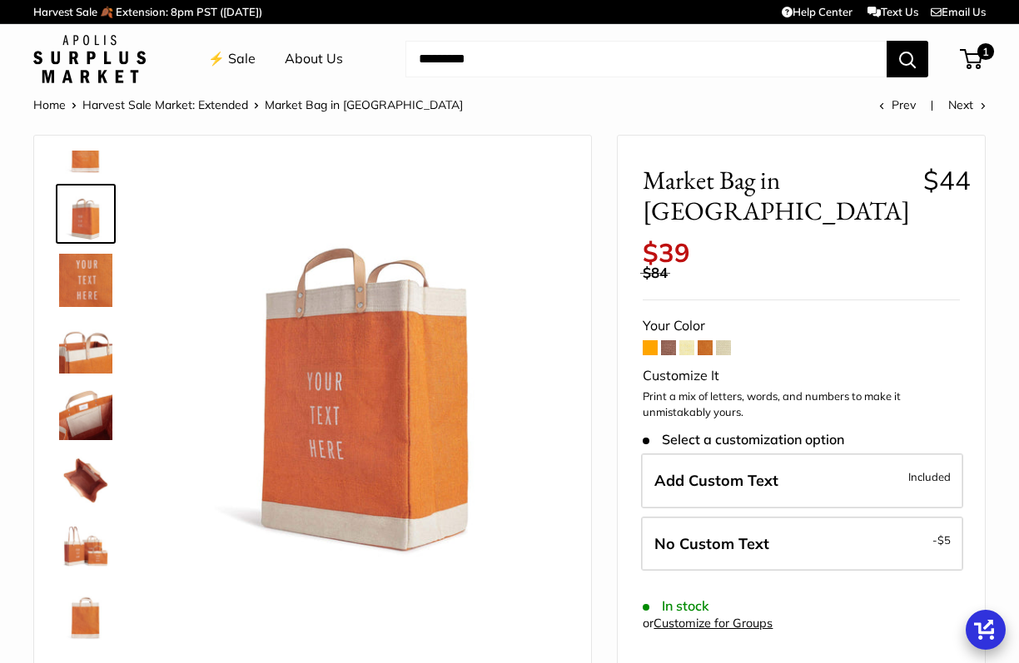
click at [84, 611] on img at bounding box center [85, 613] width 53 height 53
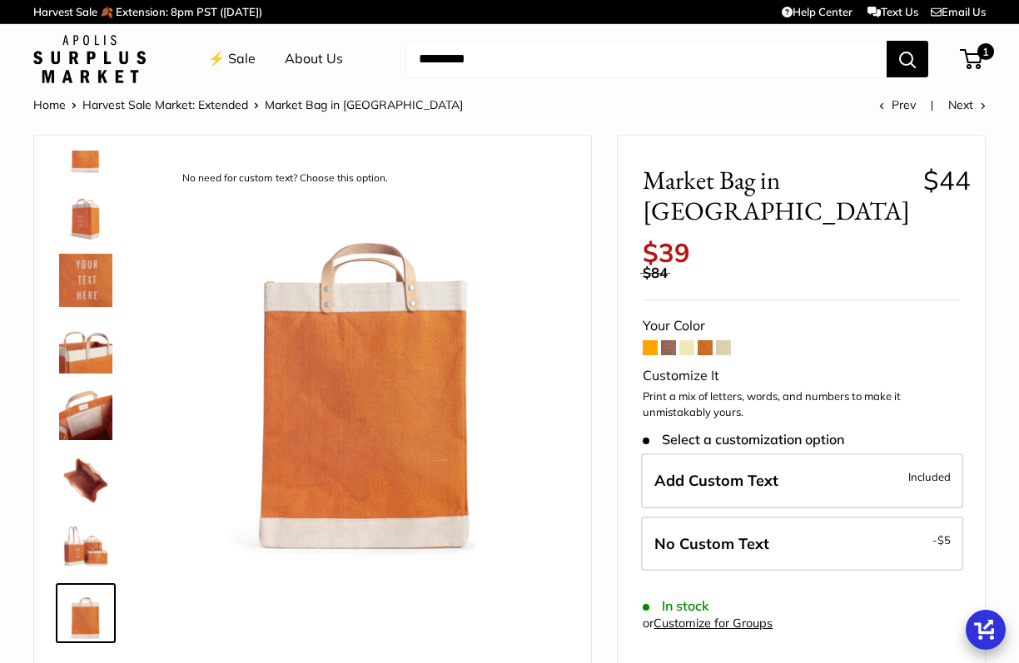
click at [97, 570] on img at bounding box center [85, 546] width 53 height 53
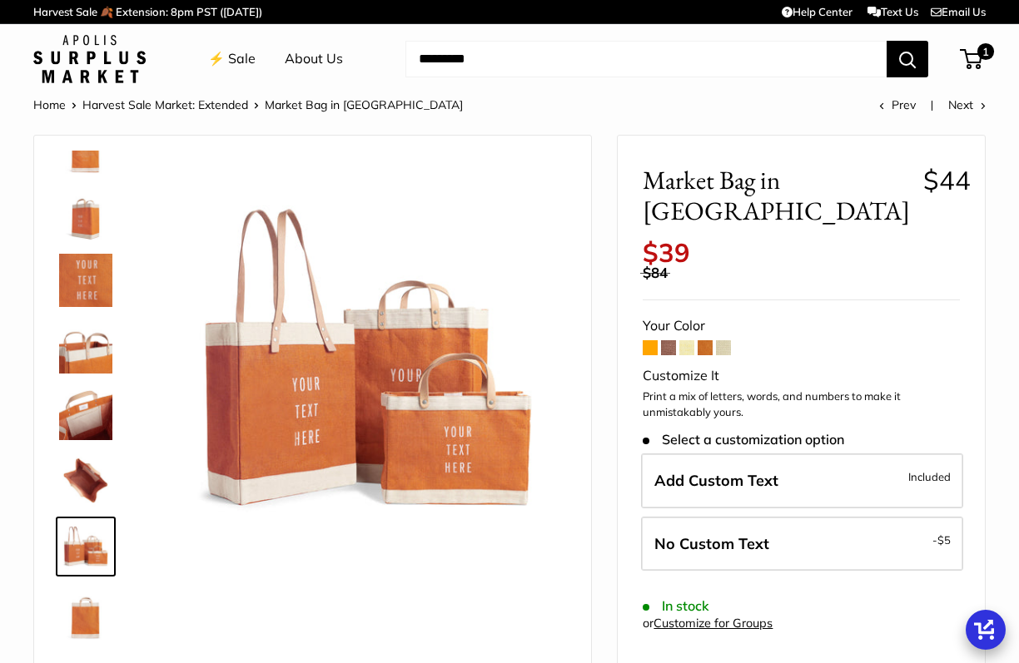
click at [77, 471] on img at bounding box center [85, 480] width 53 height 53
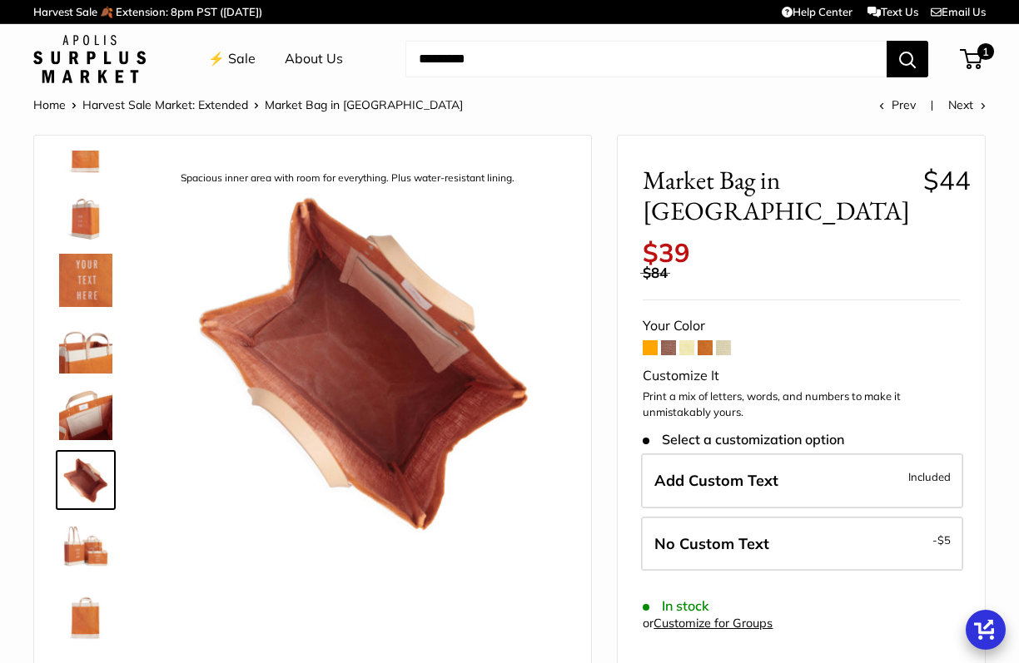
click at [76, 411] on img at bounding box center [85, 413] width 53 height 53
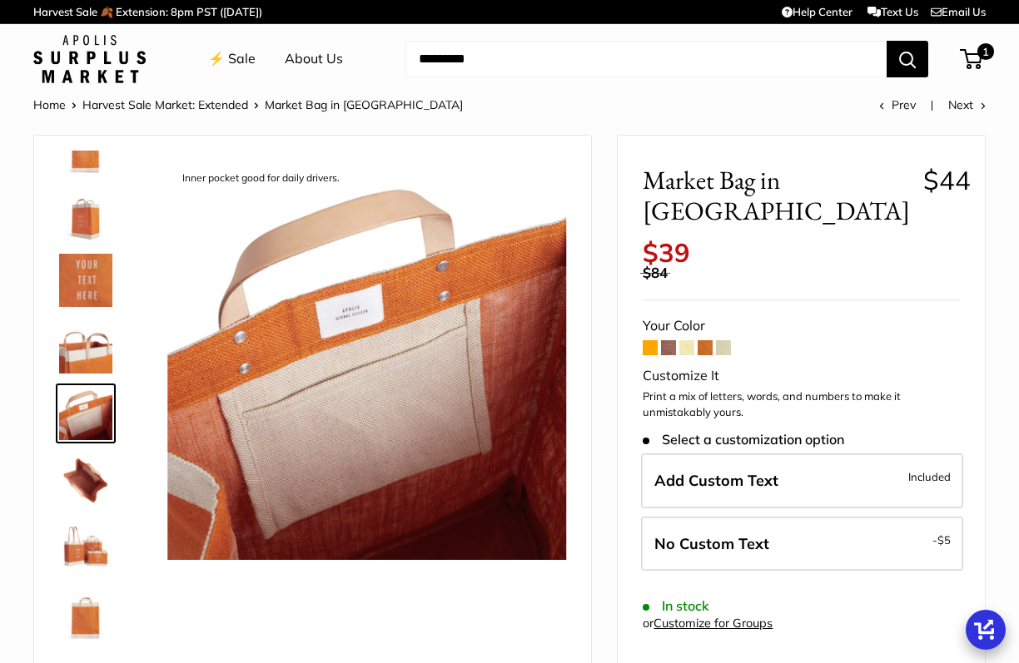
click at [89, 325] on img at bounding box center [85, 347] width 53 height 53
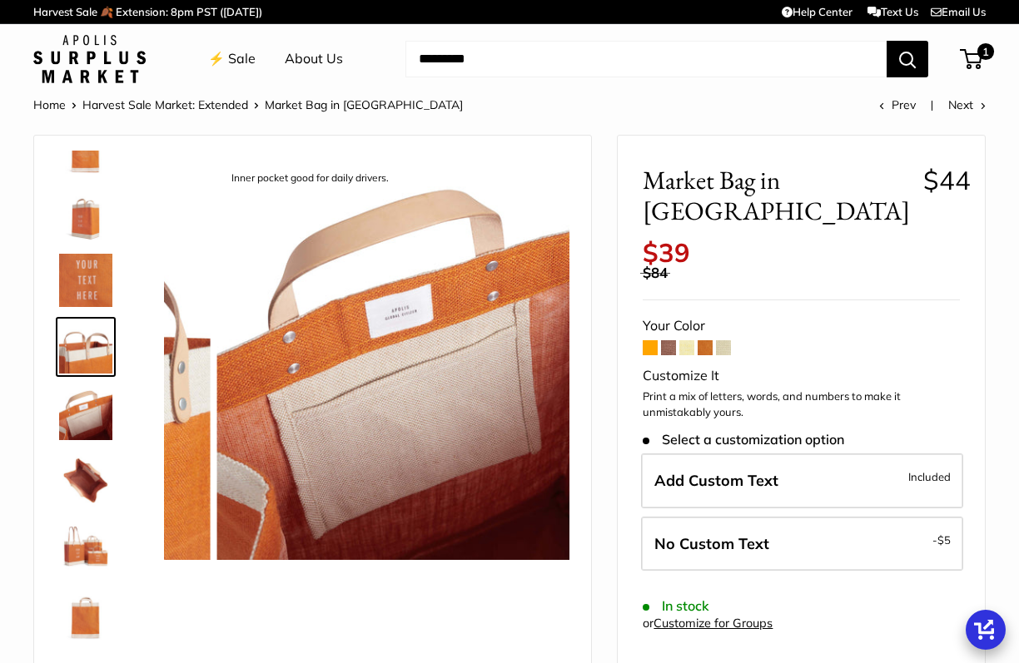
scroll to position [318, 0]
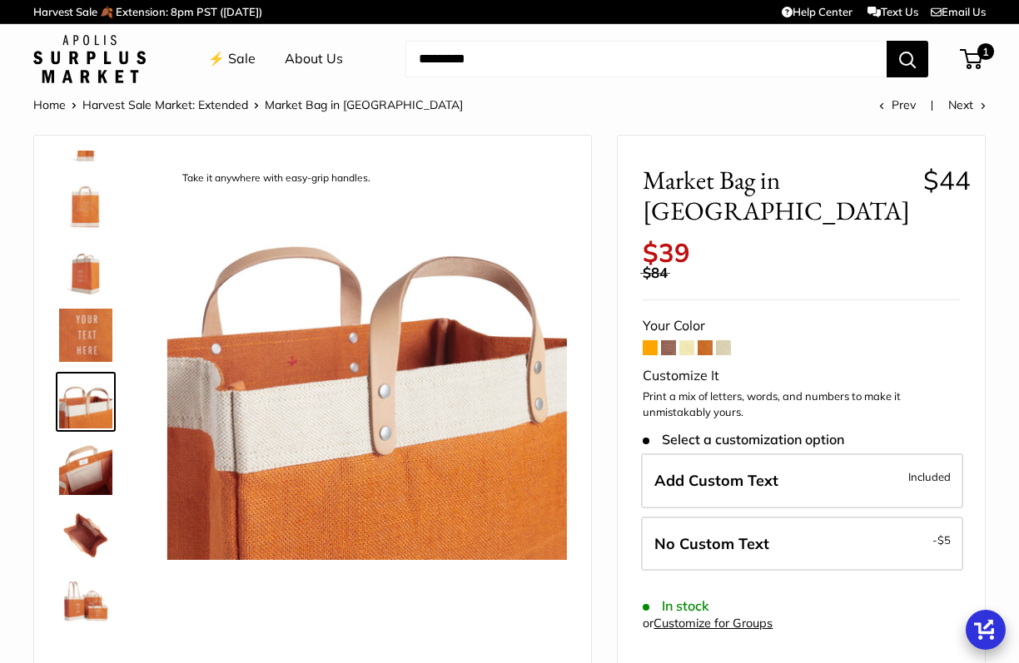
click at [87, 208] on img at bounding box center [85, 202] width 53 height 53
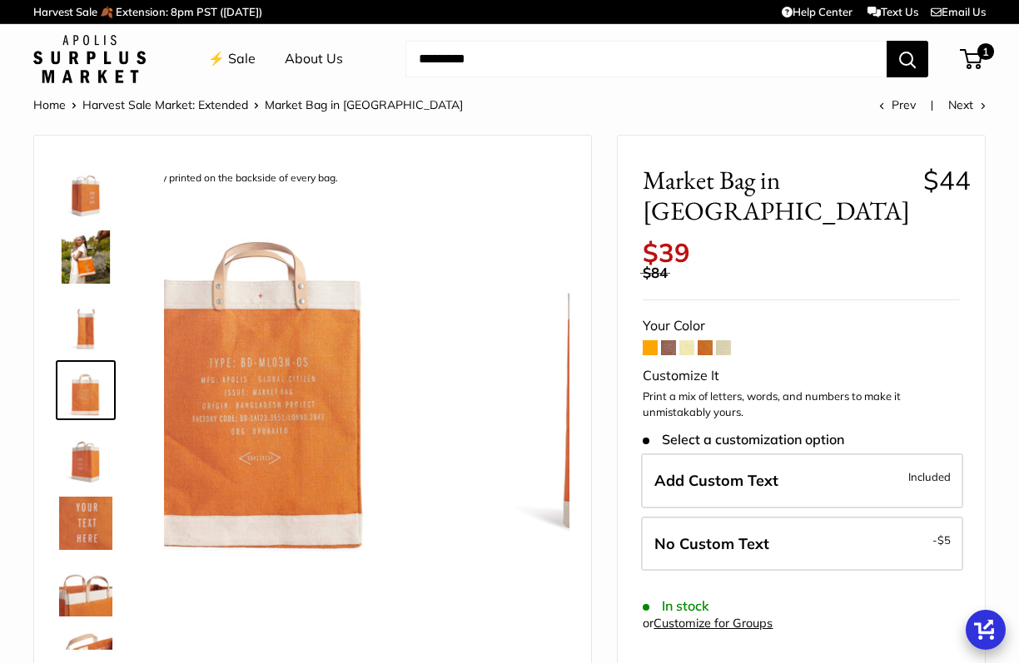
scroll to position [118, 0]
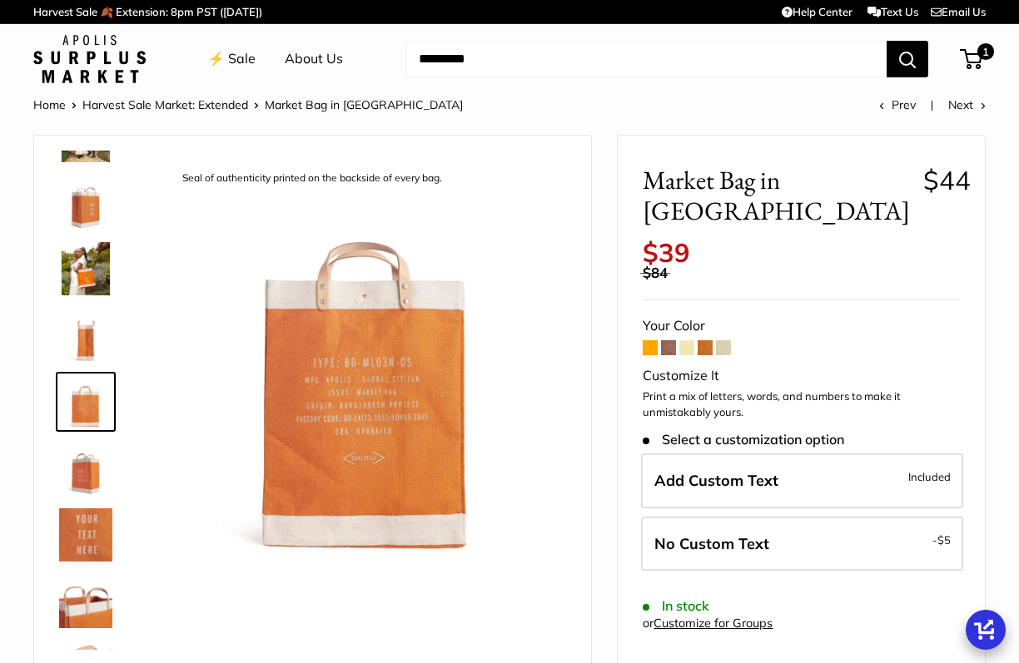
click at [90, 156] on img at bounding box center [85, 135] width 53 height 53
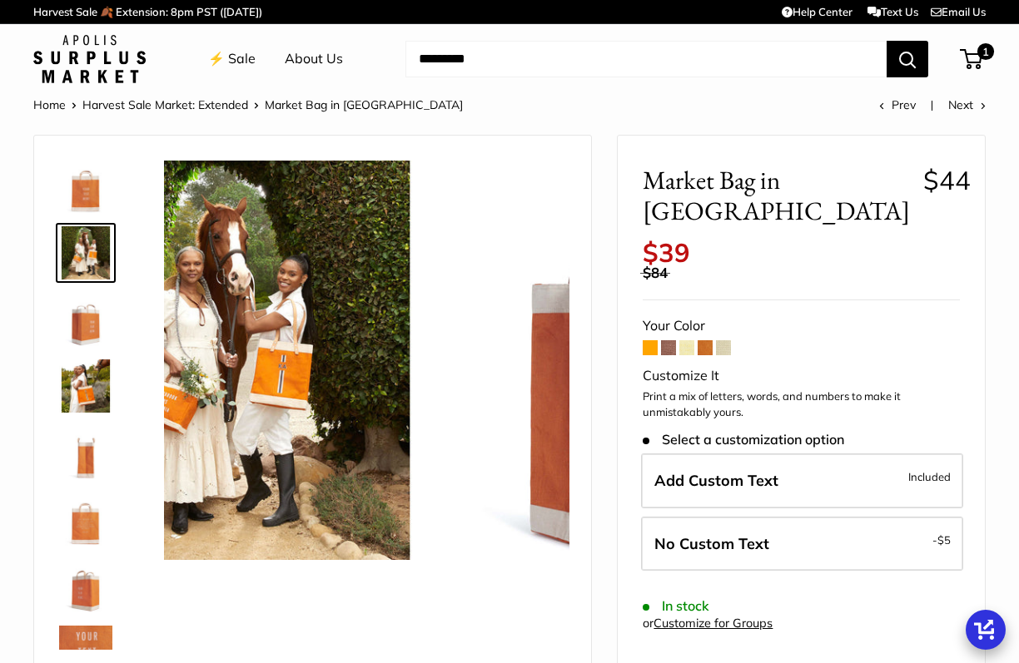
scroll to position [0, 0]
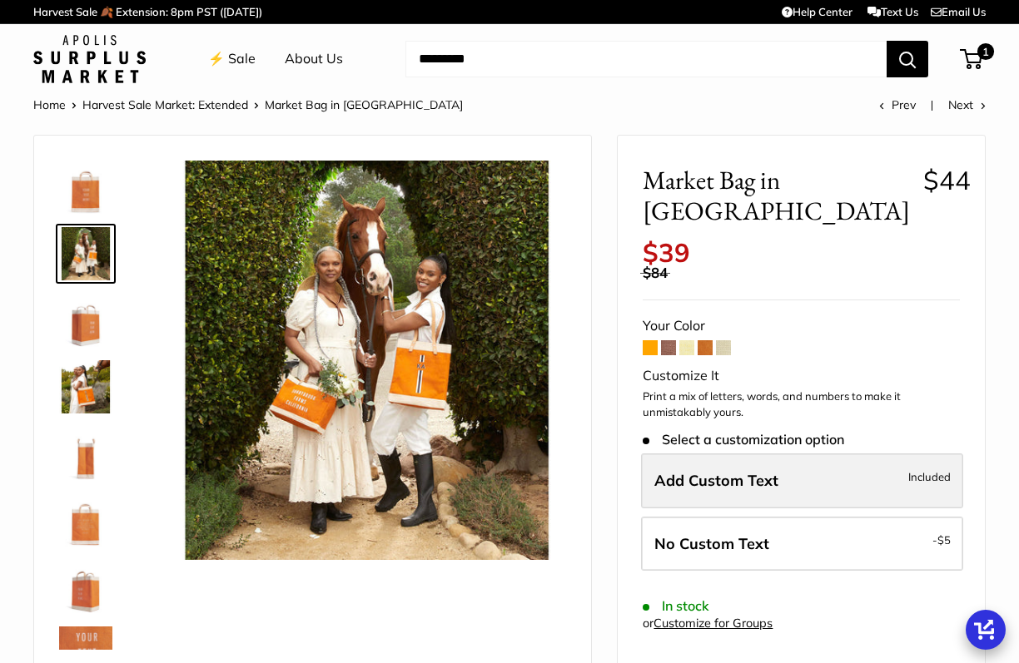
click at [703, 471] on span "Add Custom Text" at bounding box center [716, 480] width 124 height 19
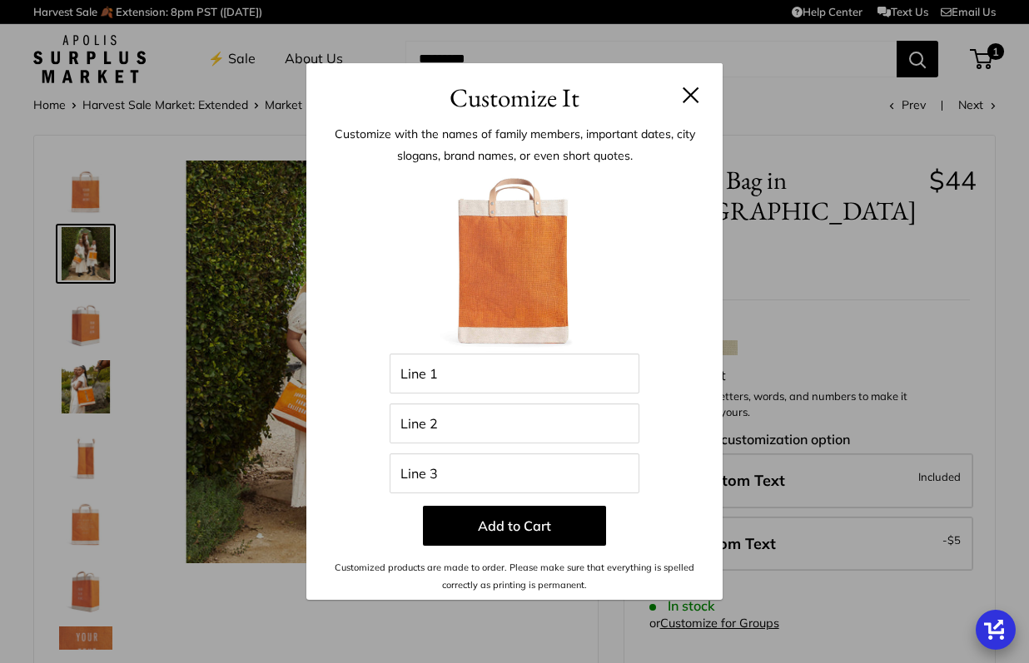
click at [689, 100] on button at bounding box center [691, 95] width 17 height 17
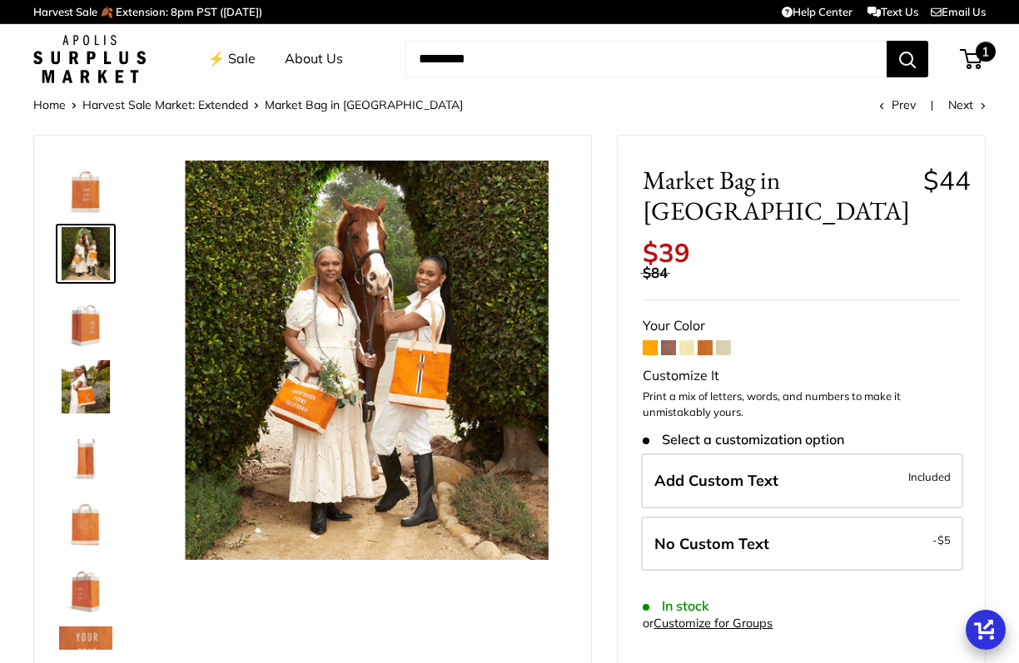
click at [970, 56] on span "1" at bounding box center [971, 59] width 22 height 20
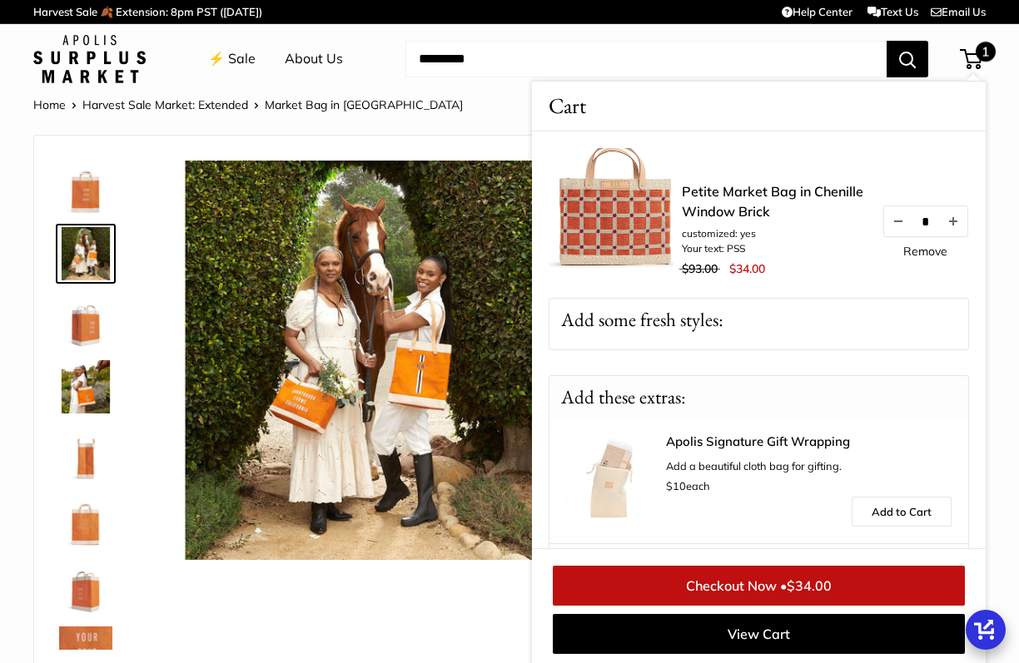
click at [709, 578] on link "Checkout Now • $34.00" at bounding box center [759, 586] width 412 height 40
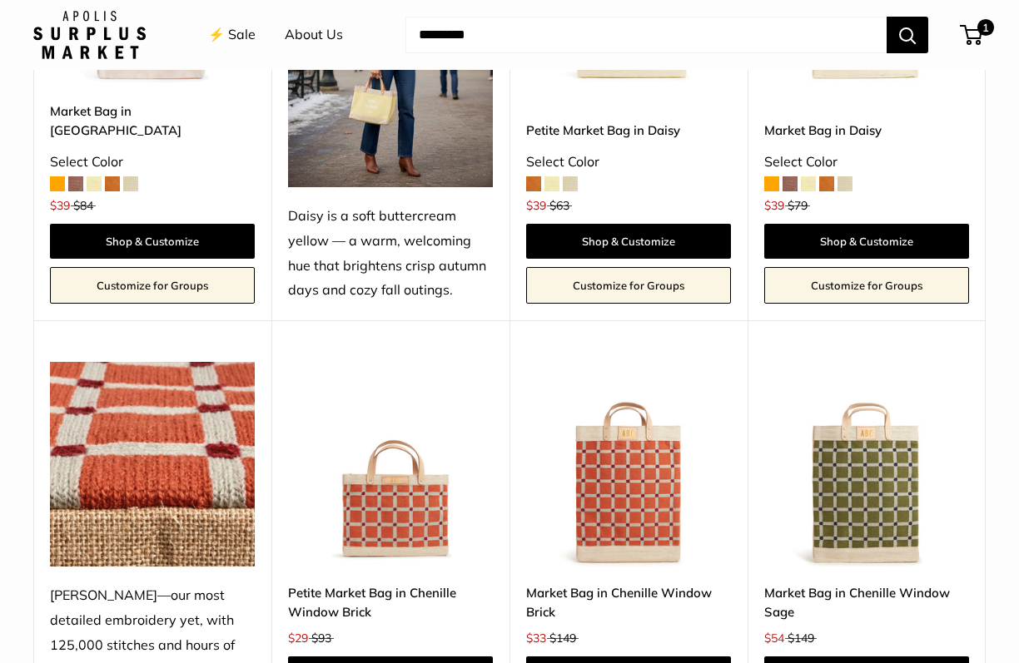
scroll to position [2272, 0]
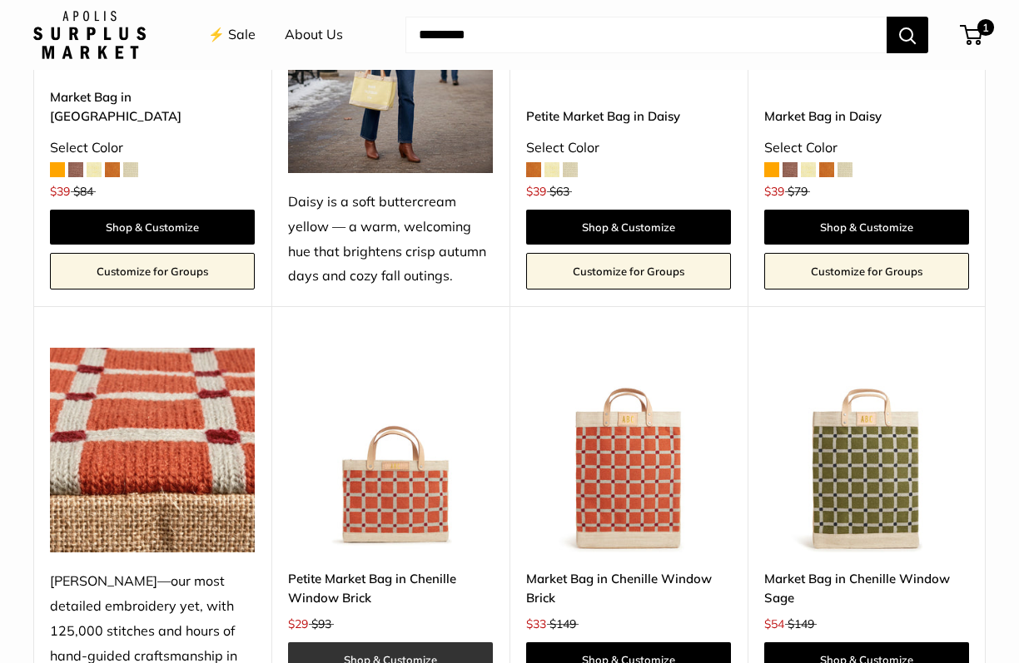
click at [408, 643] on link "Shop & Customize" at bounding box center [390, 660] width 205 height 35
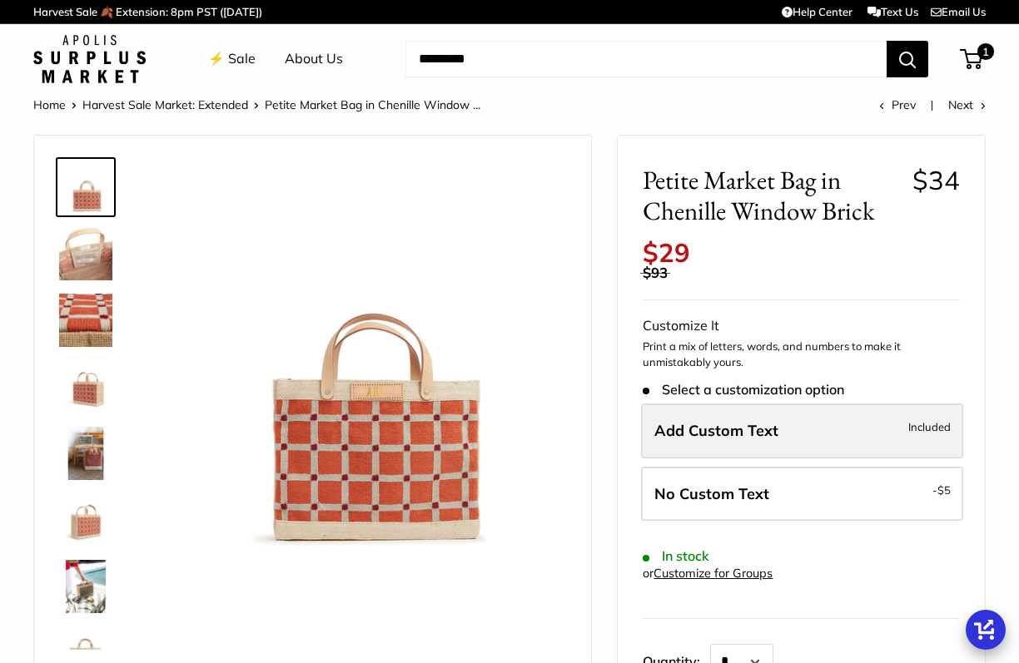
click at [698, 427] on span "Add Custom Text" at bounding box center [716, 430] width 124 height 19
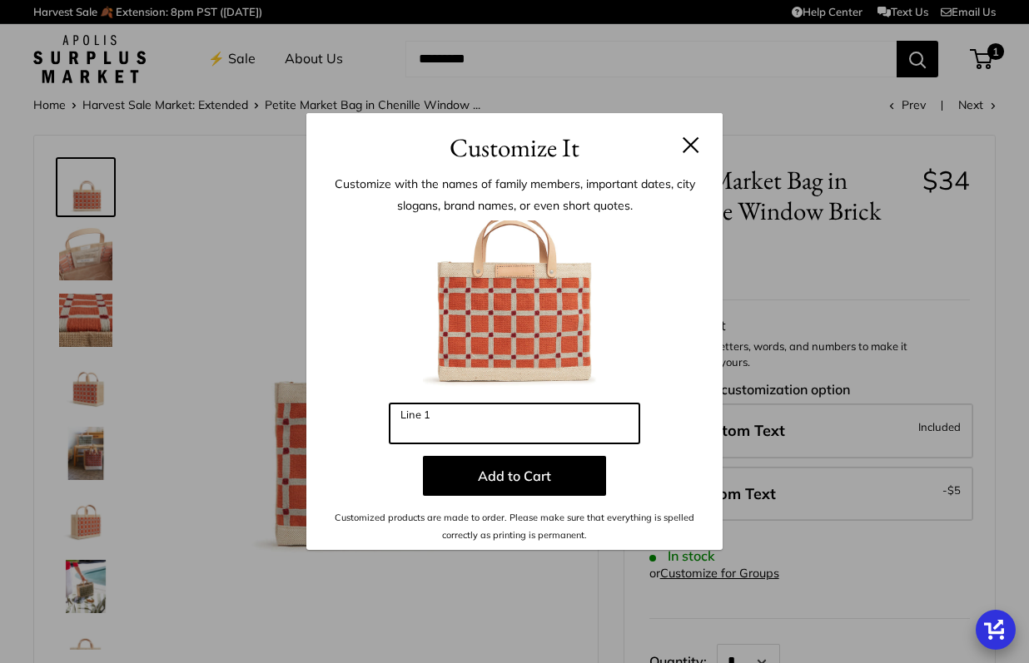
click at [564, 414] on input "Line 1" at bounding box center [515, 424] width 250 height 40
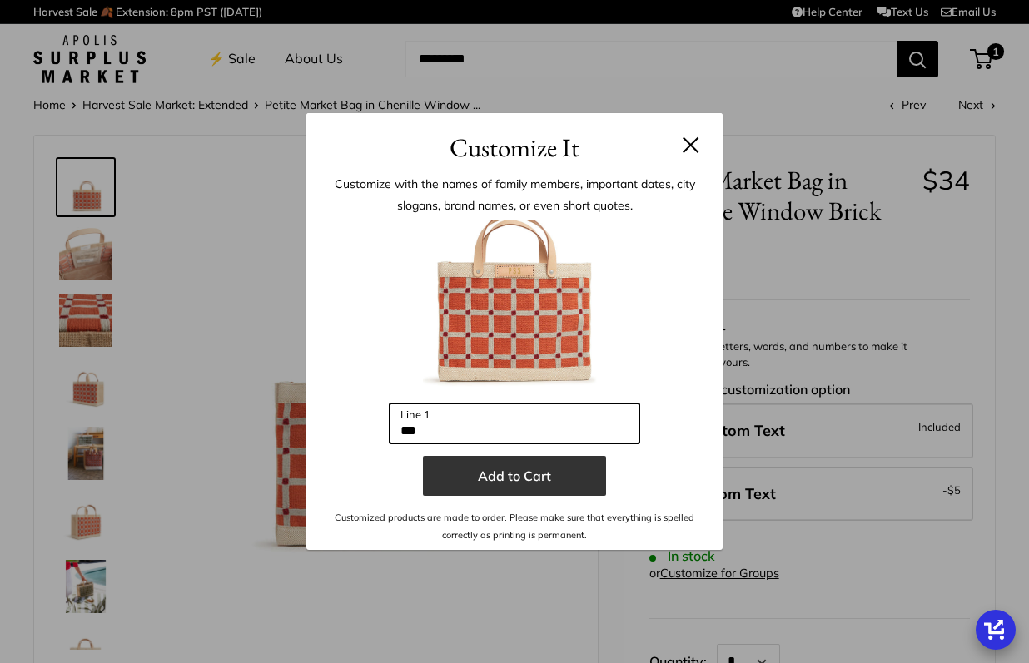
type input "***"
click at [524, 475] on button "Add to Cart" at bounding box center [514, 476] width 183 height 40
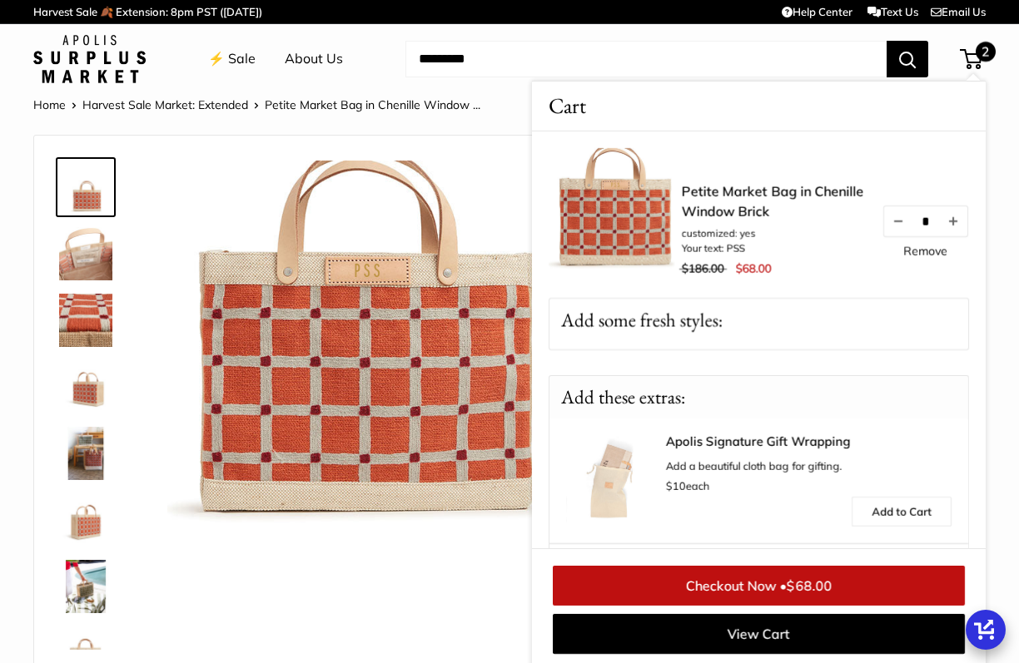
click at [764, 584] on link "Checkout Now • $68.00" at bounding box center [759, 586] width 412 height 40
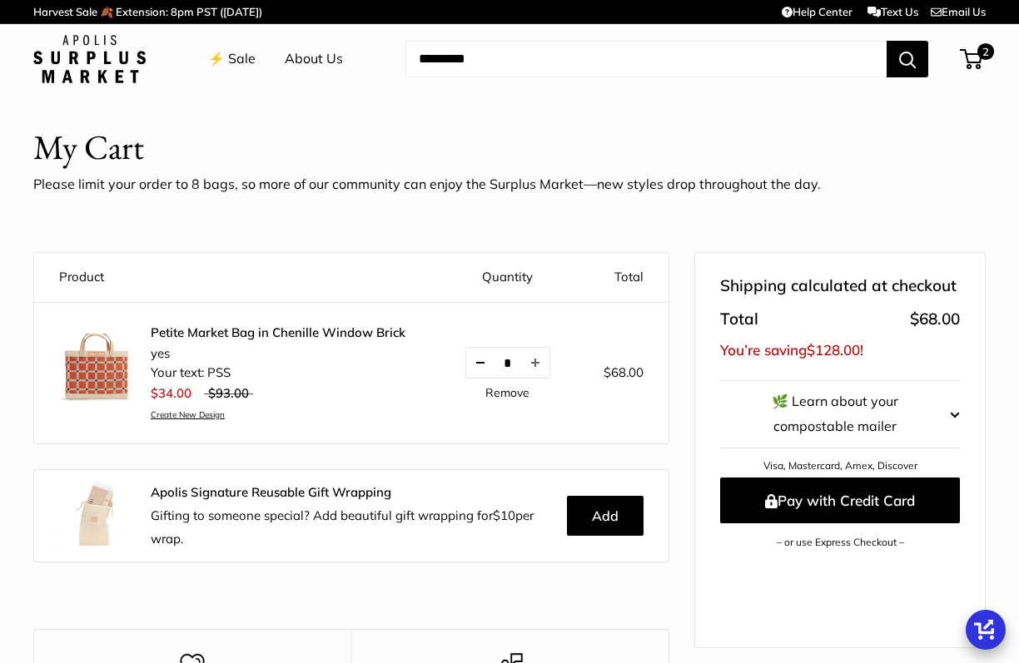
click at [477, 370] on button "Decrease quantity by 1" at bounding box center [480, 363] width 28 height 30
click at [475, 358] on button "Decrease quantity by 1" at bounding box center [480, 363] width 28 height 30
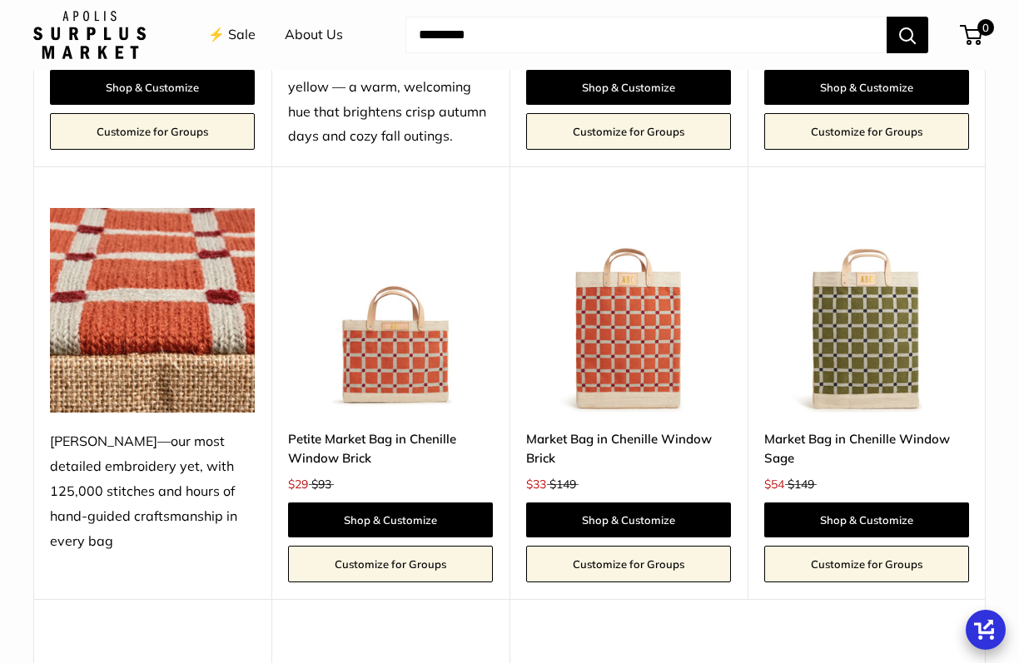
scroll to position [2415, 0]
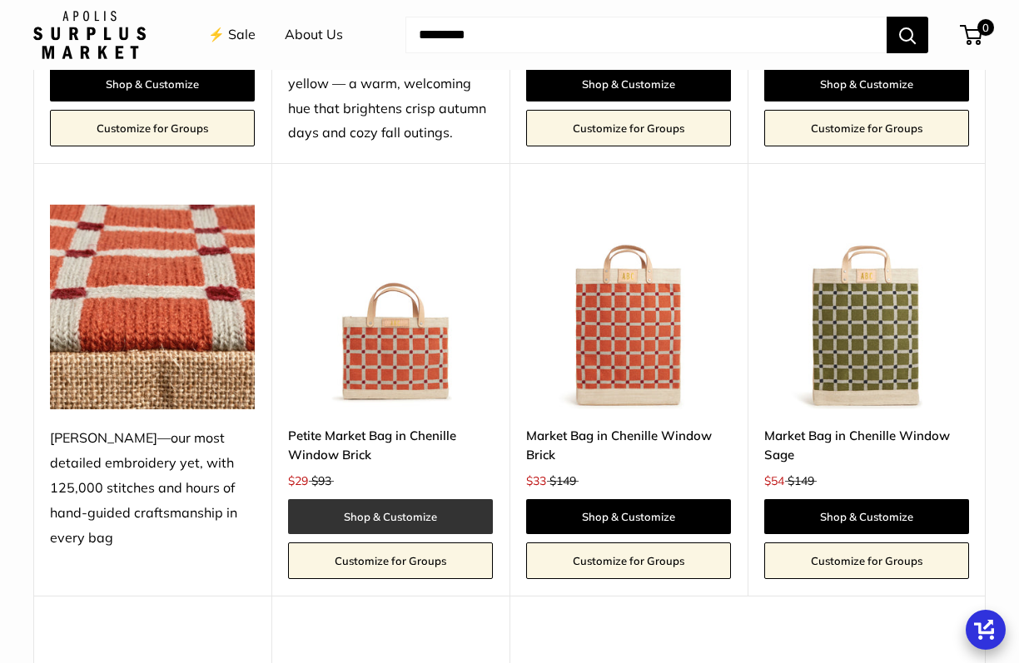
click at [437, 499] on link "Shop & Customize" at bounding box center [390, 516] width 205 height 35
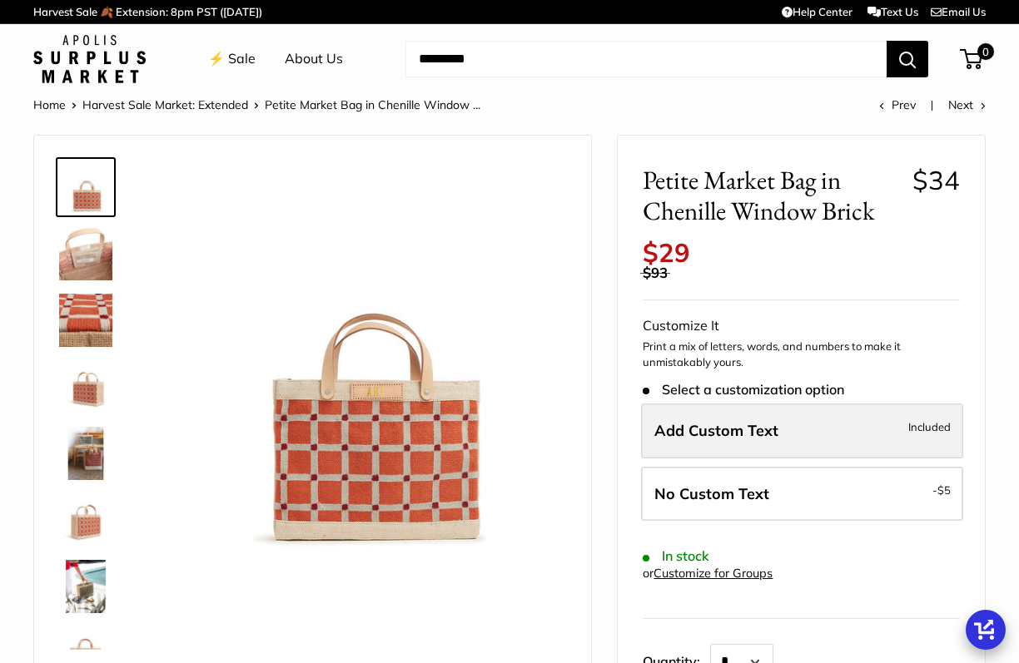
click at [673, 437] on span "Add Custom Text" at bounding box center [716, 430] width 124 height 19
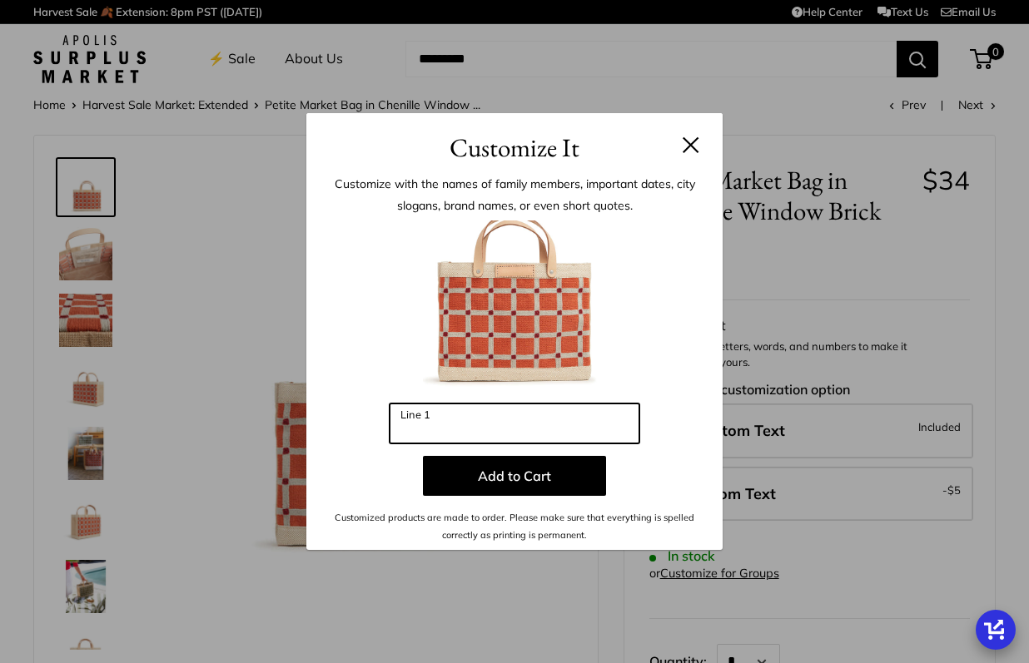
click at [539, 419] on input "Line 1" at bounding box center [515, 424] width 250 height 40
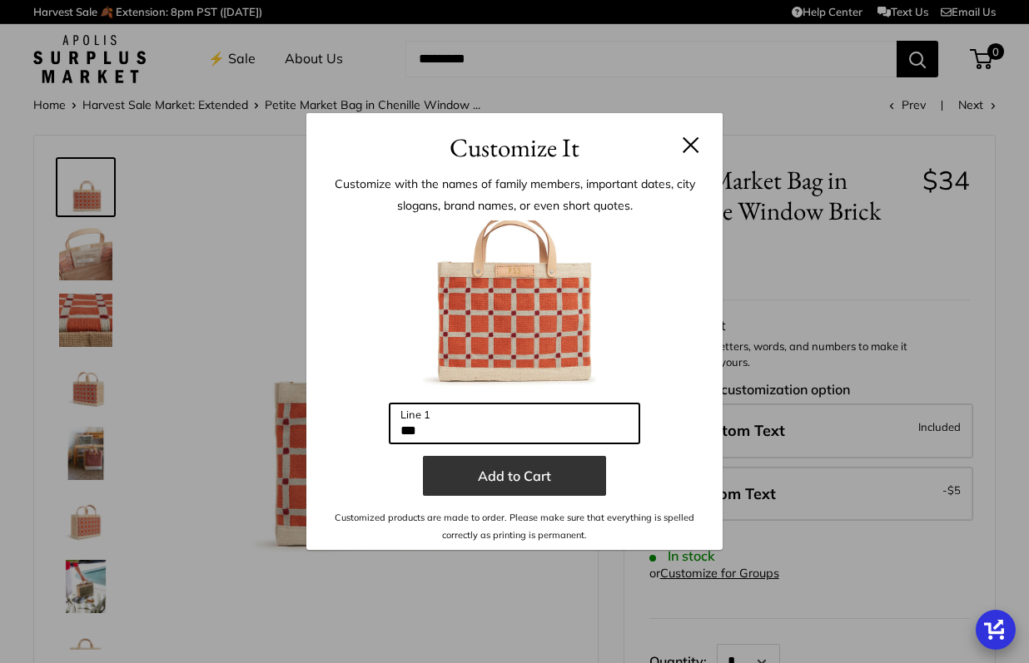
type input "***"
click at [466, 483] on button "Add to Cart" at bounding box center [514, 476] width 183 height 40
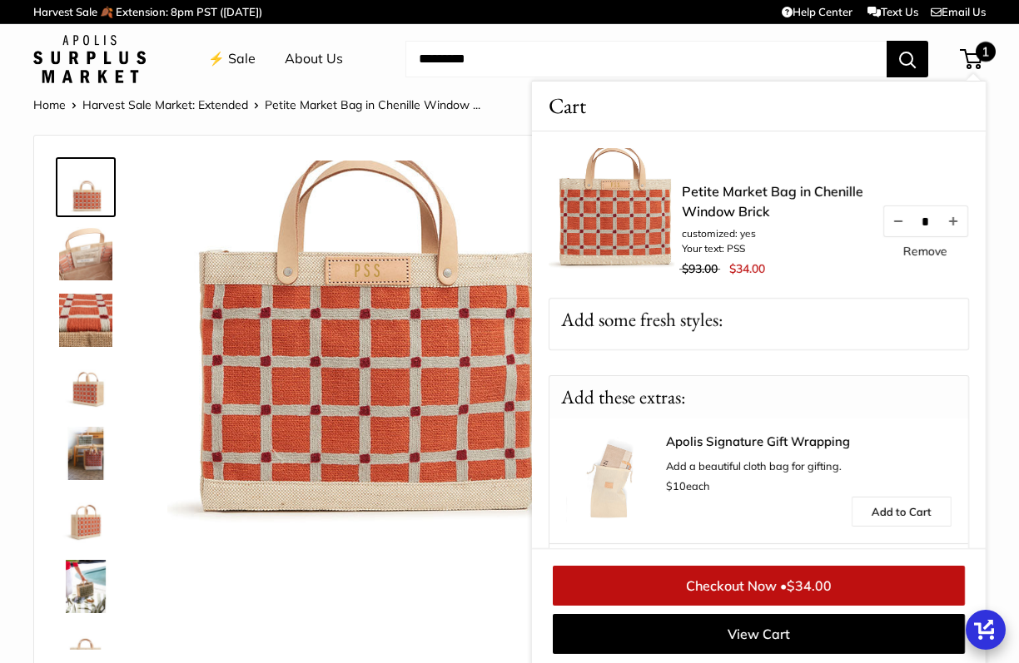
scroll to position [3, 0]
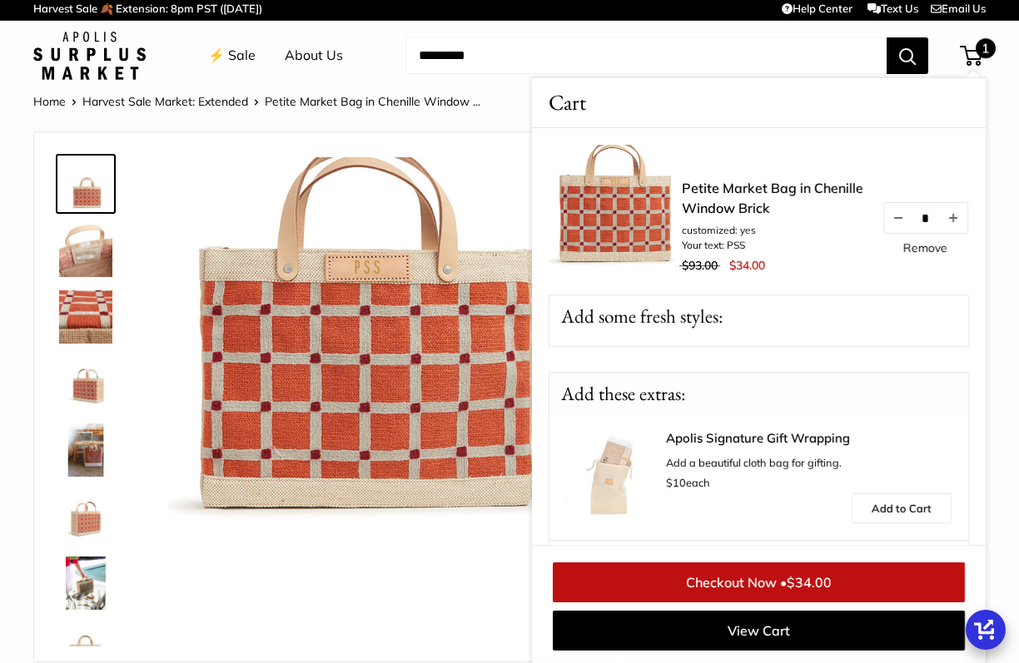
click at [109, 102] on link "Harvest Sale Market: Extended" at bounding box center [165, 101] width 166 height 15
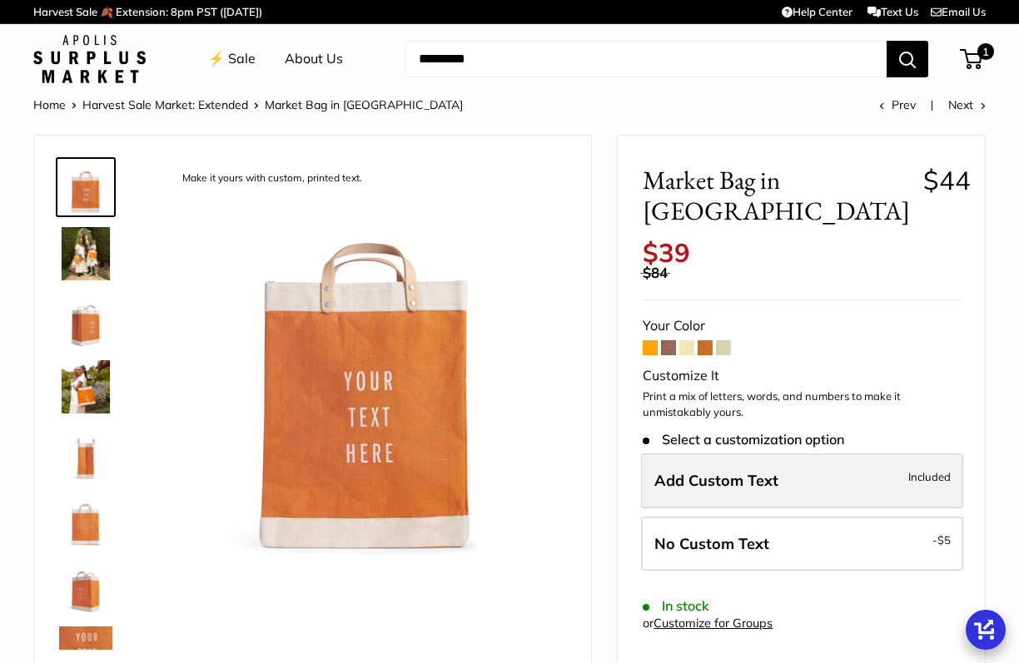
click at [715, 471] on span "Add Custom Text" at bounding box center [716, 480] width 124 height 19
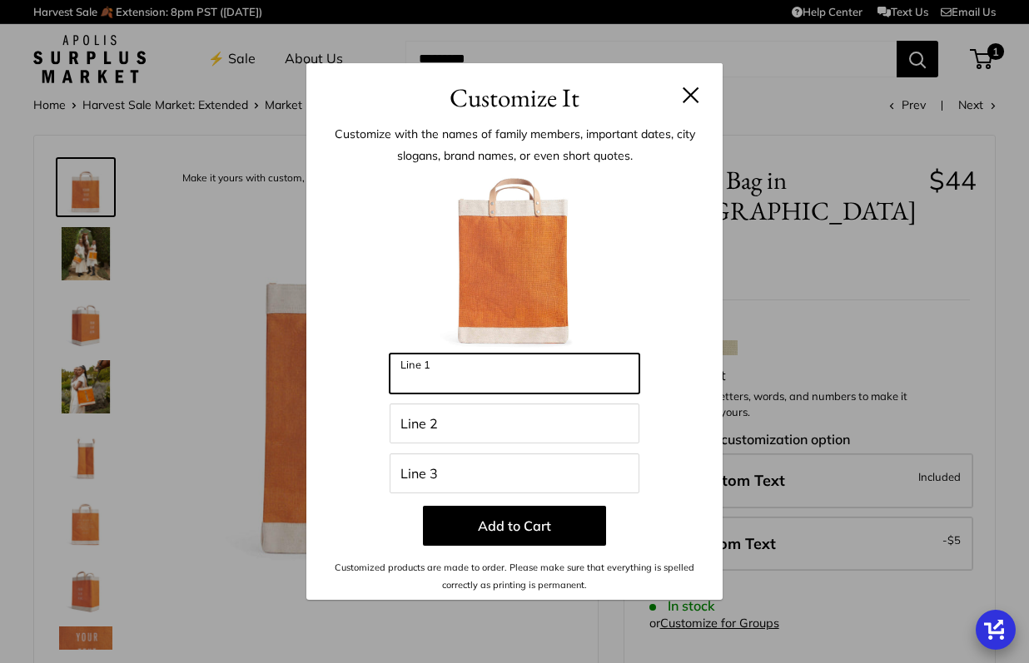
click at [521, 380] on input "Line 1" at bounding box center [515, 374] width 250 height 40
type input "*********"
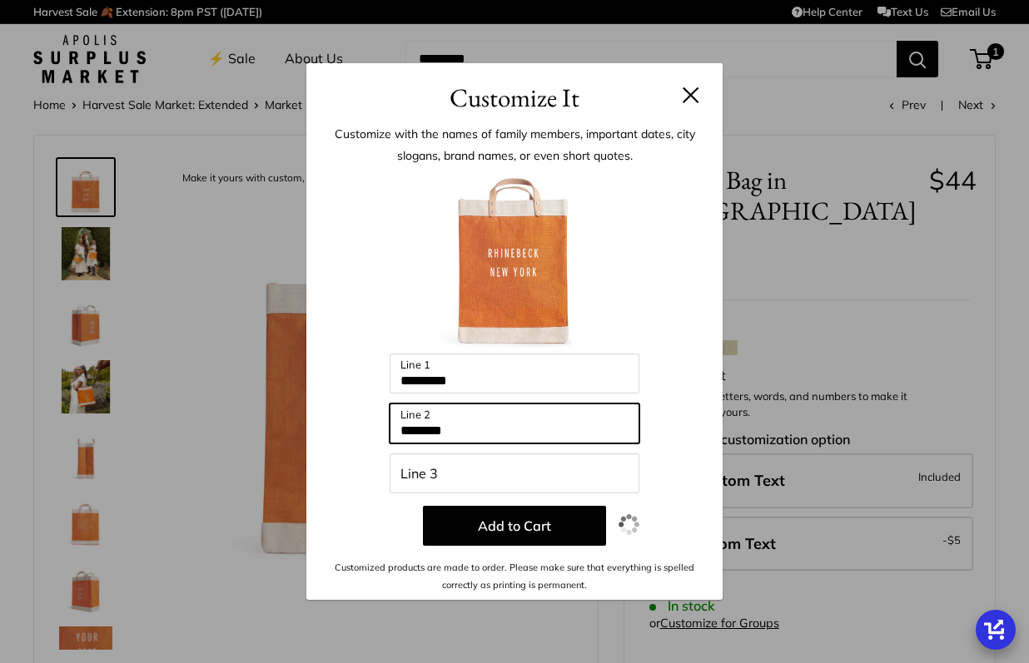
type input "********"
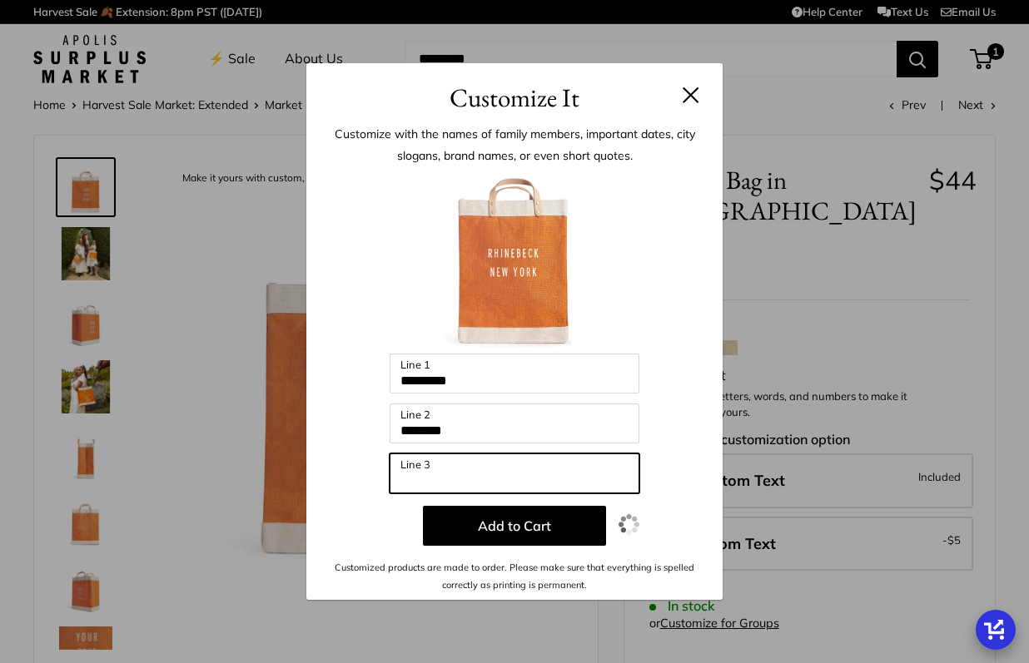
type input "*"
type input "***"
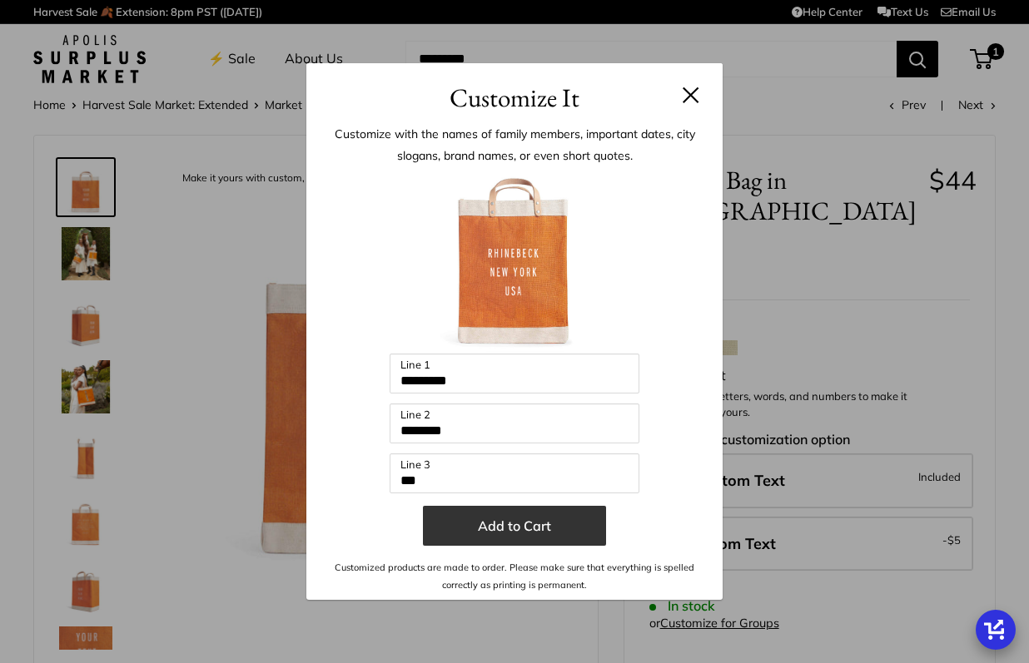
click at [522, 525] on button "Add to Cart" at bounding box center [514, 526] width 183 height 40
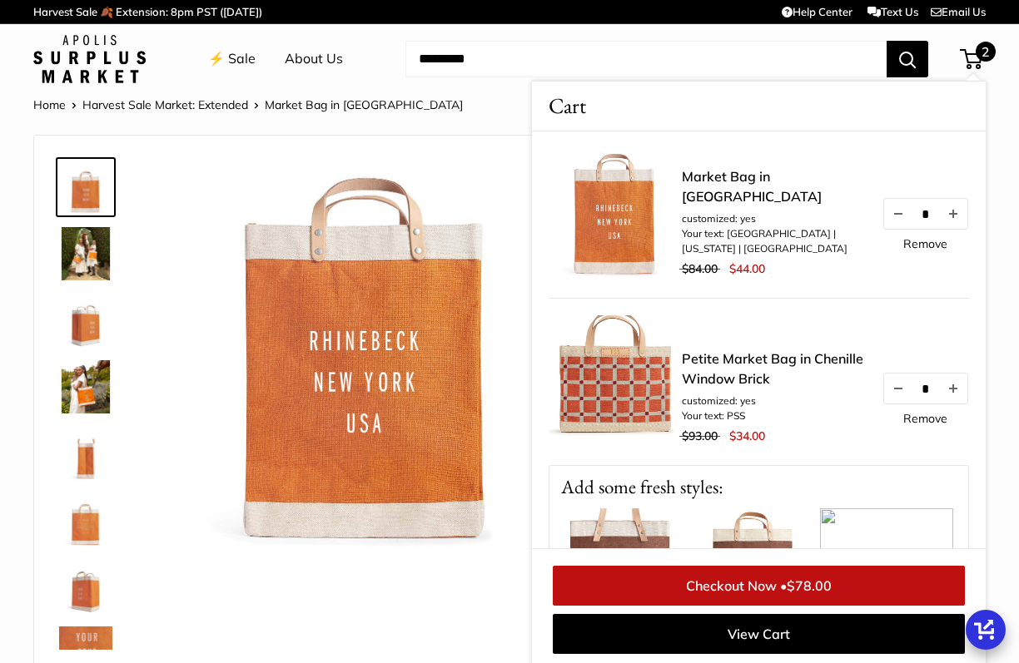
click at [958, 12] on link "Email Us" at bounding box center [958, 11] width 55 height 13
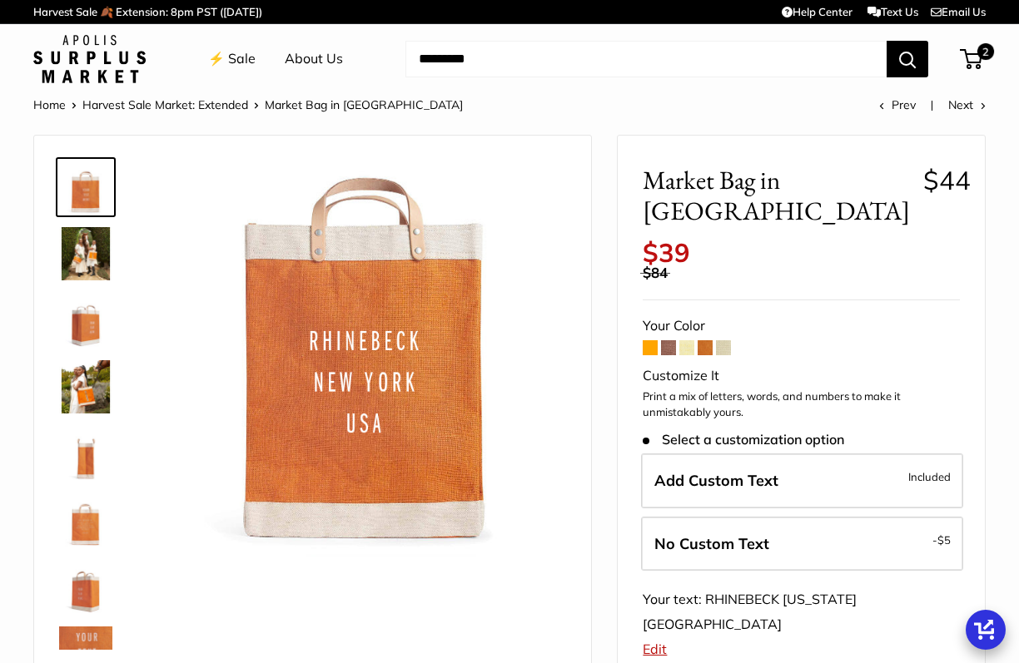
scroll to position [3, 0]
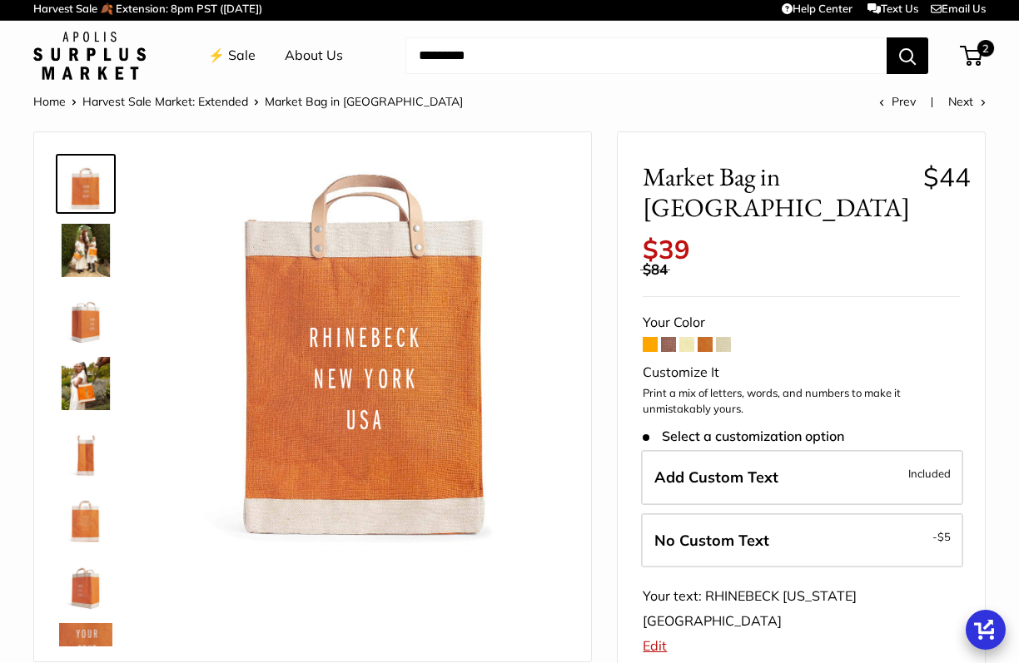
click at [958, 7] on link "Email Us" at bounding box center [958, 8] width 55 height 13
